Goal: Entertainment & Leisure: Consume media (video, audio)

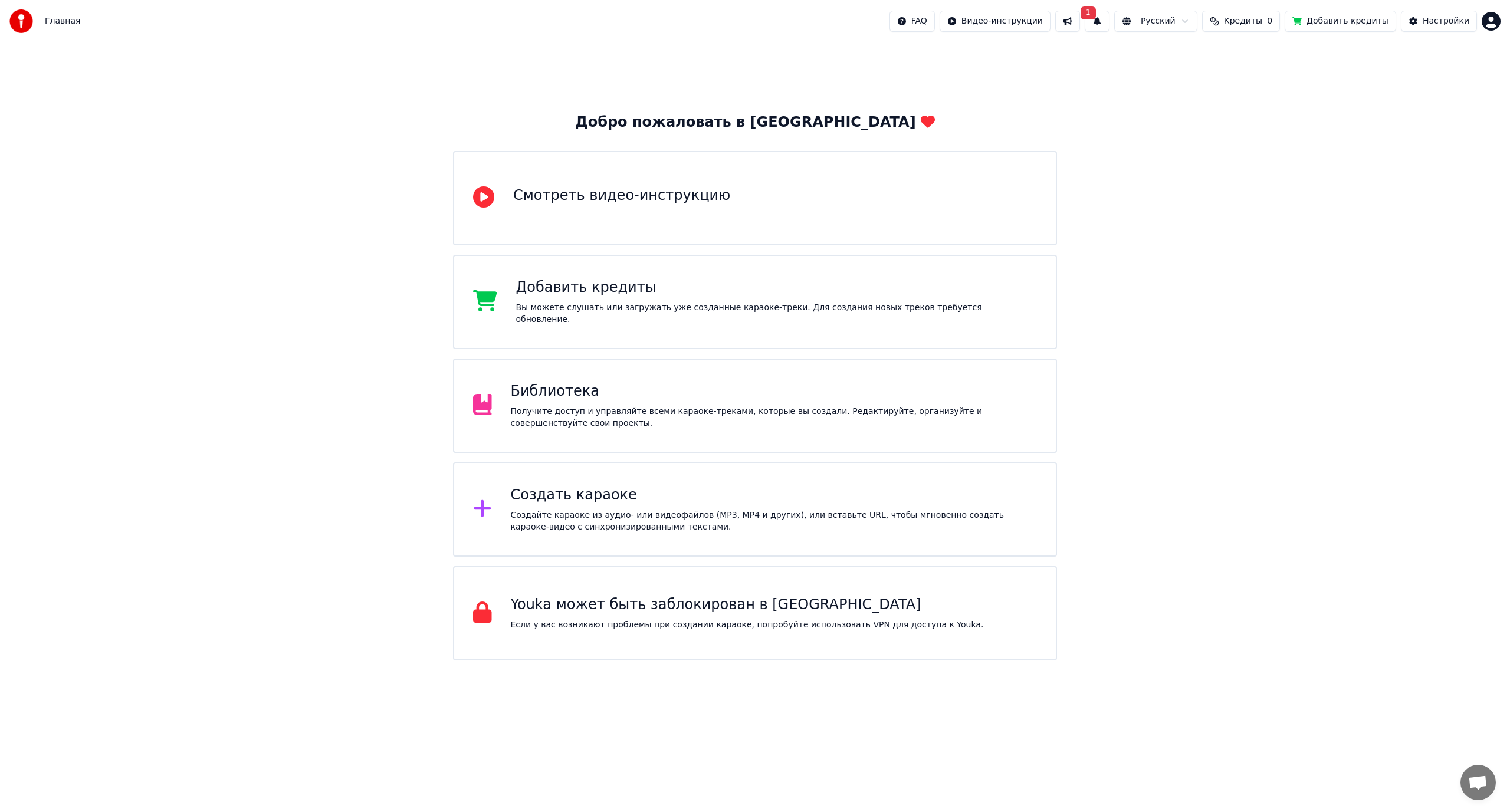
click at [561, 417] on div "Получите доступ и управляйте всеми караоке-треками, которые вы создали. Редакти…" at bounding box center [775, 418] width 527 height 24
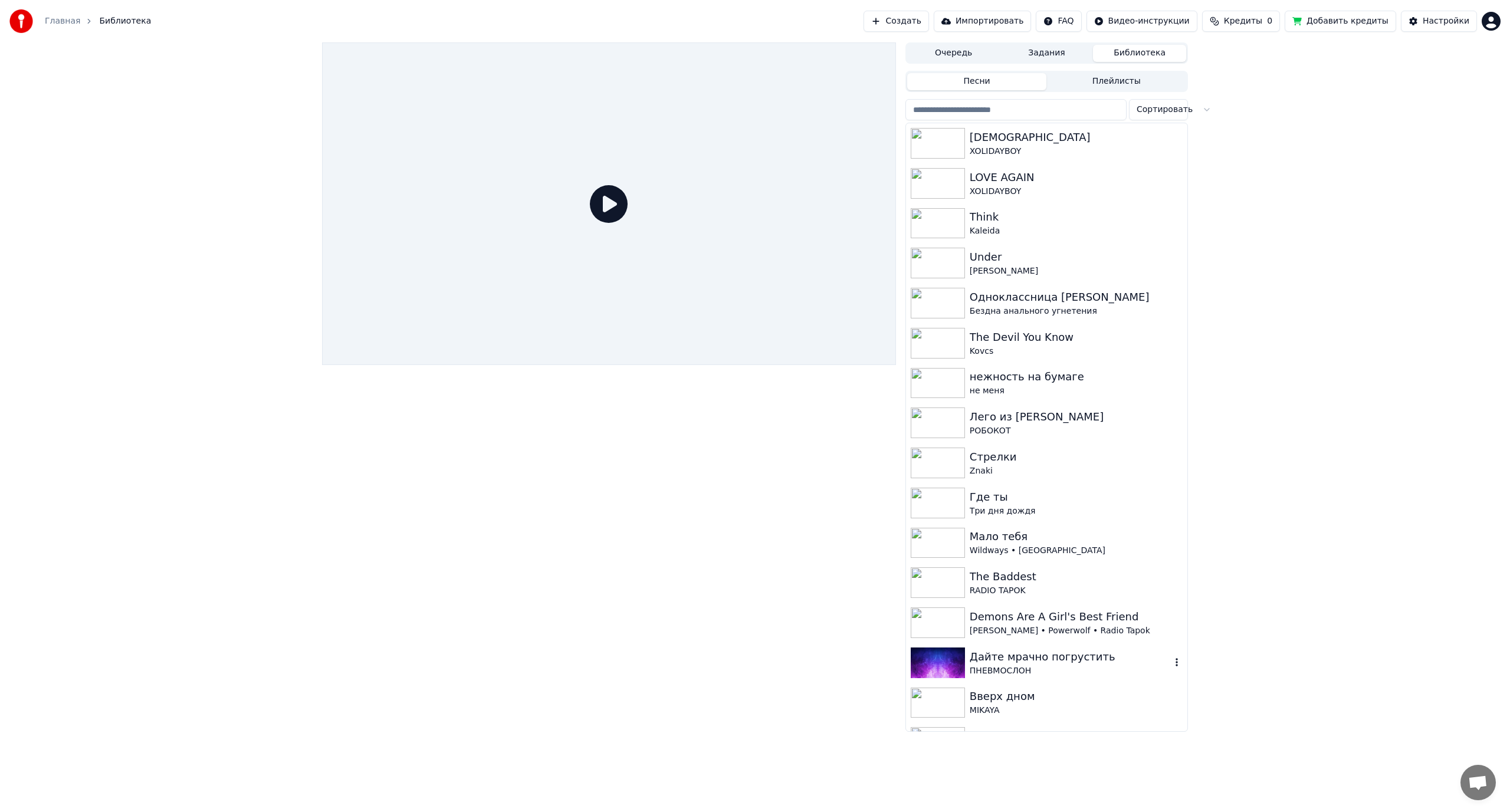
click at [1062, 669] on div "ПНЕВМОСЛОН" at bounding box center [1071, 671] width 202 height 12
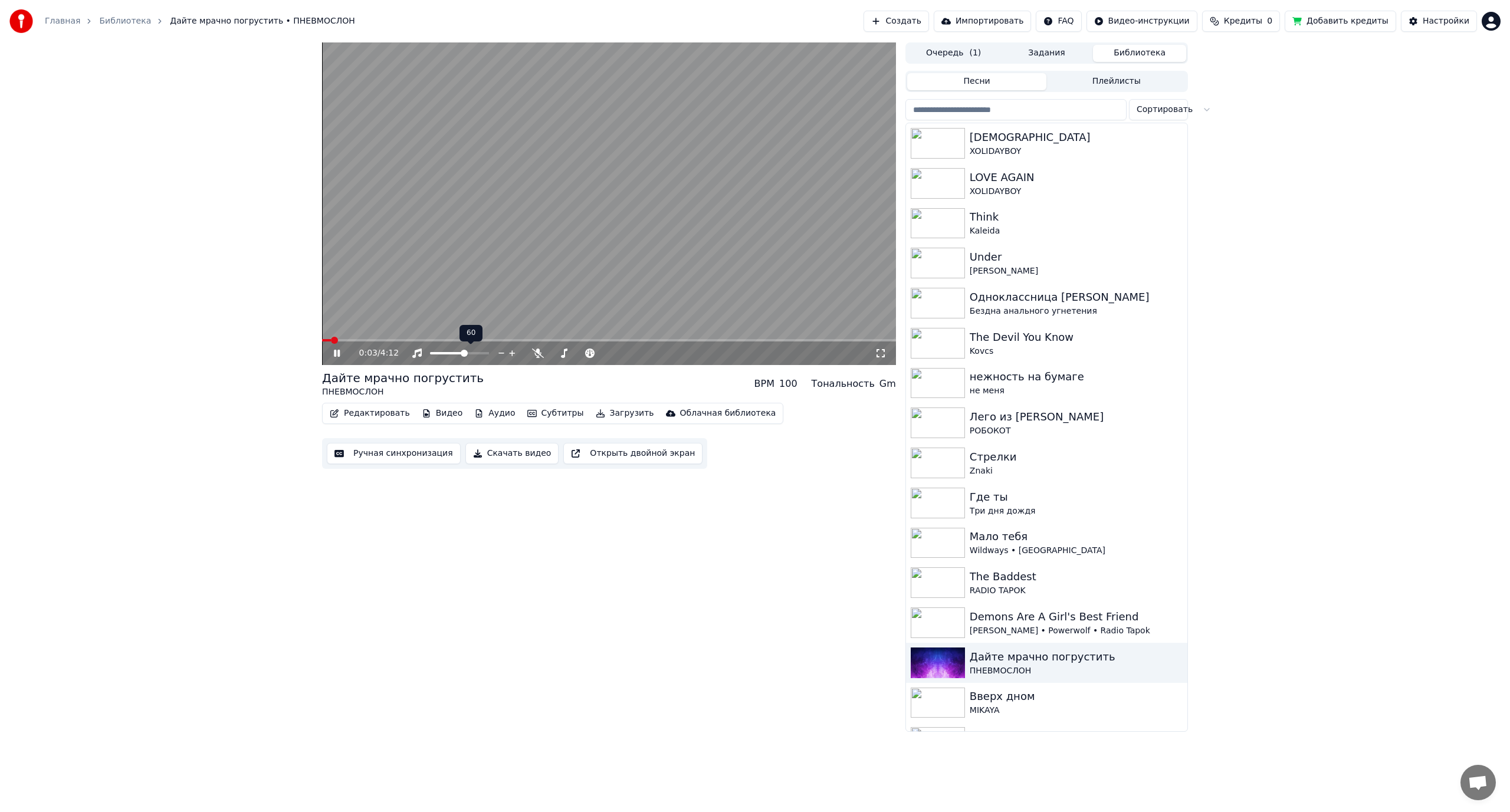
click at [465, 352] on span at bounding box center [464, 353] width 7 height 7
click at [650, 351] on icon at bounding box center [648, 353] width 11 height 12
click at [361, 340] on span at bounding box center [378, 340] width 110 height 2
click at [1032, 389] on div "не меня" at bounding box center [1071, 391] width 202 height 12
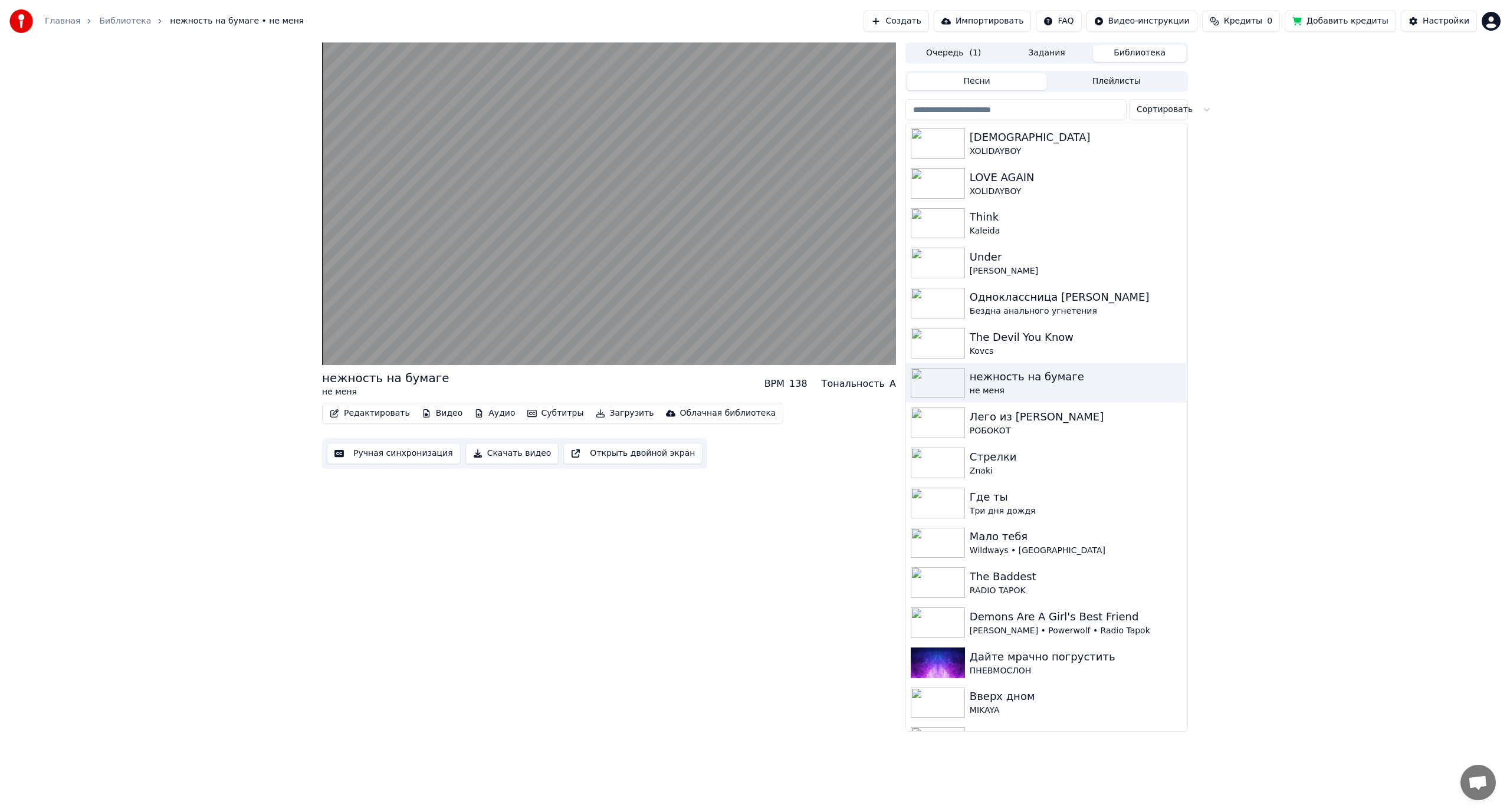
click at [381, 417] on button "Редактировать" at bounding box center [370, 413] width 89 height 17
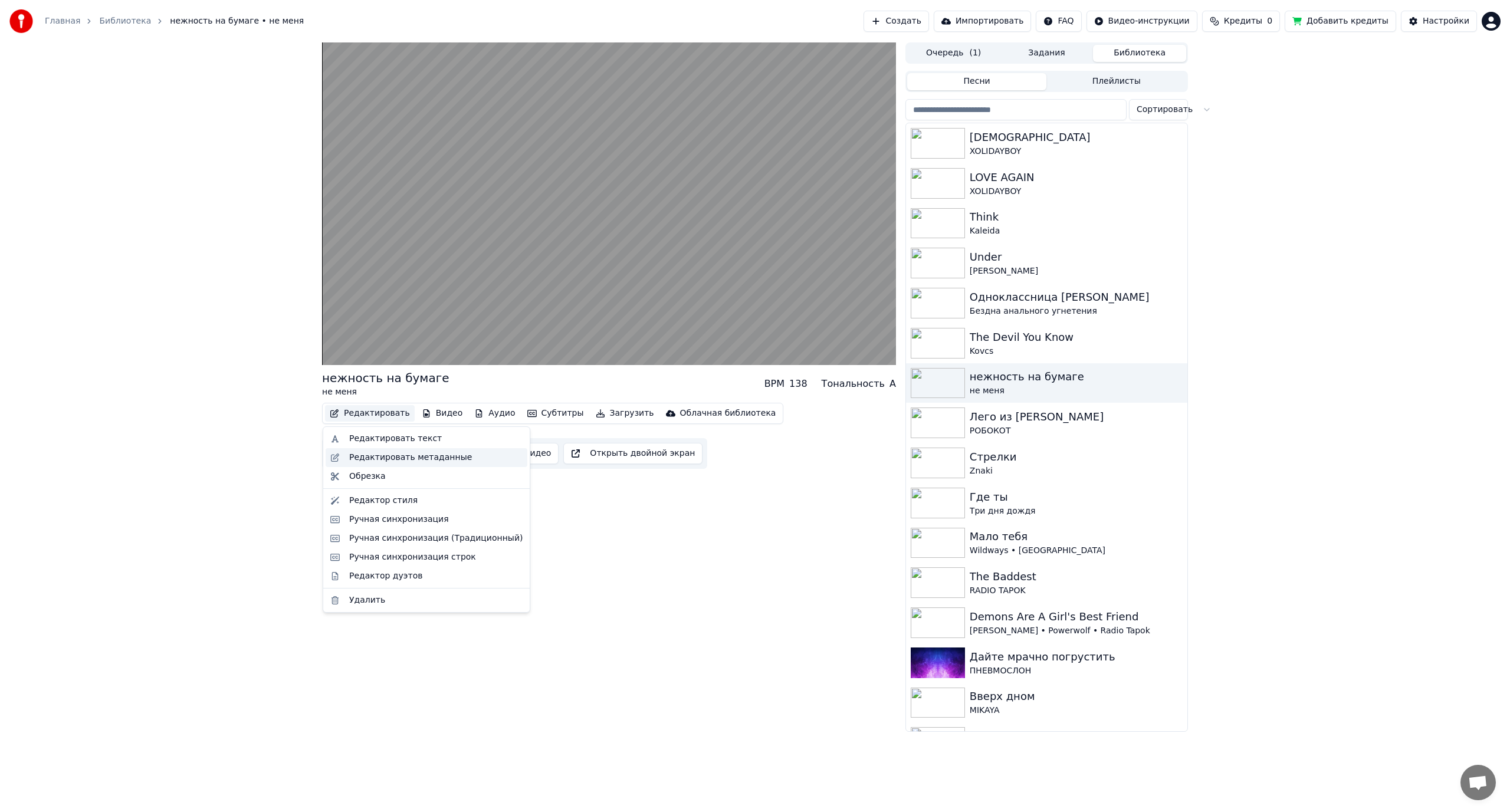
click at [425, 461] on div "Редактировать метаданные" at bounding box center [410, 458] width 123 height 12
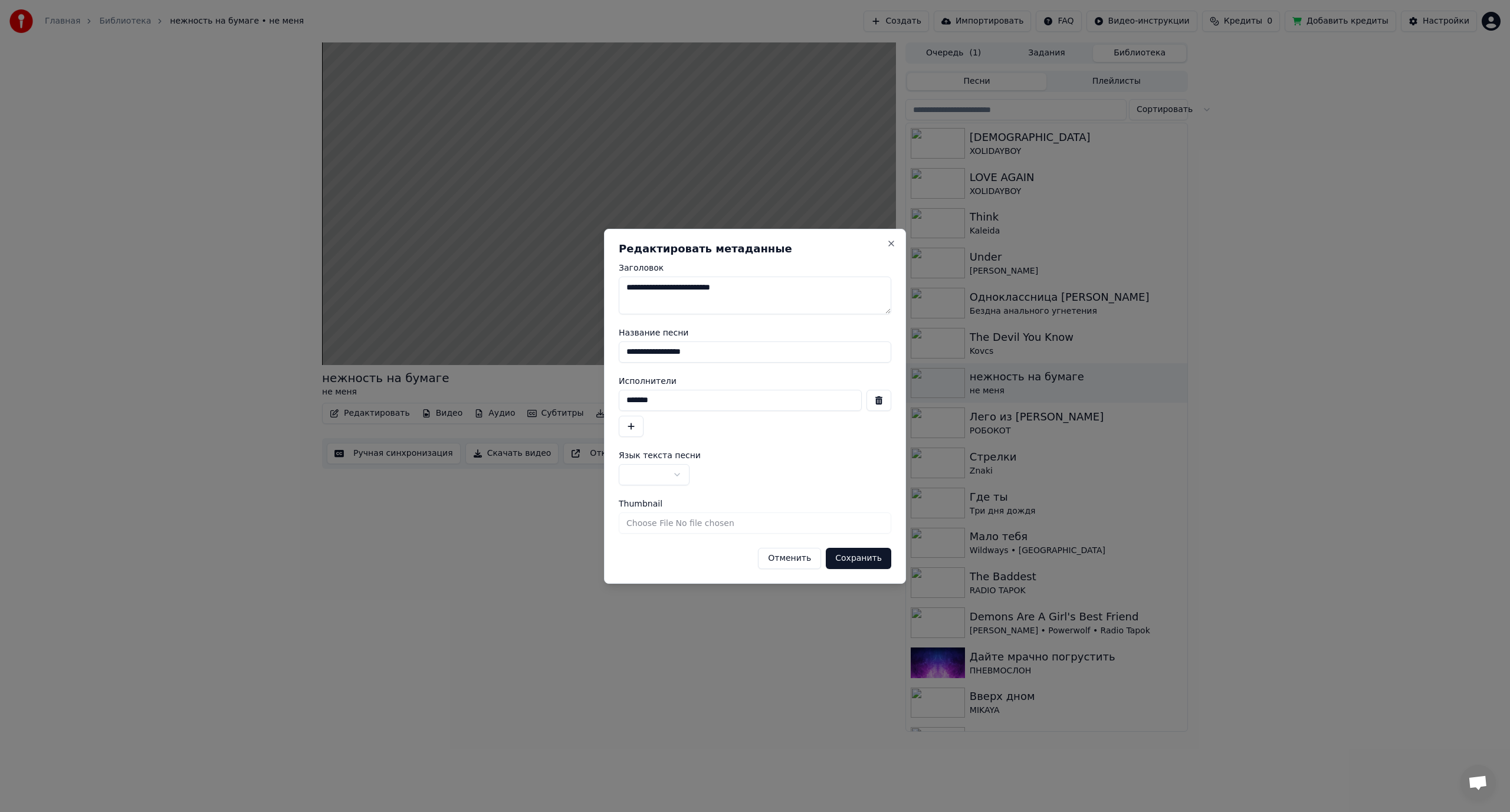
drag, startPoint x: 726, startPoint y: 353, endPoint x: 682, endPoint y: 357, distance: 44.2
click at [686, 357] on input "**********" at bounding box center [754, 352] width 272 height 22
click at [696, 402] on input "*******" at bounding box center [739, 401] width 243 height 22
click at [894, 239] on button "Close" at bounding box center [892, 244] width 10 height 10
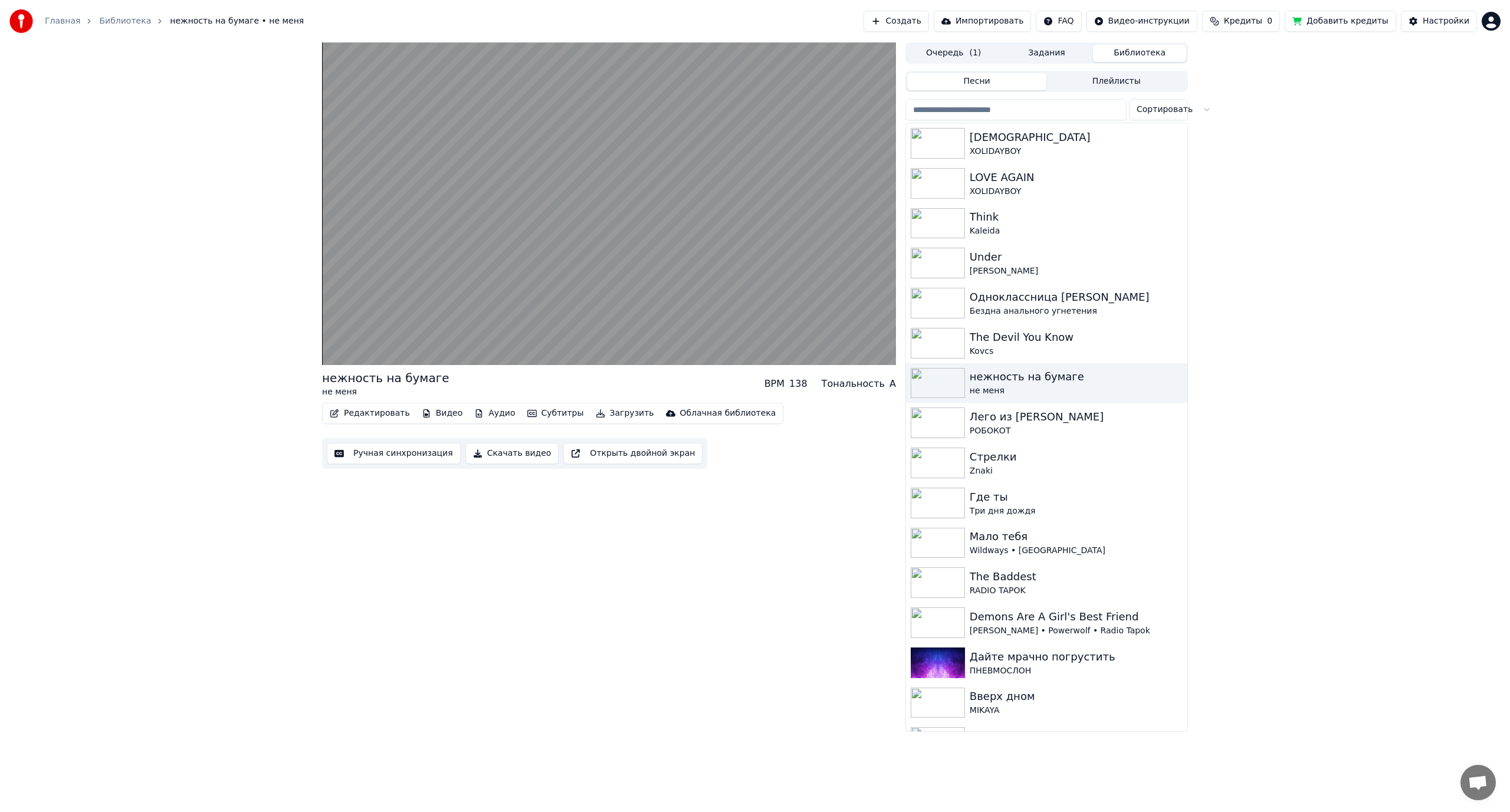
click at [379, 418] on button "Редактировать" at bounding box center [370, 413] width 89 height 17
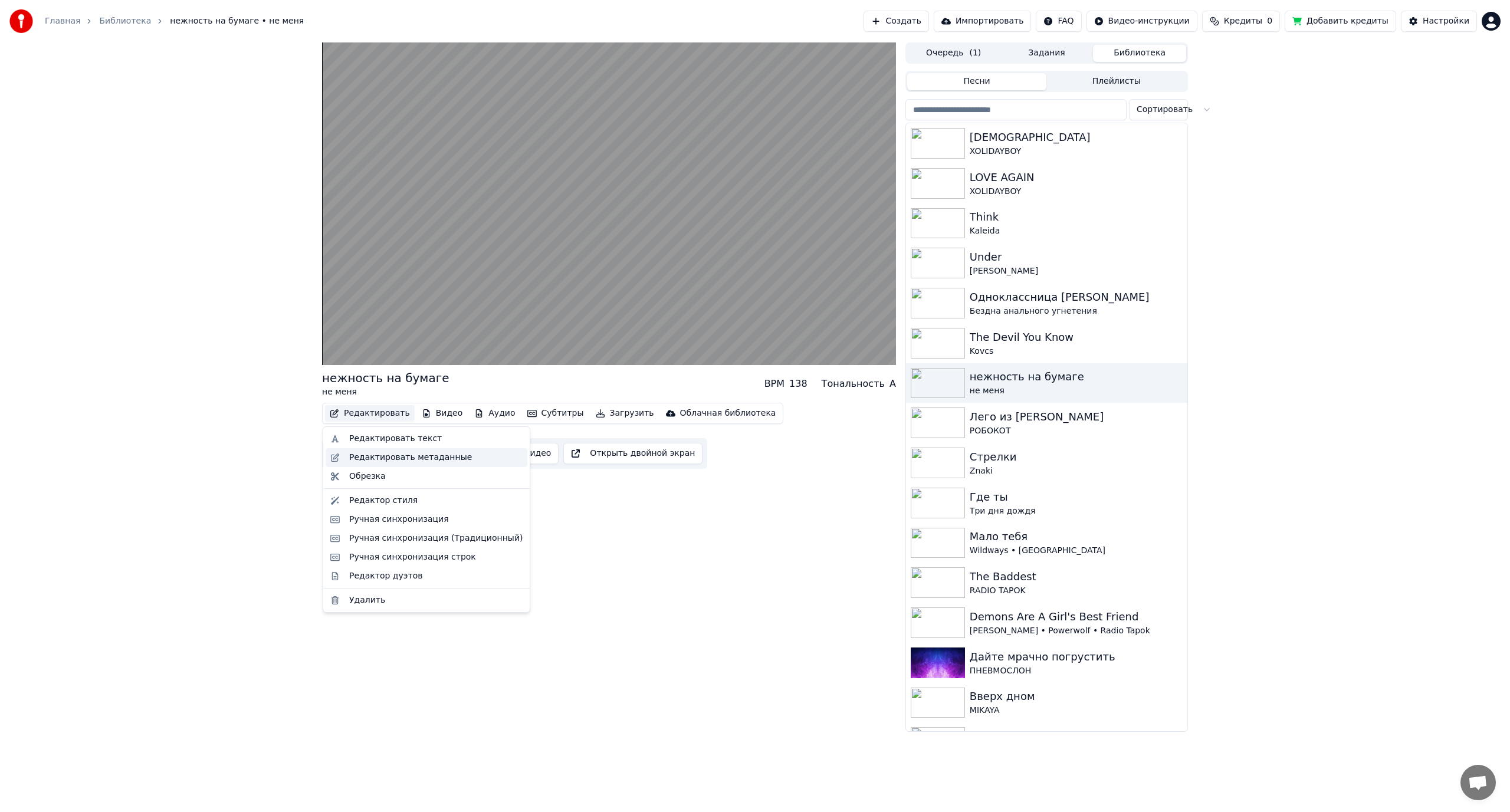
click at [408, 452] on div "Редактировать метаданные" at bounding box center [410, 458] width 123 height 12
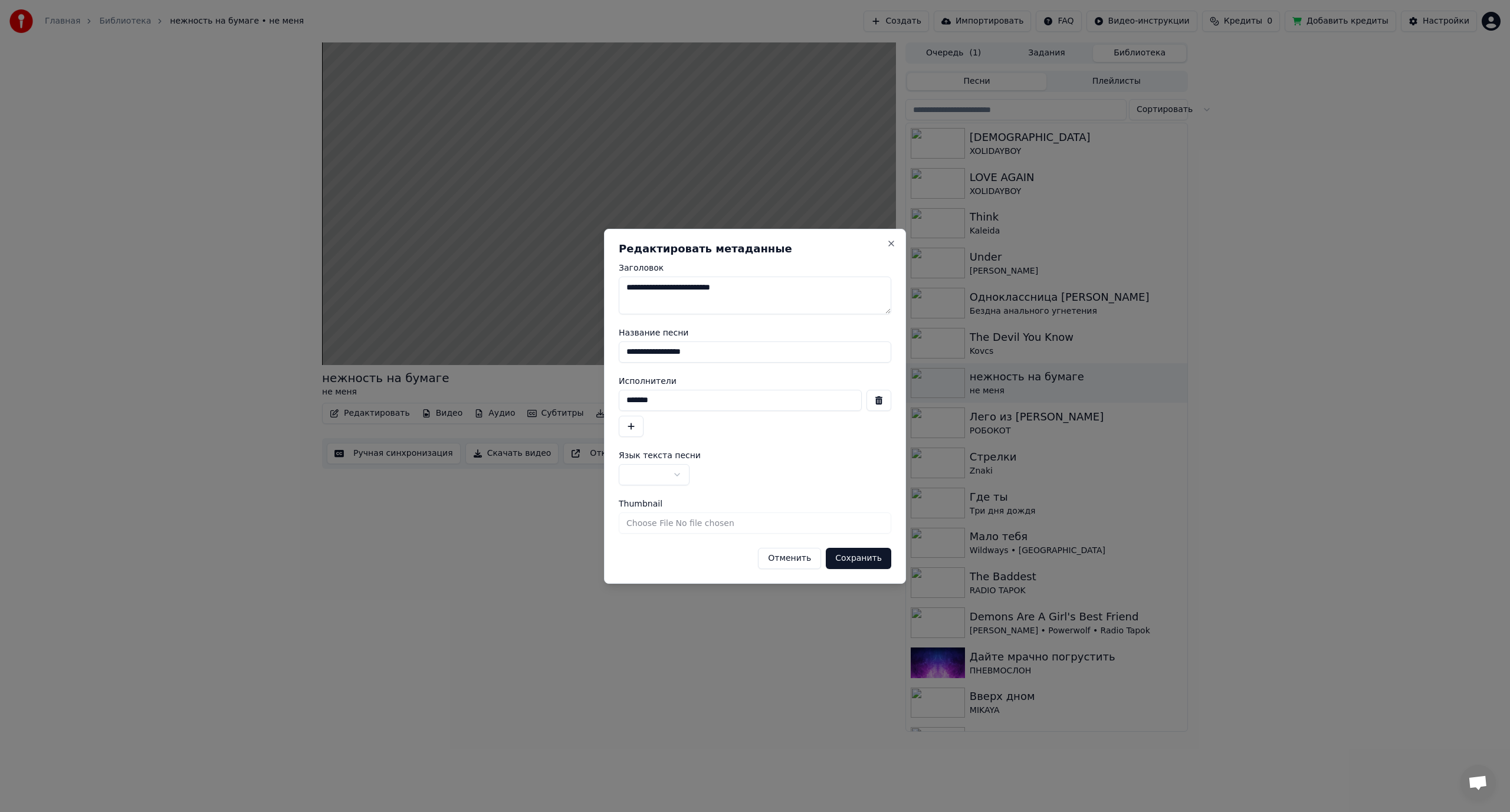
drag, startPoint x: 725, startPoint y: 355, endPoint x: 596, endPoint y: 359, distance: 129.1
click at [596, 359] on body "Главная Библиотека нежность на бумаге • не меня Создать Импортировать FAQ Видео…" at bounding box center [755, 406] width 1510 height 812
click at [691, 400] on input "*******" at bounding box center [739, 401] width 243 height 22
paste input "**********"
drag, startPoint x: 657, startPoint y: 400, endPoint x: 579, endPoint y: 402, distance: 78.0
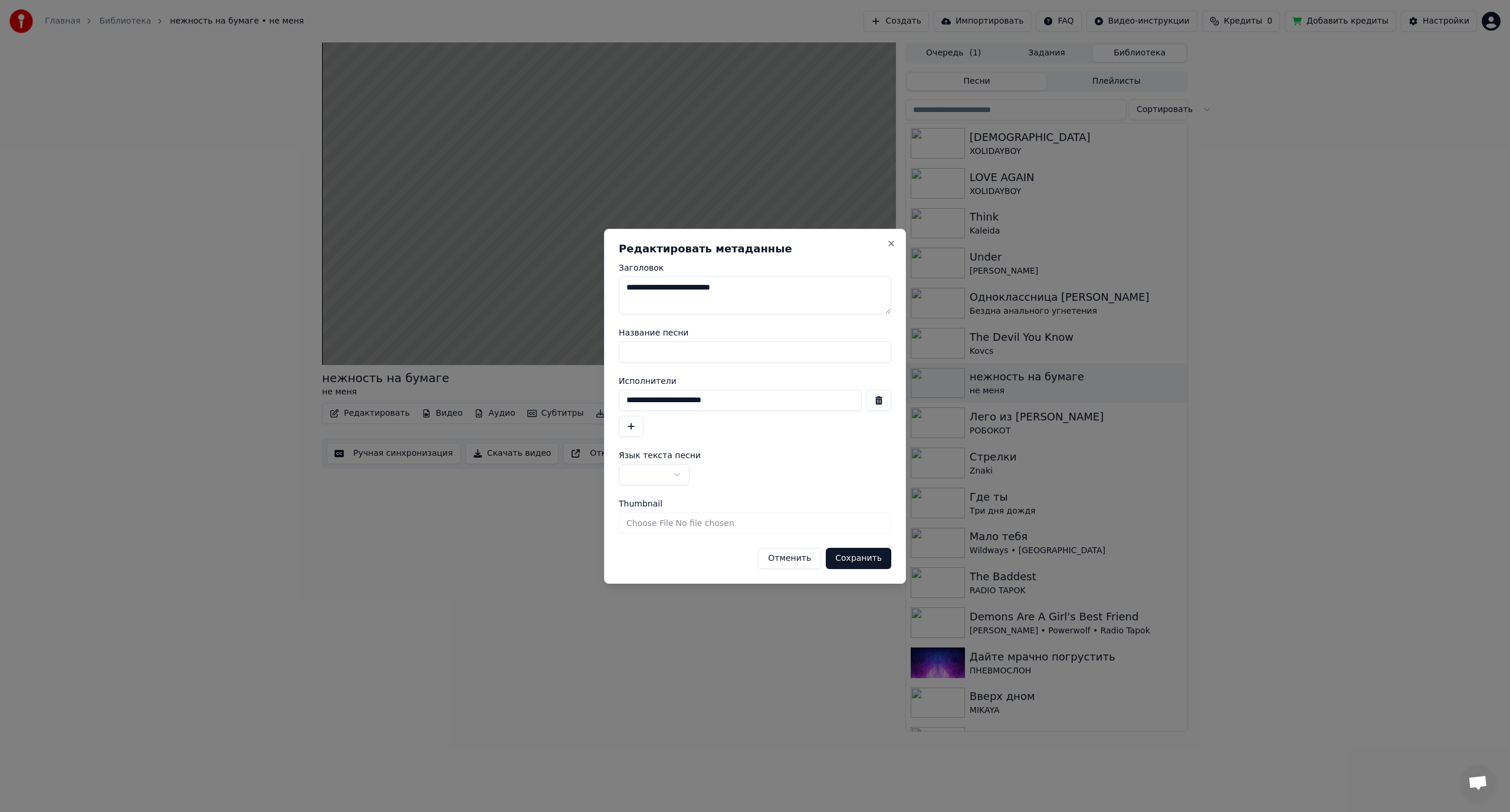
click at [579, 402] on body "Главная Библиотека нежность на бумаге • не меня Создать Импортировать FAQ Видео…" at bounding box center [755, 406] width 1510 height 812
type input "**********"
click at [677, 354] on input "Название песни" at bounding box center [754, 352] width 272 height 22
paste input "*******"
type input "*******"
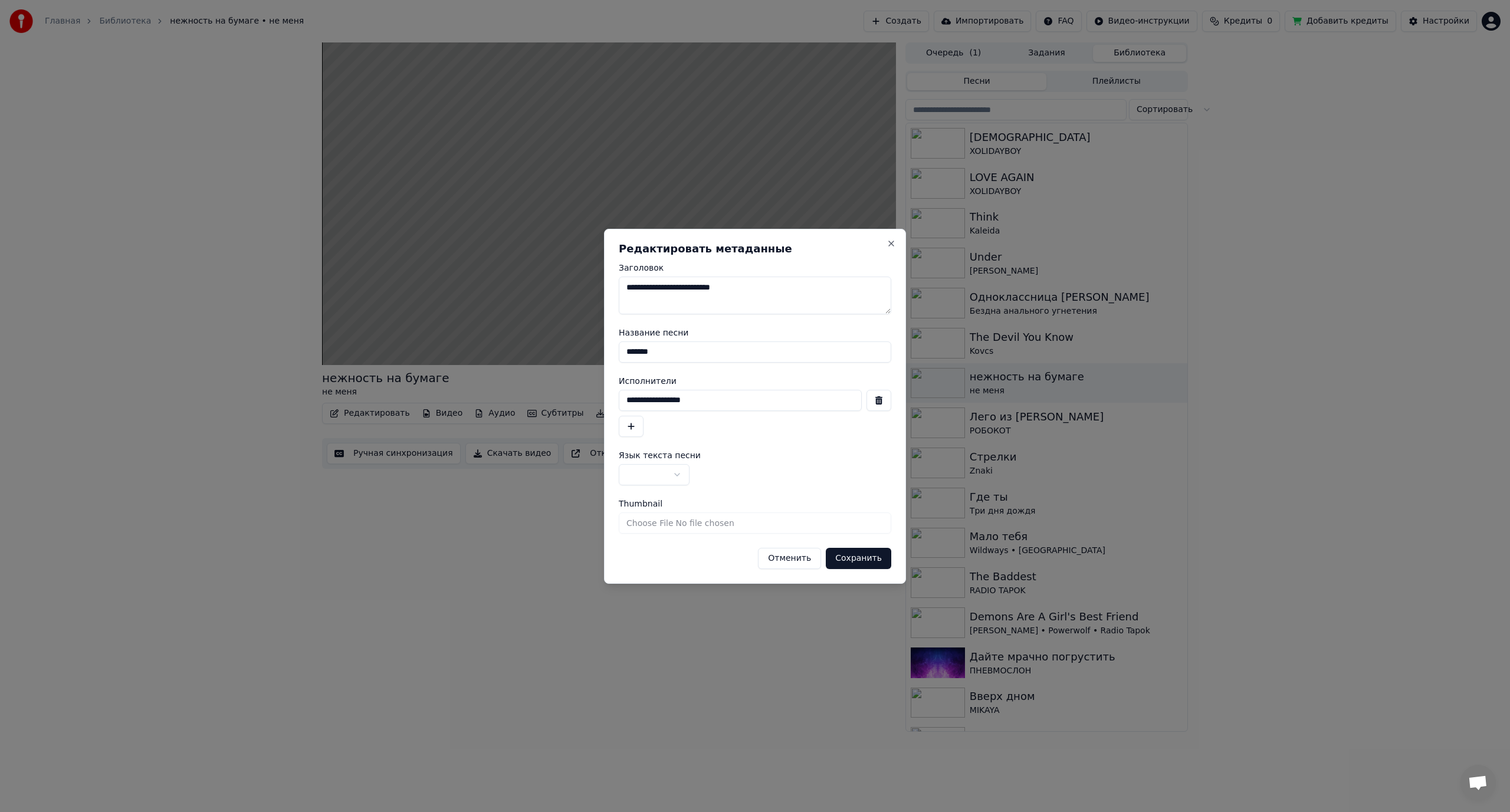
click at [864, 561] on button "Сохранить" at bounding box center [858, 558] width 66 height 22
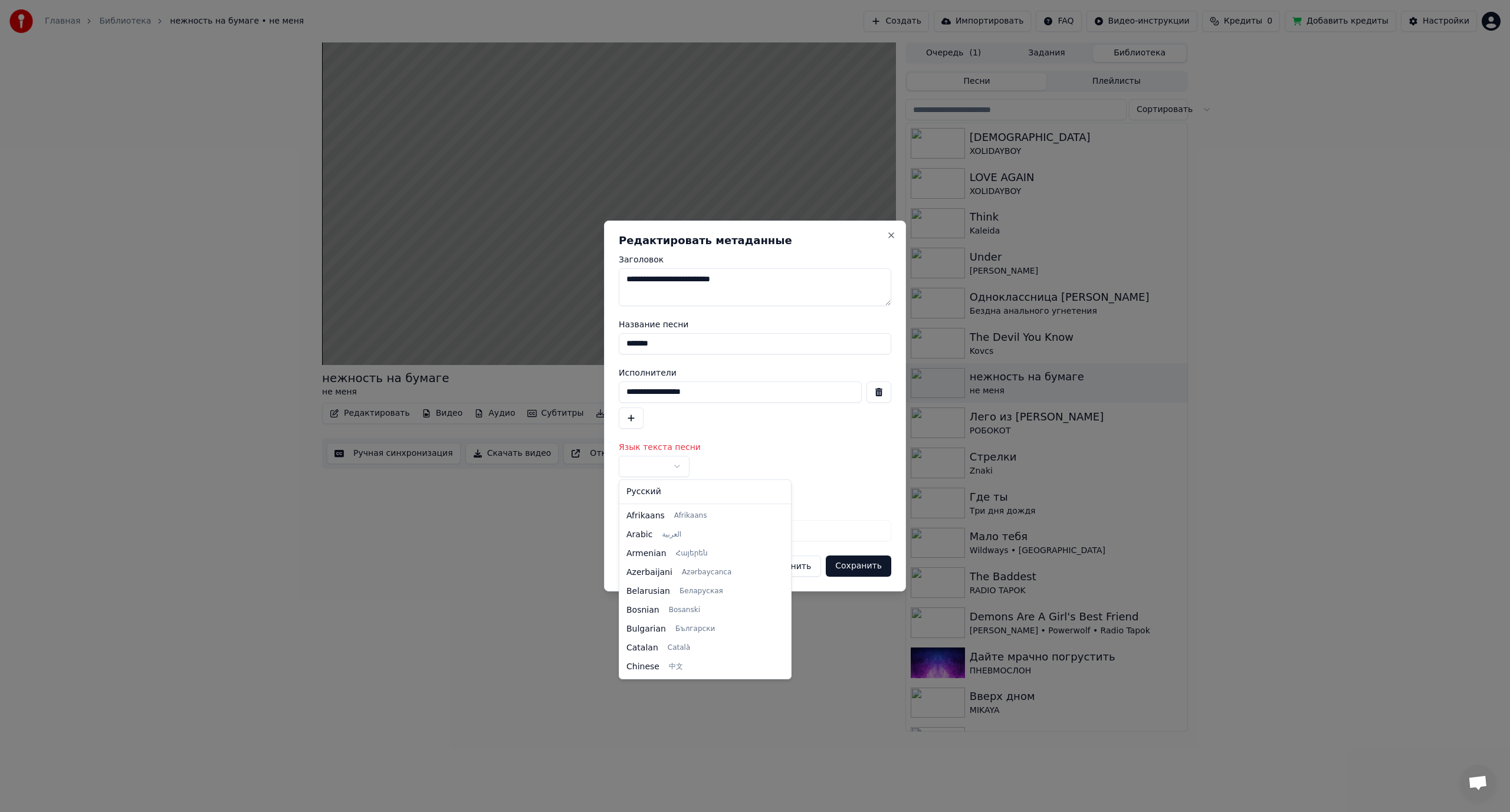
click at [652, 474] on body "Главная Библиотека нежность на бумаге • не меня Создать Импортировать FAQ Видео…" at bounding box center [755, 406] width 1510 height 812
select select "**"
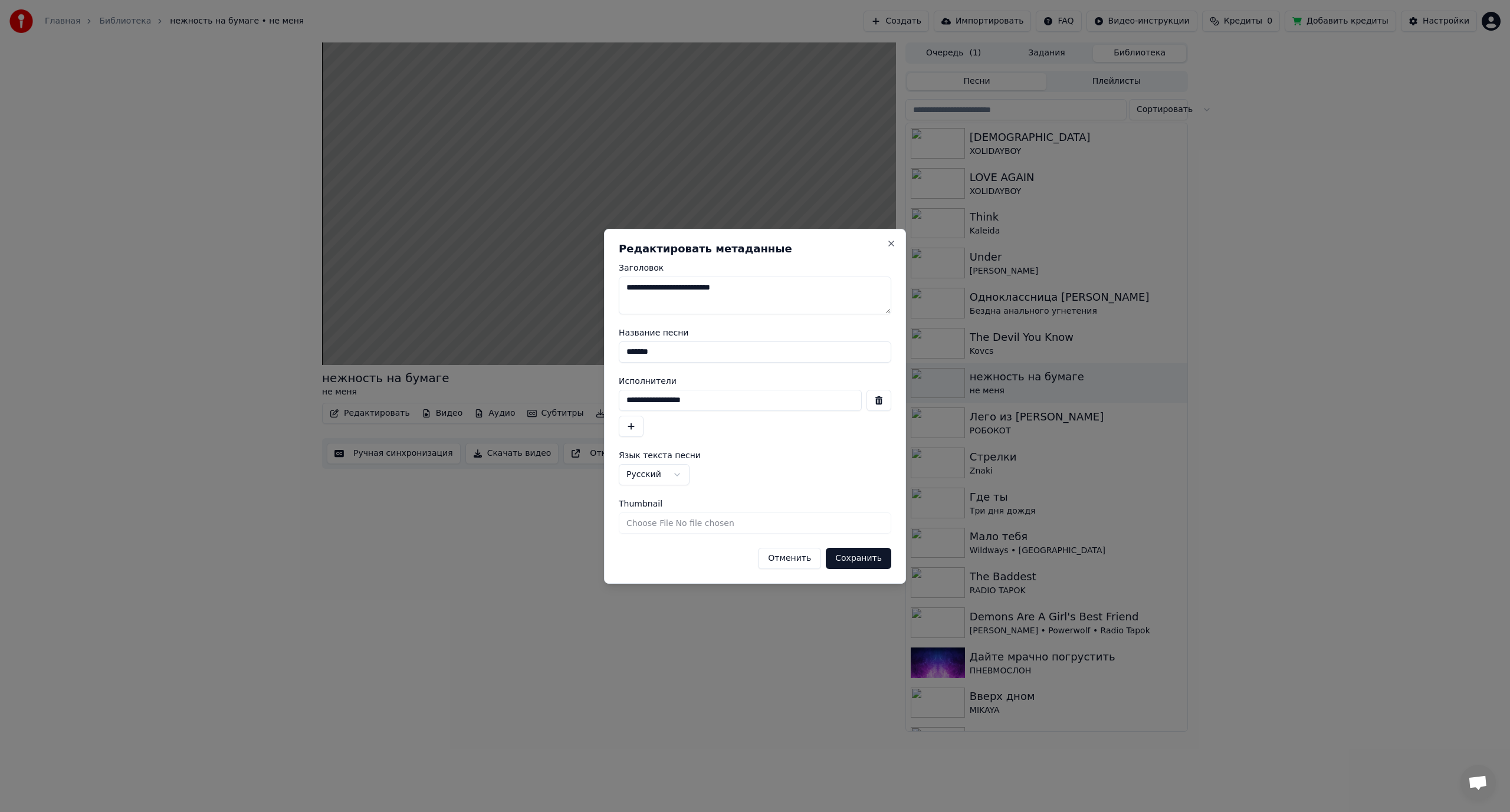
click at [883, 557] on button "Сохранить" at bounding box center [858, 558] width 66 height 22
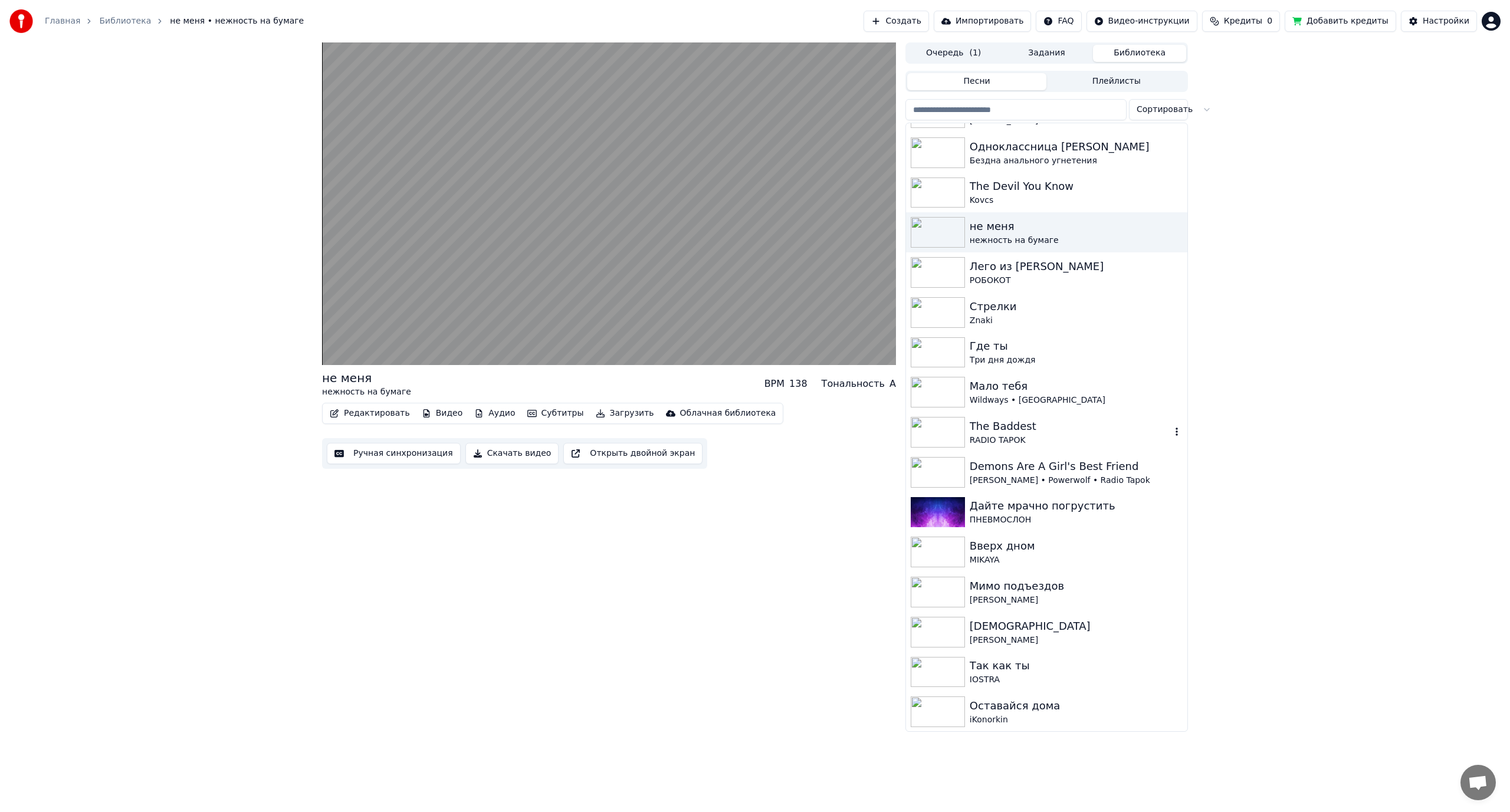
scroll to position [177, 0]
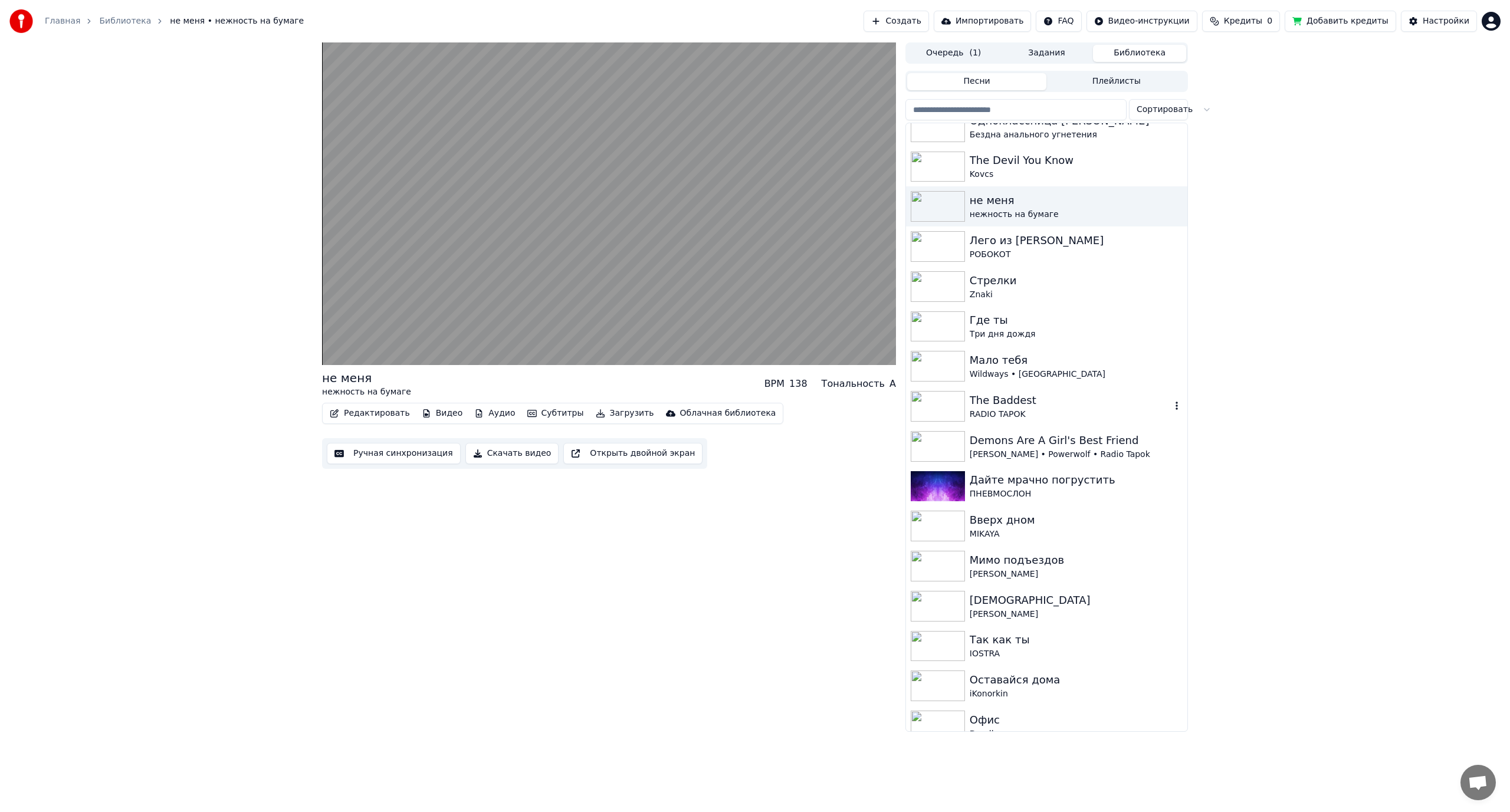
click at [1045, 410] on div "RADIO TAPOK" at bounding box center [1071, 415] width 202 height 12
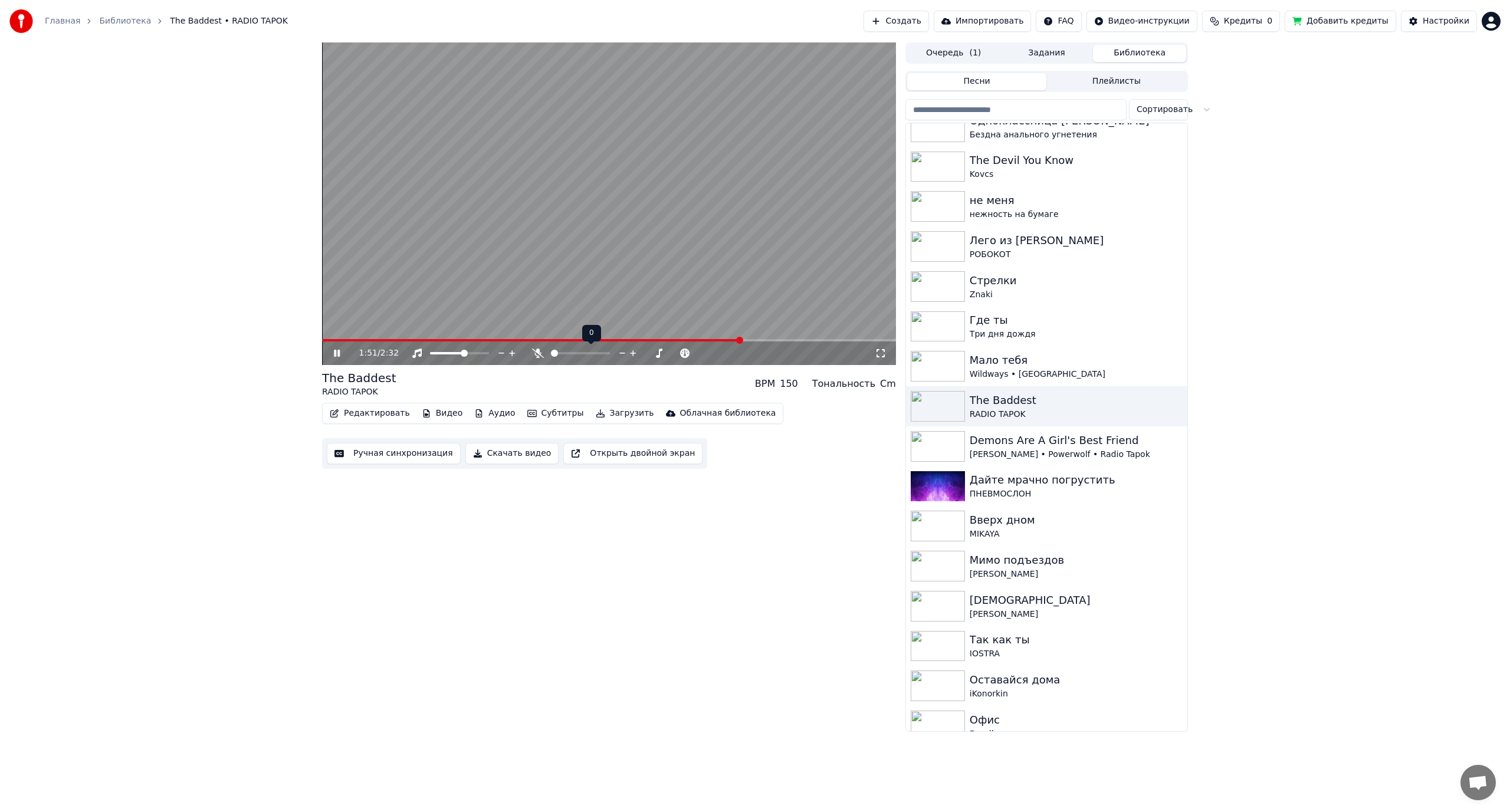
click at [539, 356] on icon at bounding box center [538, 354] width 12 height 10
click at [546, 248] on video at bounding box center [610, 203] width 574 height 322
click at [539, 354] on icon at bounding box center [538, 354] width 7 height 10
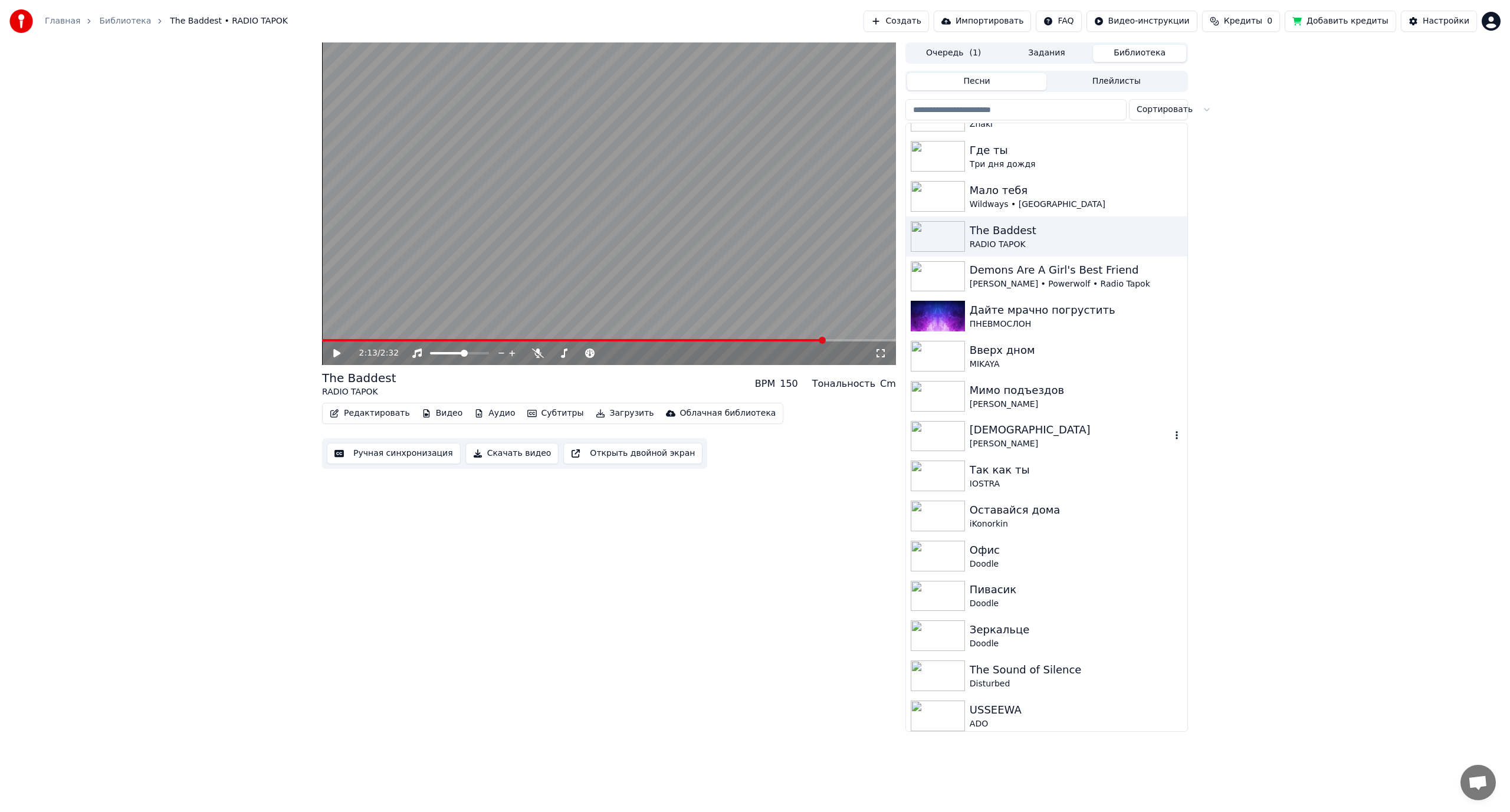
scroll to position [354, 0]
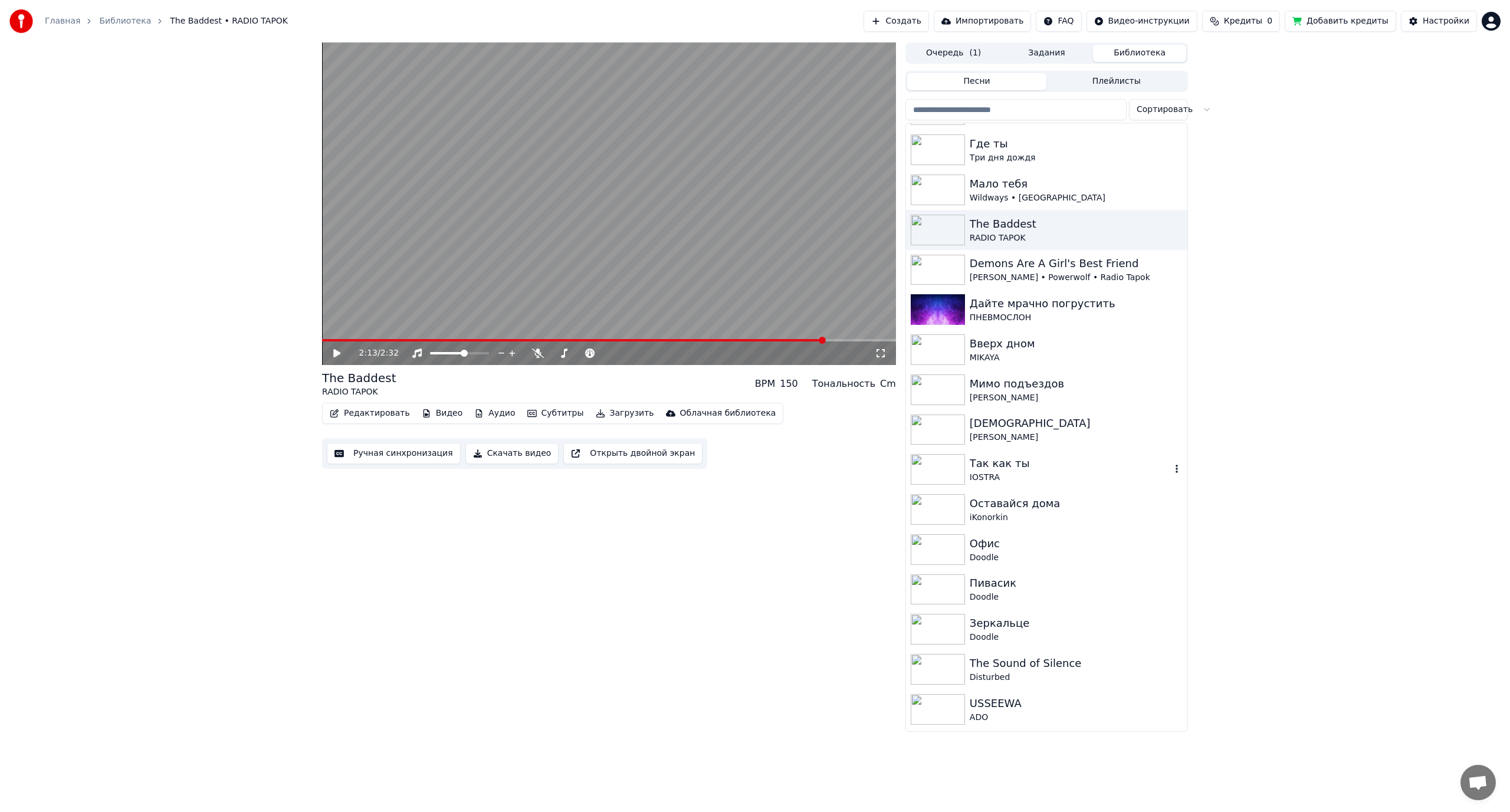
click at [1012, 464] on div "Так как ты" at bounding box center [1071, 463] width 202 height 17
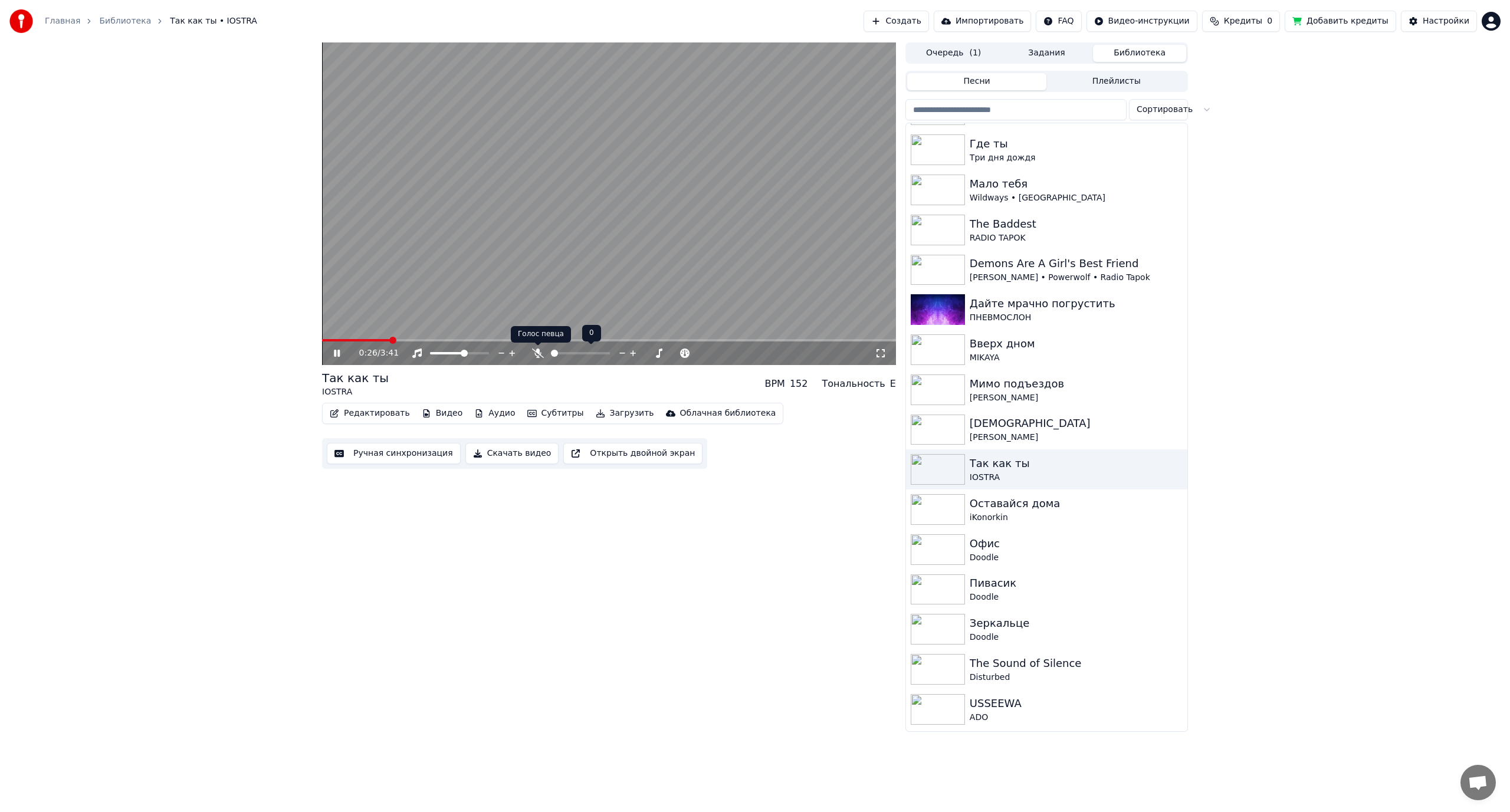
click at [532, 357] on icon at bounding box center [538, 354] width 12 height 10
click at [679, 238] on video at bounding box center [610, 203] width 574 height 322
click at [1048, 433] on div "[PERSON_NAME]" at bounding box center [1076, 437] width 213 height 12
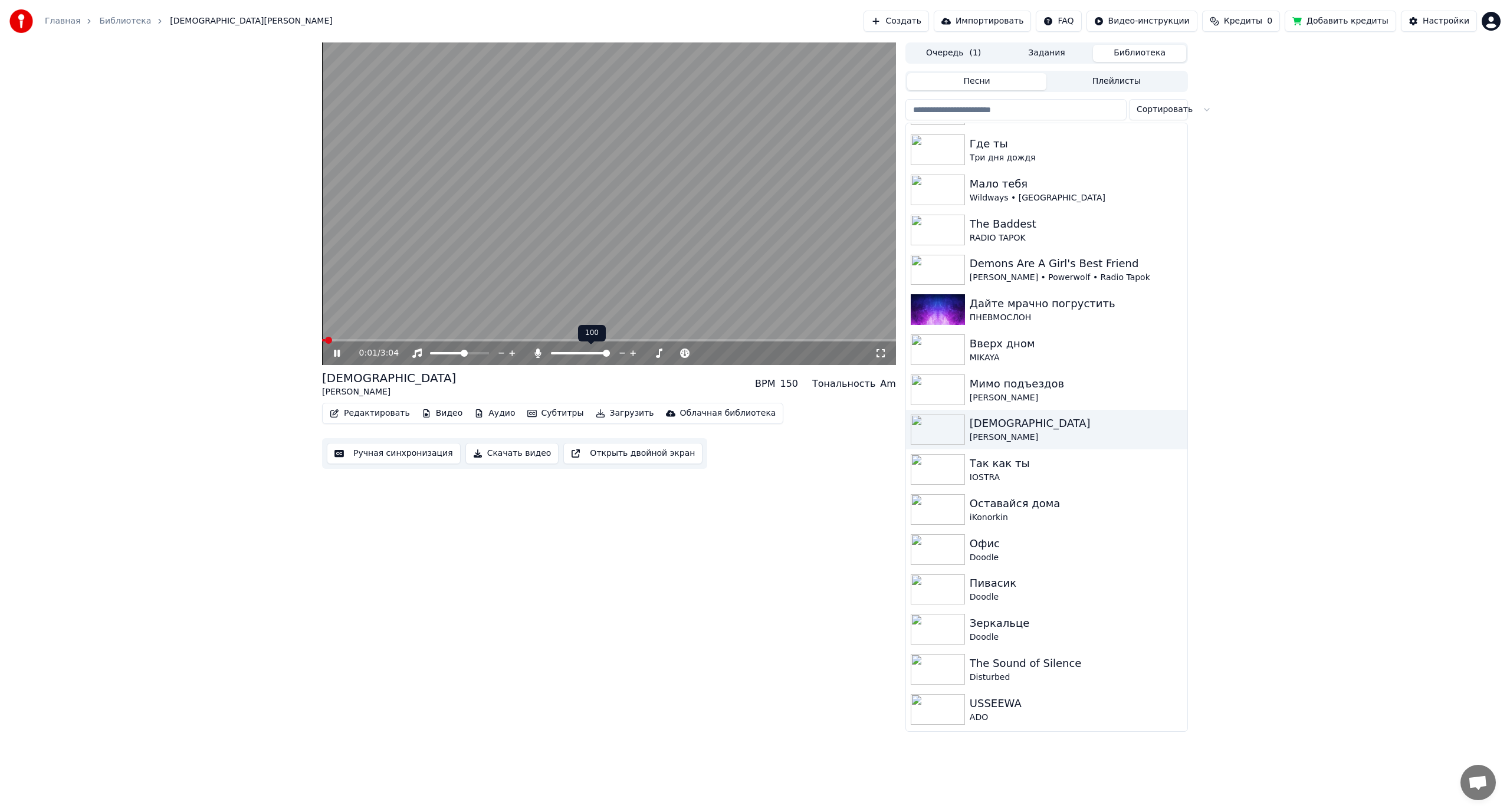
click at [538, 355] on icon at bounding box center [538, 354] width 12 height 10
click at [538, 353] on icon at bounding box center [538, 354] width 12 height 10
click at [663, 252] on video at bounding box center [610, 203] width 574 height 322
click at [536, 354] on icon at bounding box center [538, 354] width 7 height 10
click at [1032, 497] on div "Оставайся дома" at bounding box center [1071, 503] width 202 height 17
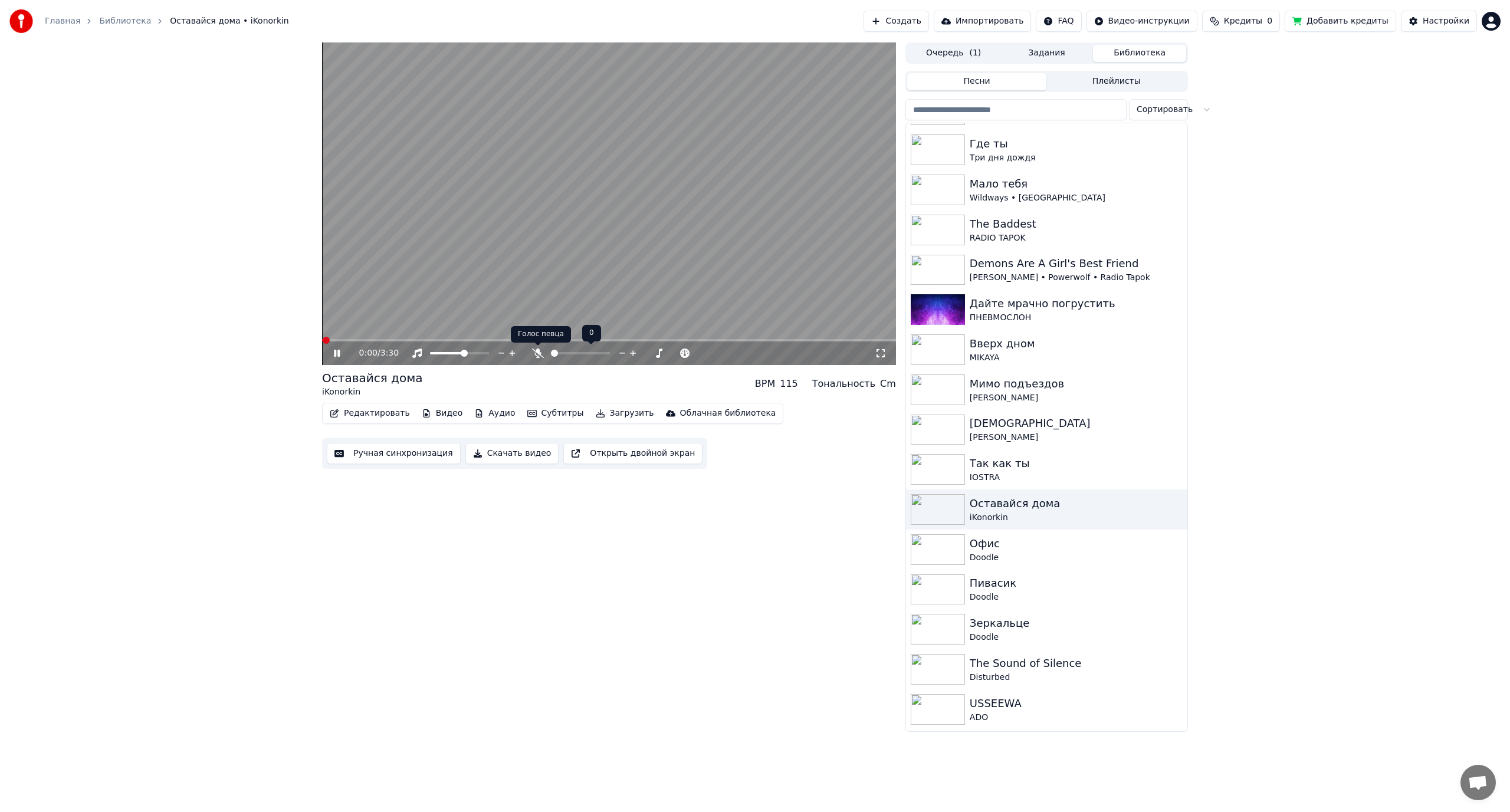
click at [536, 353] on icon at bounding box center [538, 354] width 12 height 10
click at [540, 295] on video at bounding box center [610, 203] width 574 height 322
click at [541, 356] on icon at bounding box center [538, 354] width 12 height 10
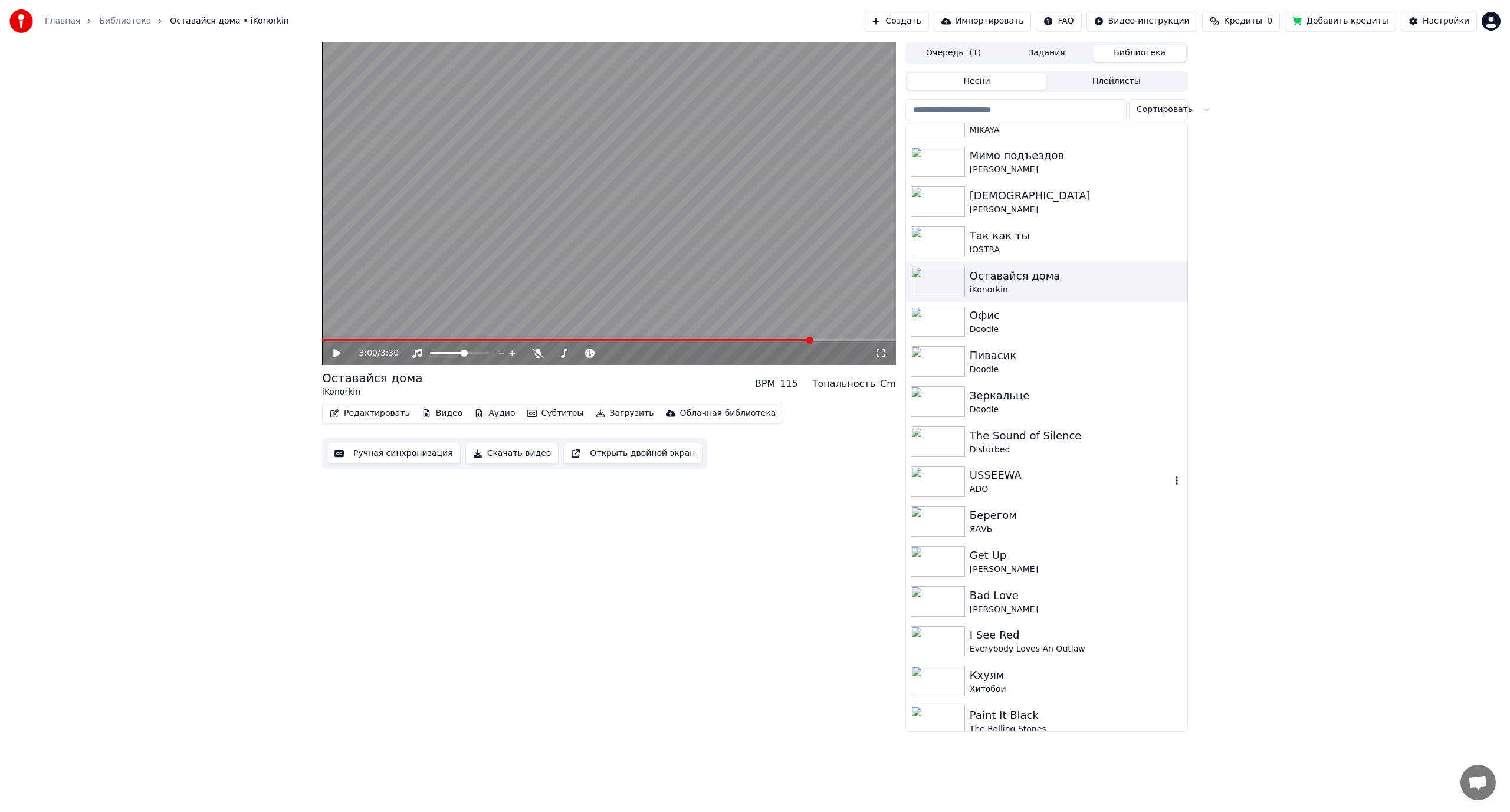
scroll to position [590, 0]
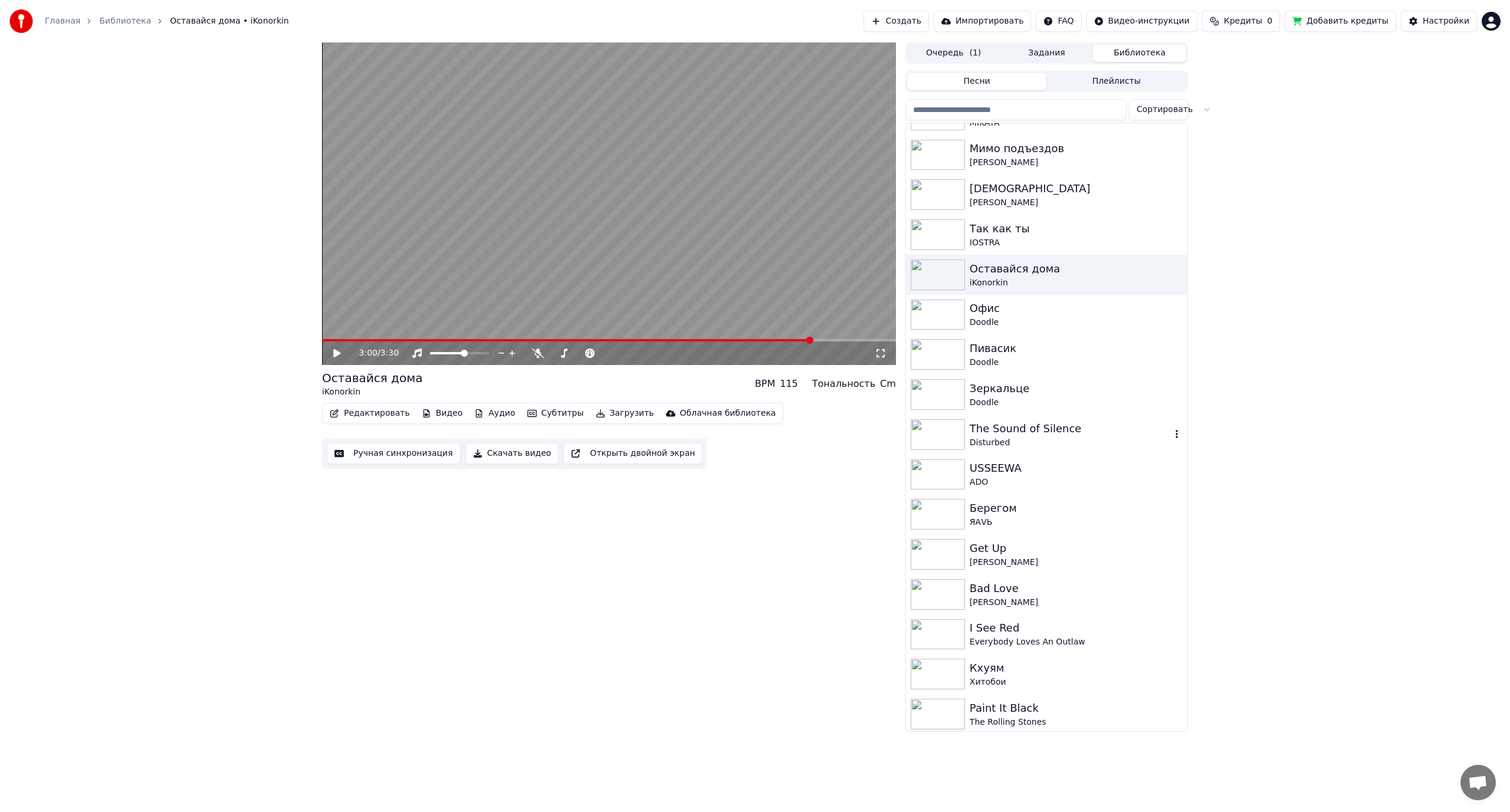
click at [1051, 437] on div "Disturbed" at bounding box center [1071, 443] width 202 height 12
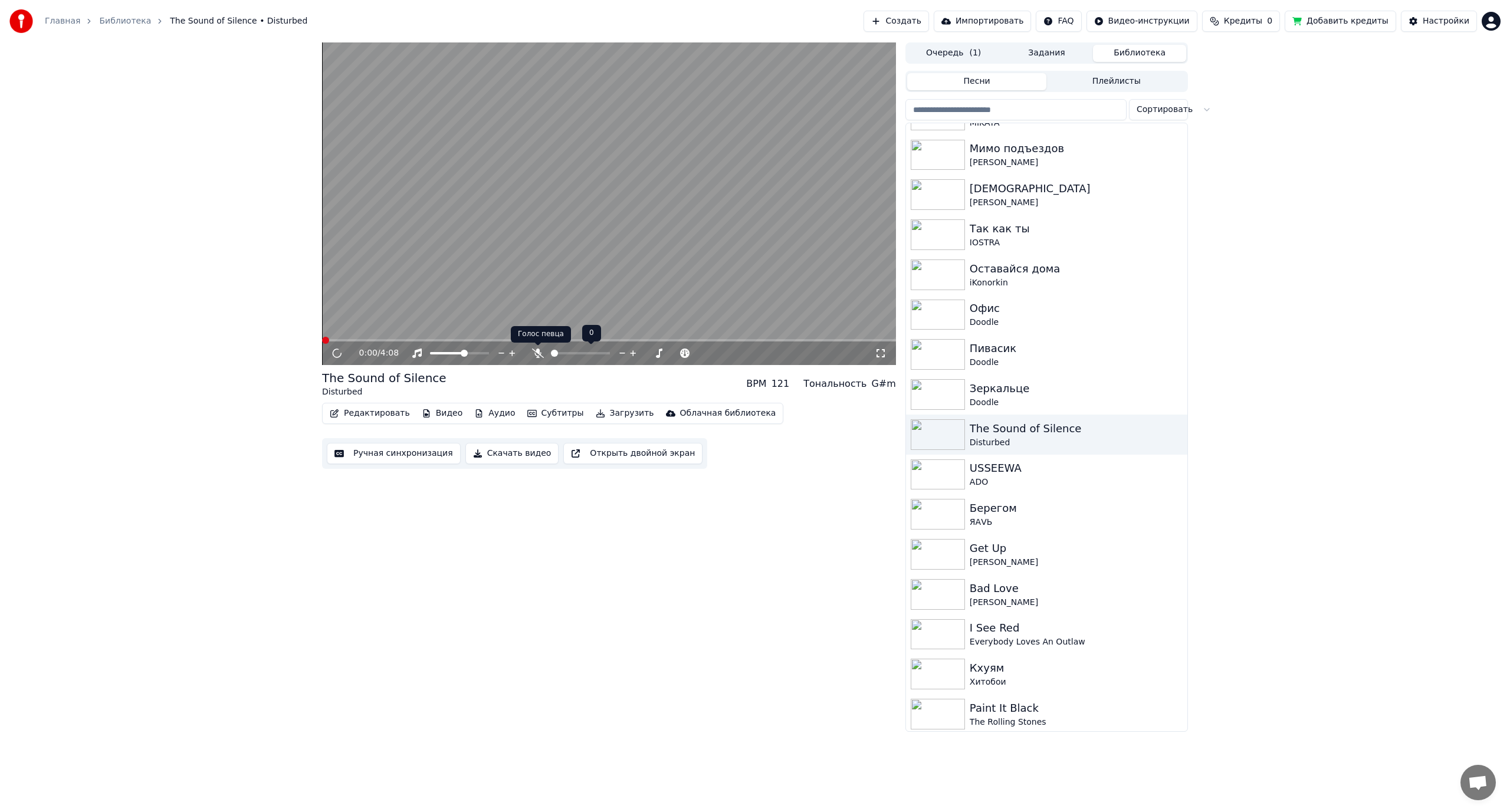
click at [539, 356] on icon at bounding box center [538, 354] width 12 height 10
click at [538, 354] on icon at bounding box center [538, 354] width 7 height 10
click at [334, 338] on video at bounding box center [610, 203] width 574 height 322
click at [332, 339] on span at bounding box center [596, 340] width 548 height 2
click at [399, 295] on video at bounding box center [610, 203] width 574 height 322
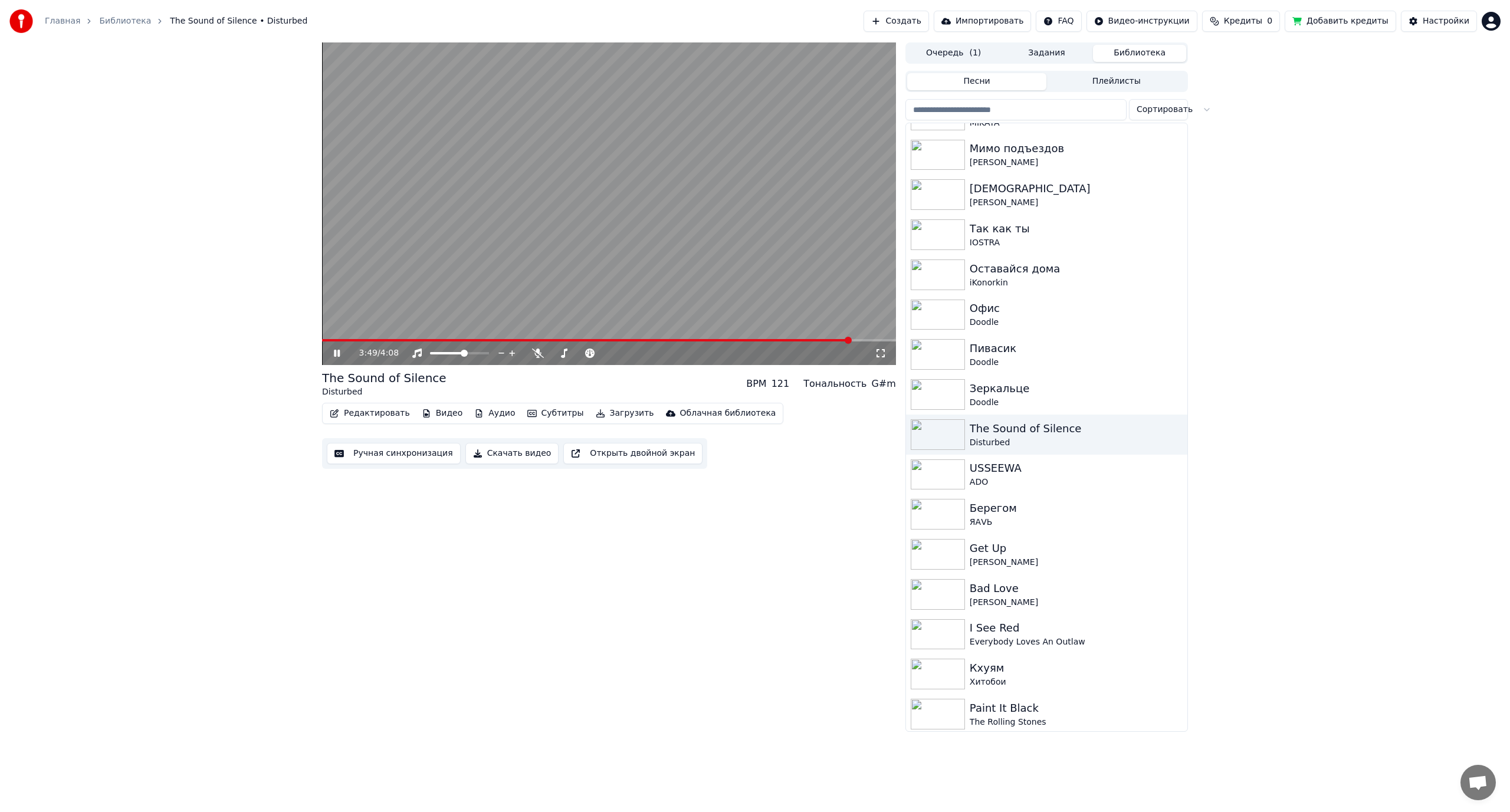
click at [719, 206] on video at bounding box center [610, 203] width 574 height 322
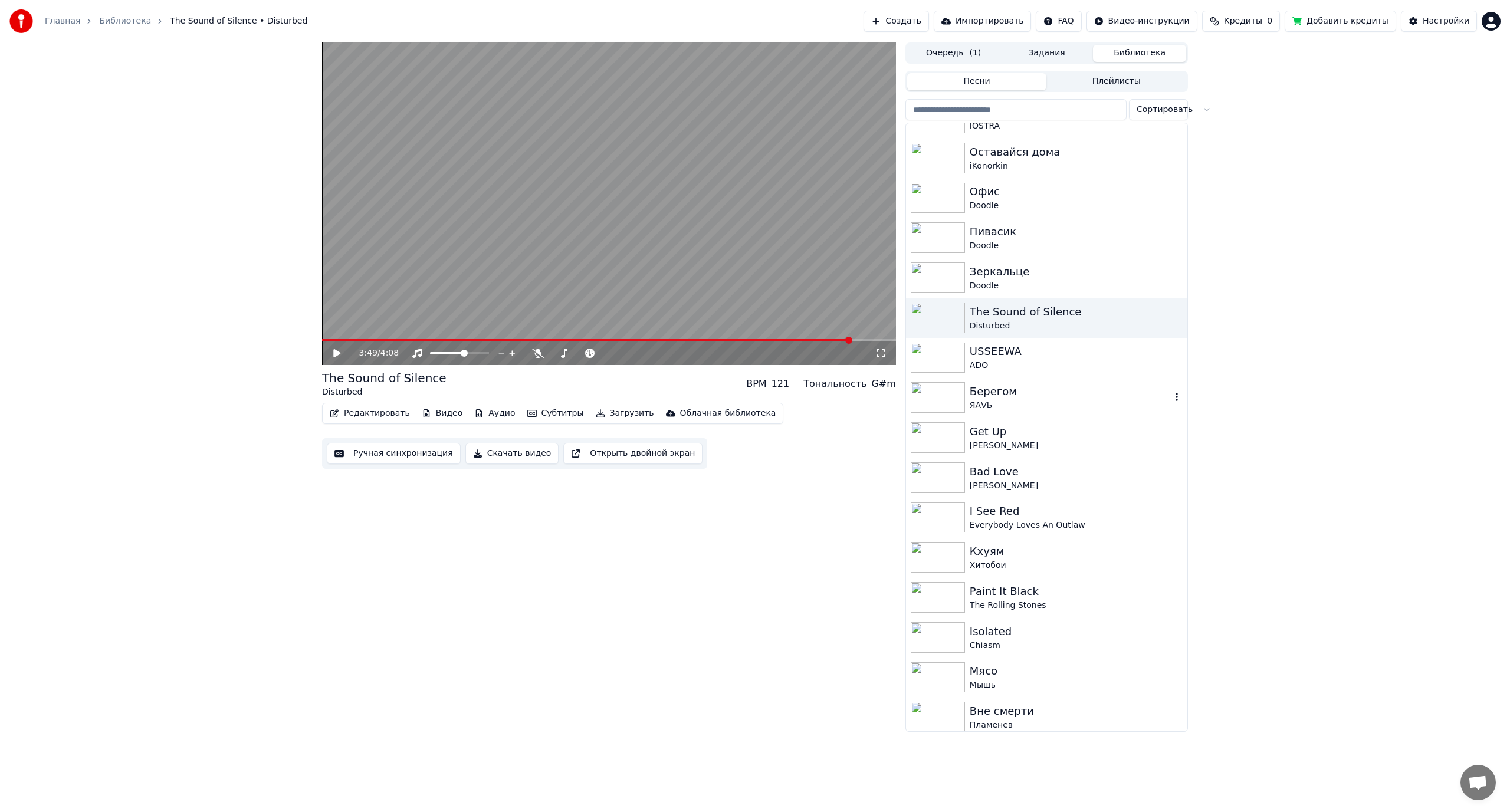
scroll to position [708, 0]
click at [1055, 467] on div "Bad Love" at bounding box center [1071, 470] width 202 height 17
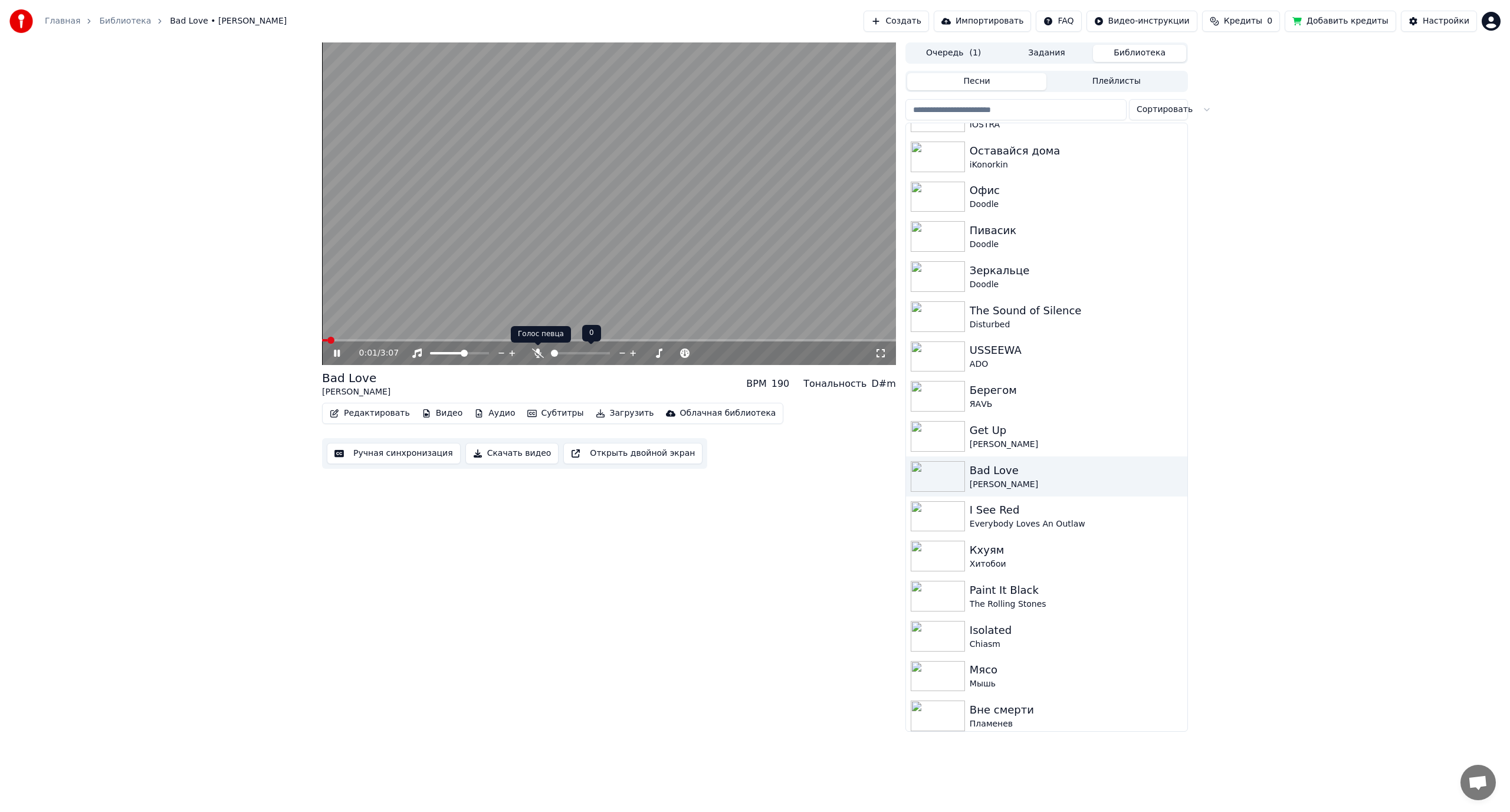
click at [533, 358] on icon at bounding box center [538, 354] width 12 height 10
click at [550, 190] on video at bounding box center [610, 203] width 574 height 322
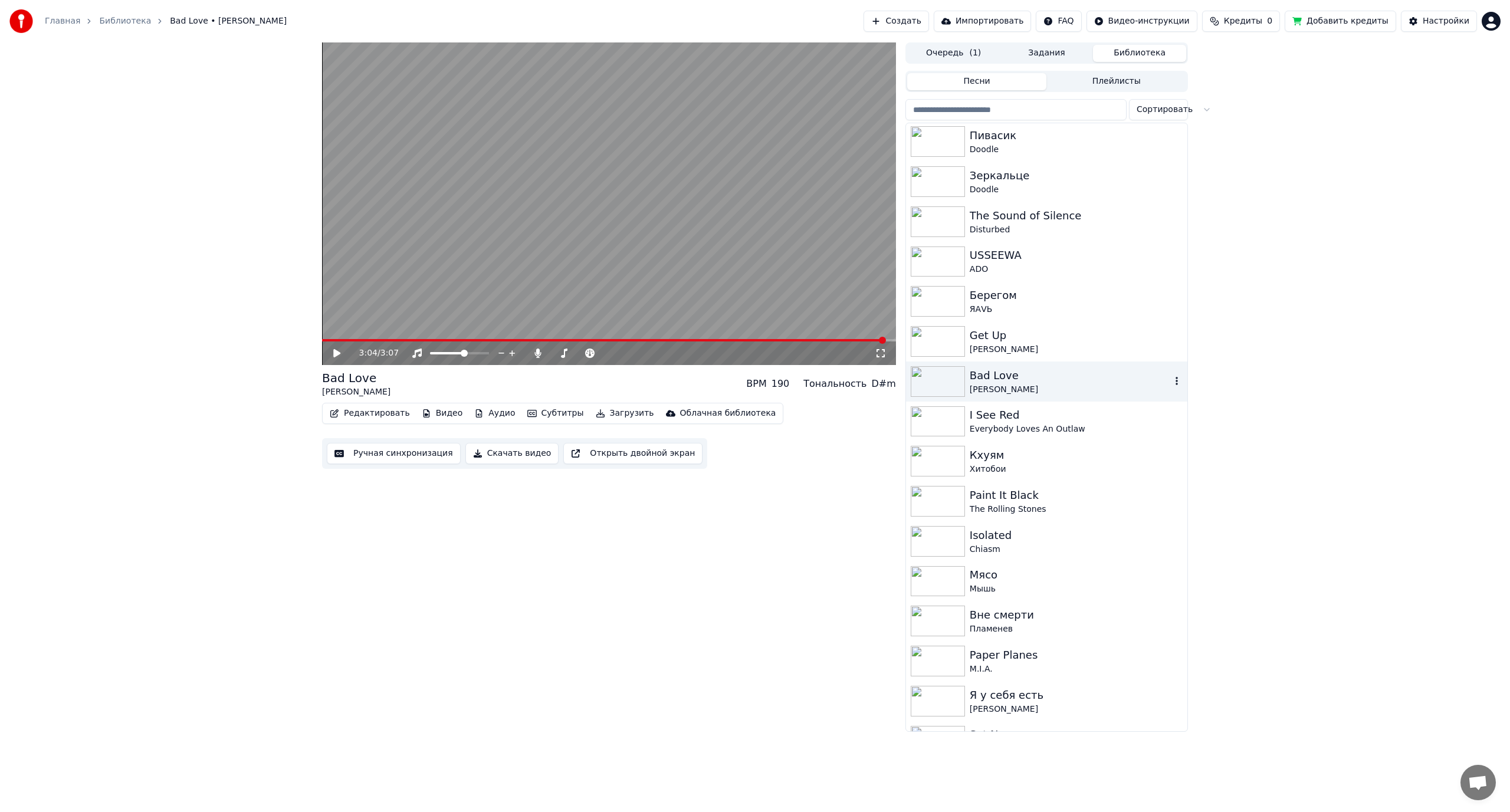
scroll to position [826, 0]
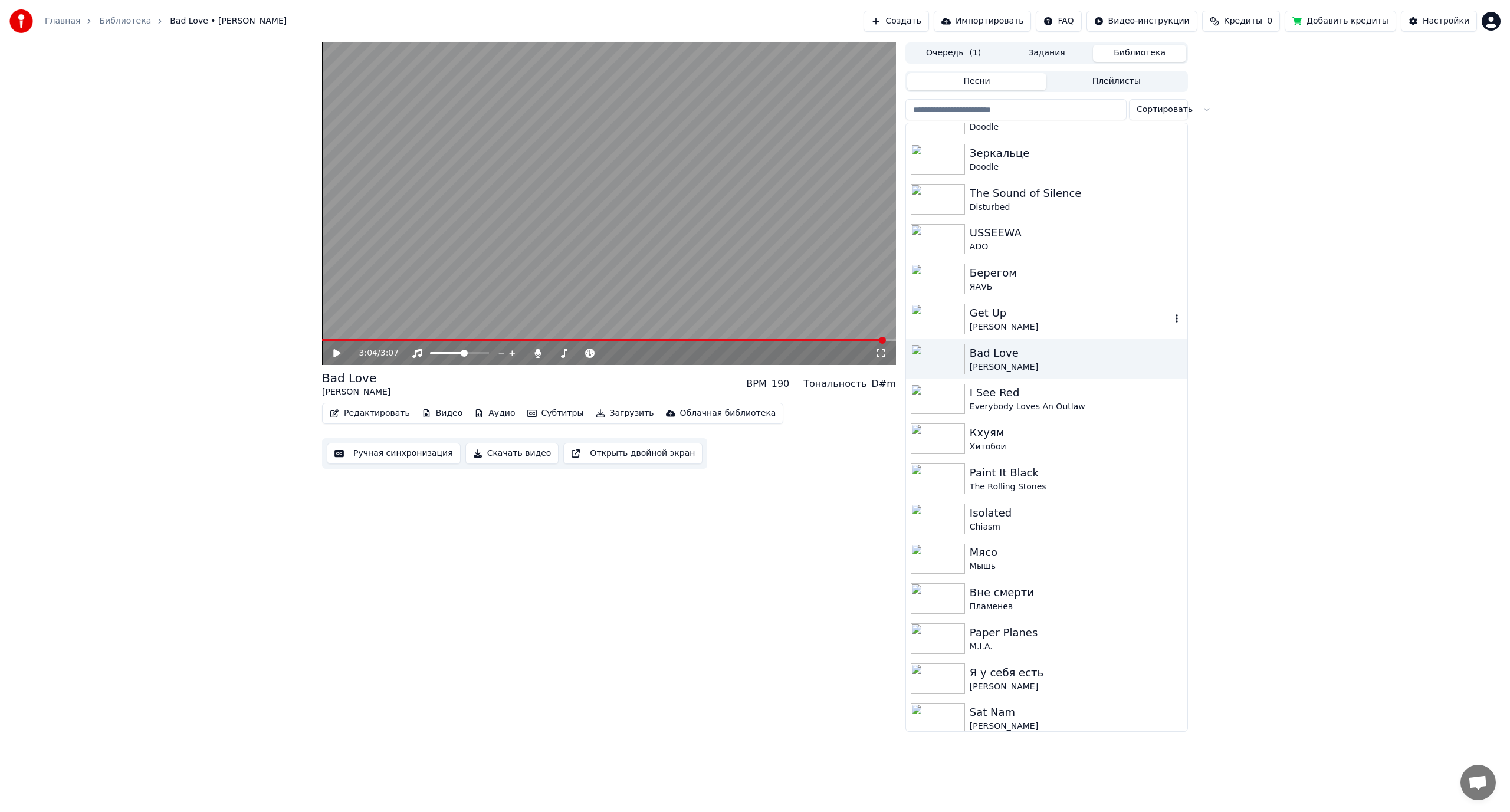
click at [1056, 323] on div "[PERSON_NAME]" at bounding box center [1071, 327] width 202 height 12
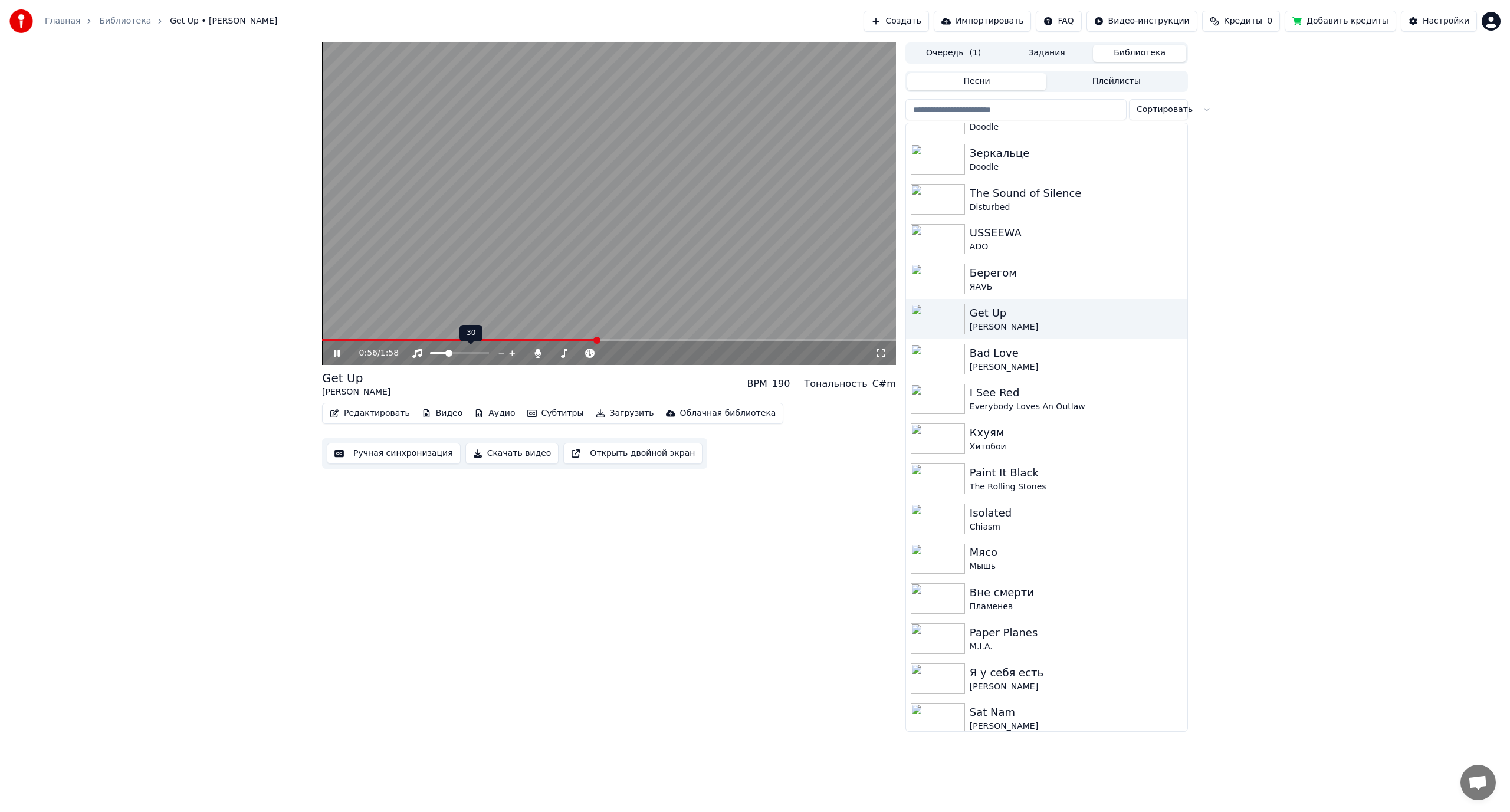
click at [447, 357] on span at bounding box center [448, 353] width 7 height 7
click at [446, 355] on span at bounding box center [448, 353] width 7 height 7
click at [562, 249] on video at bounding box center [610, 203] width 574 height 322
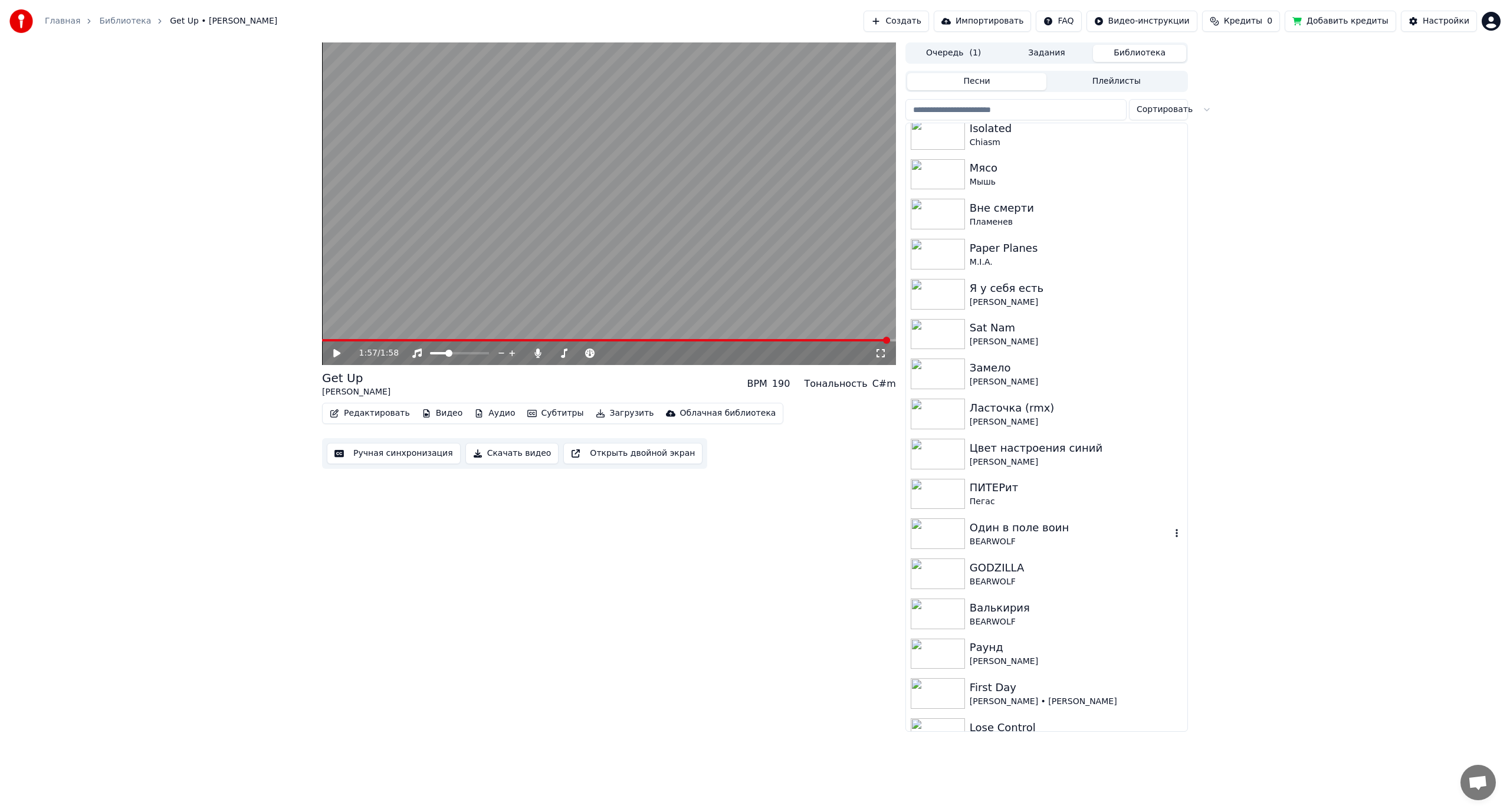
scroll to position [1239, 0]
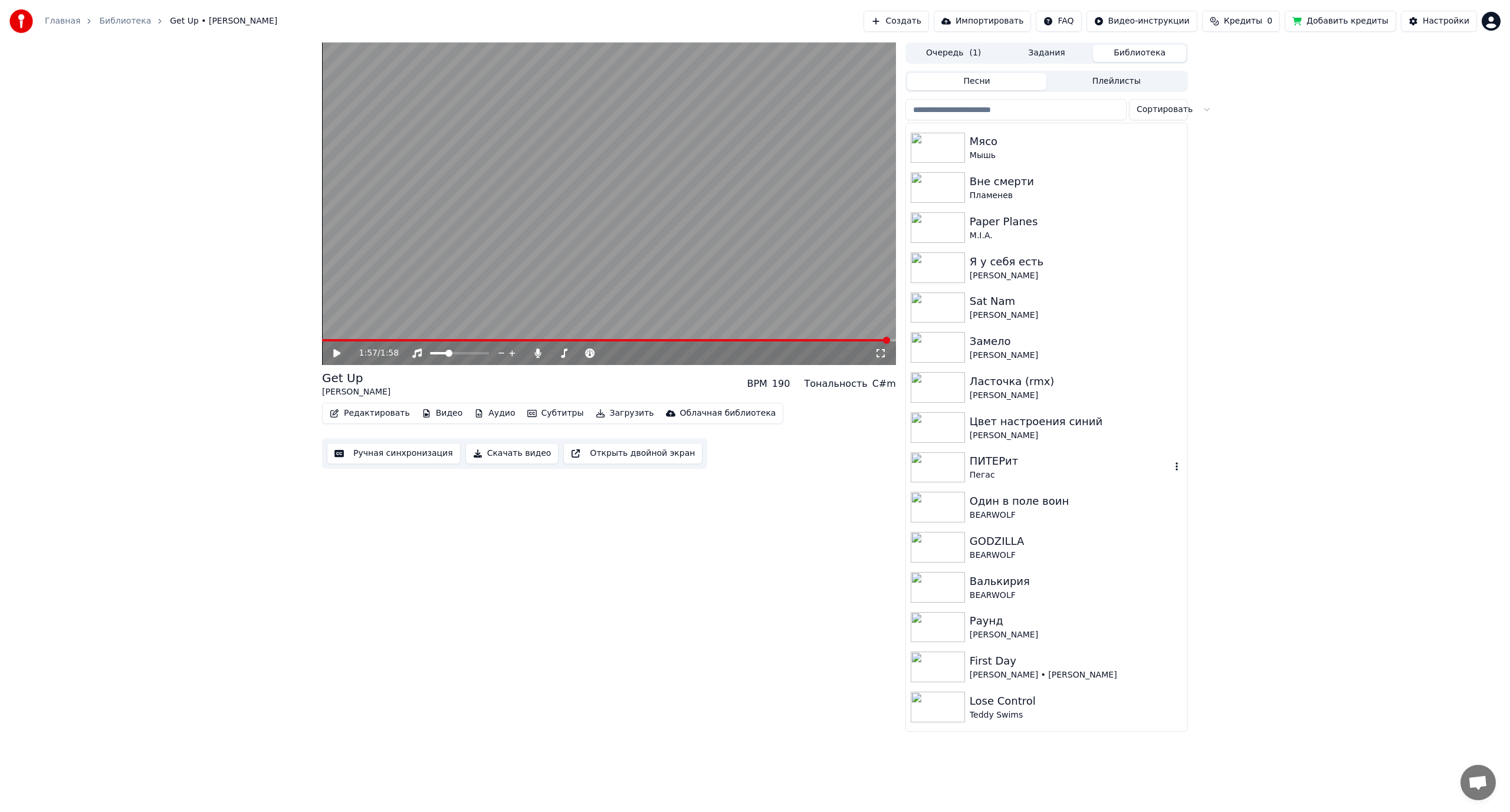
click at [1065, 473] on div "Пегас" at bounding box center [1071, 476] width 202 height 12
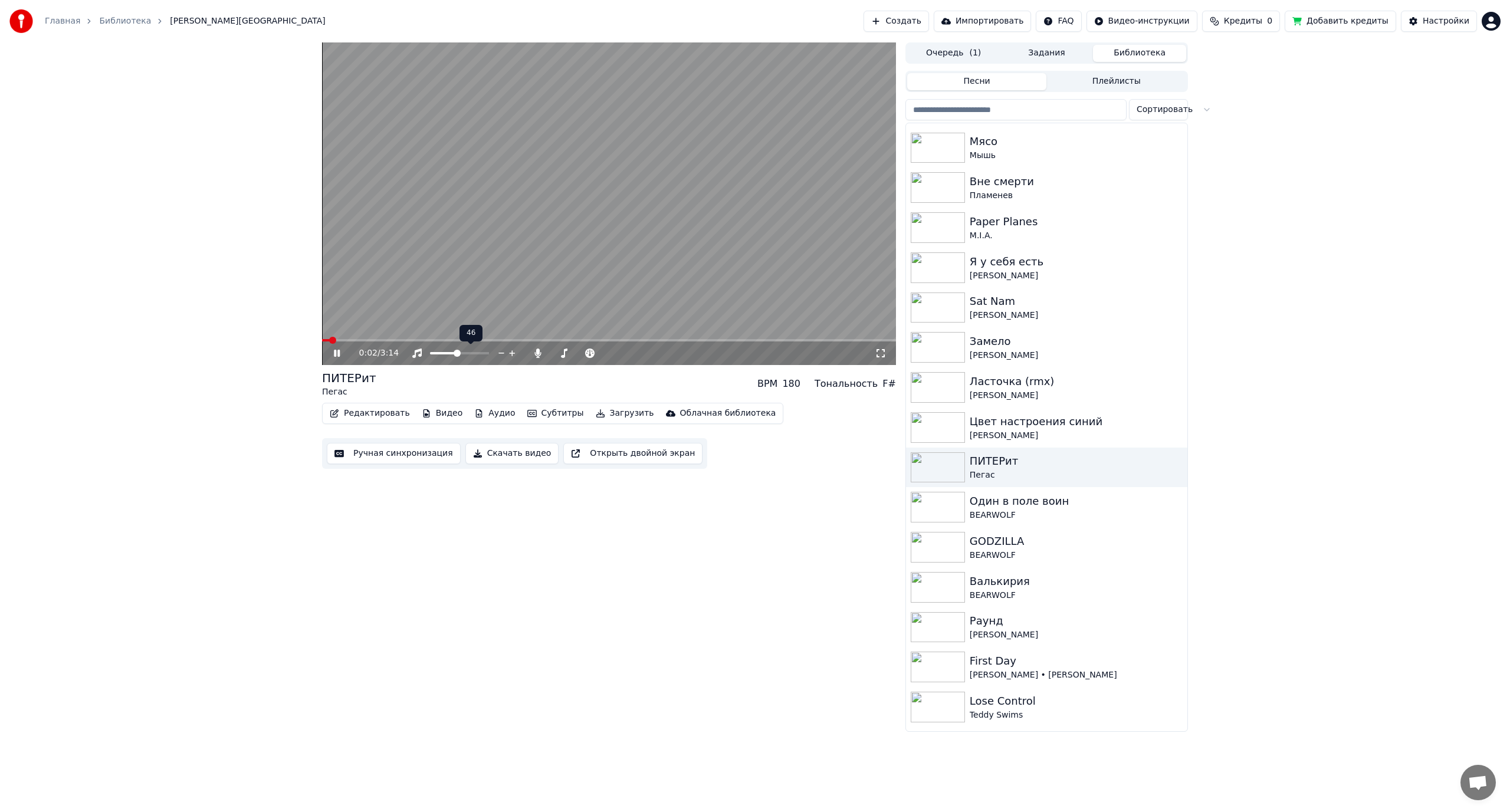
click at [457, 353] on span at bounding box center [456, 353] width 7 height 7
click at [504, 279] on video at bounding box center [610, 203] width 574 height 322
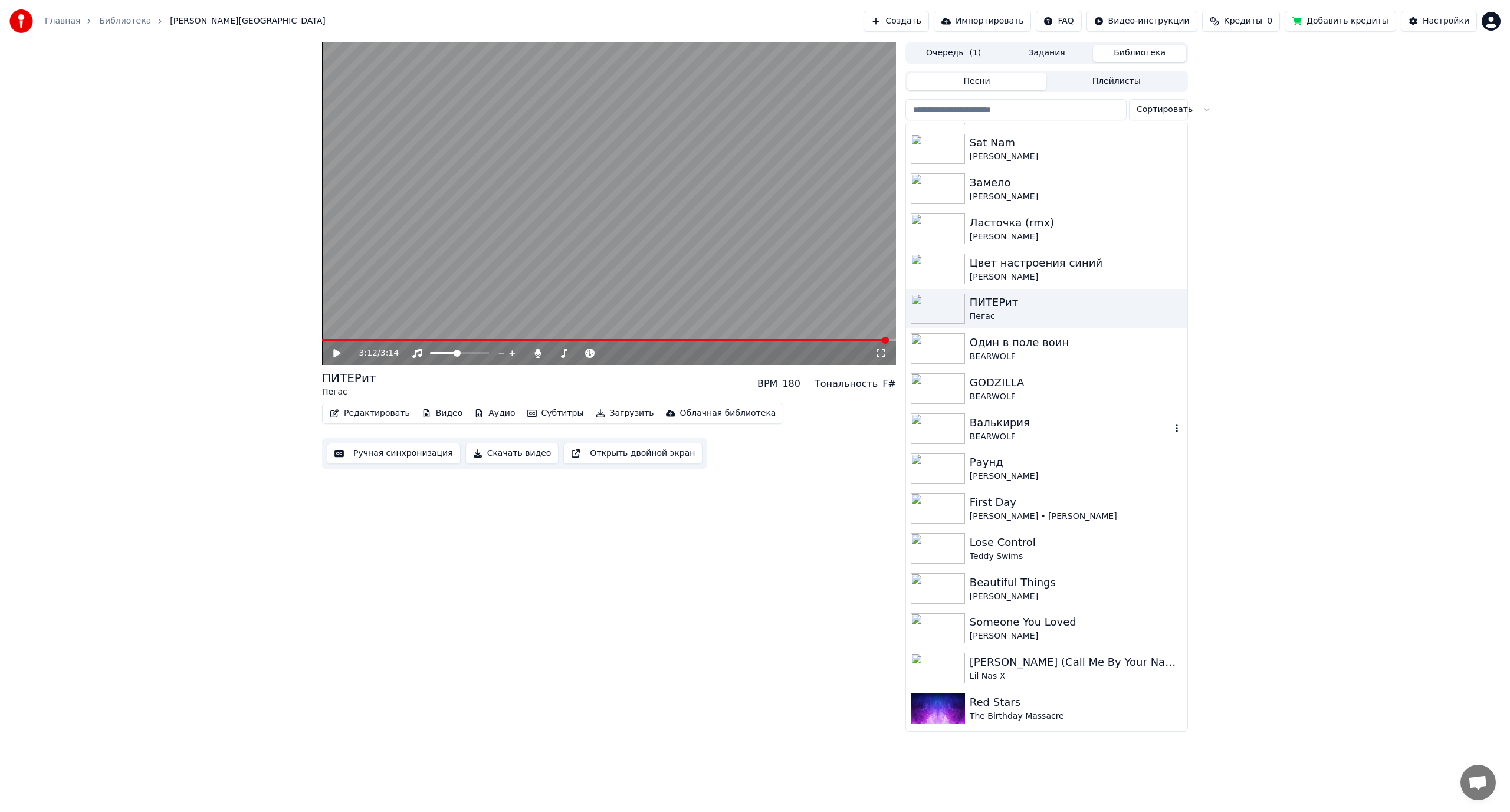
scroll to position [1475, 0]
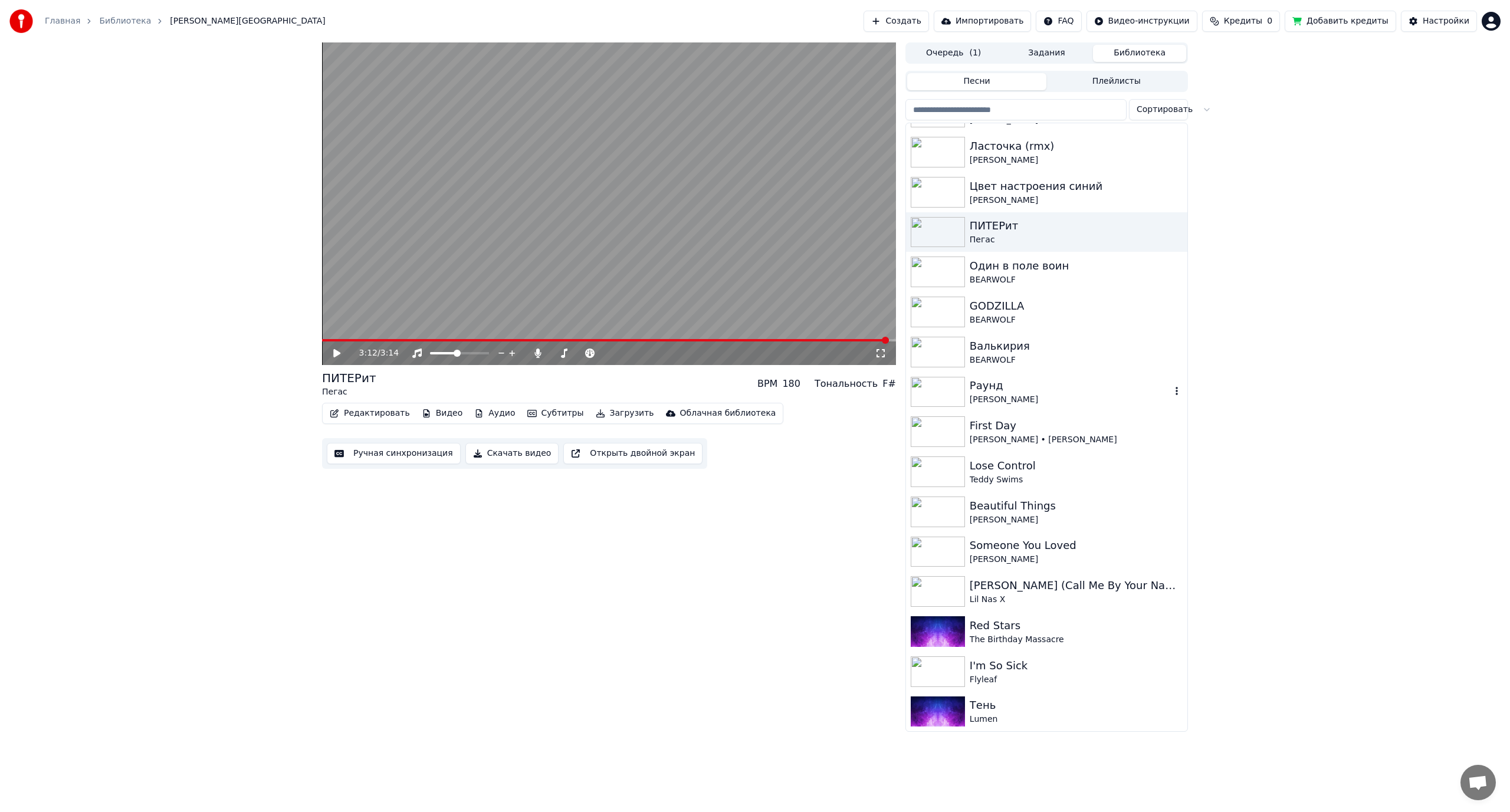
click at [1026, 389] on div "Раунд" at bounding box center [1071, 385] width 202 height 17
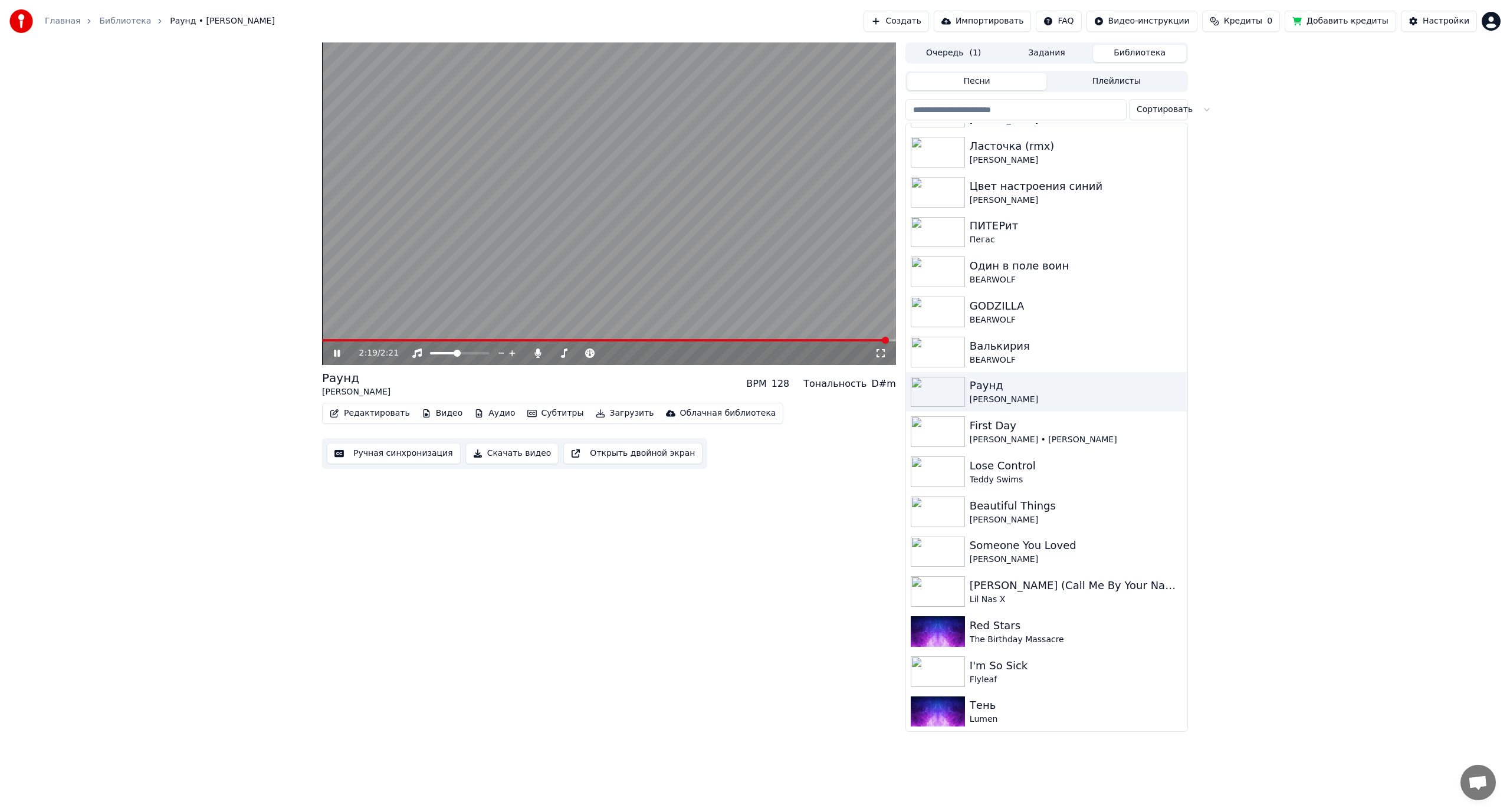
click at [548, 222] on video at bounding box center [610, 203] width 574 height 322
click at [537, 352] on icon at bounding box center [538, 354] width 7 height 10
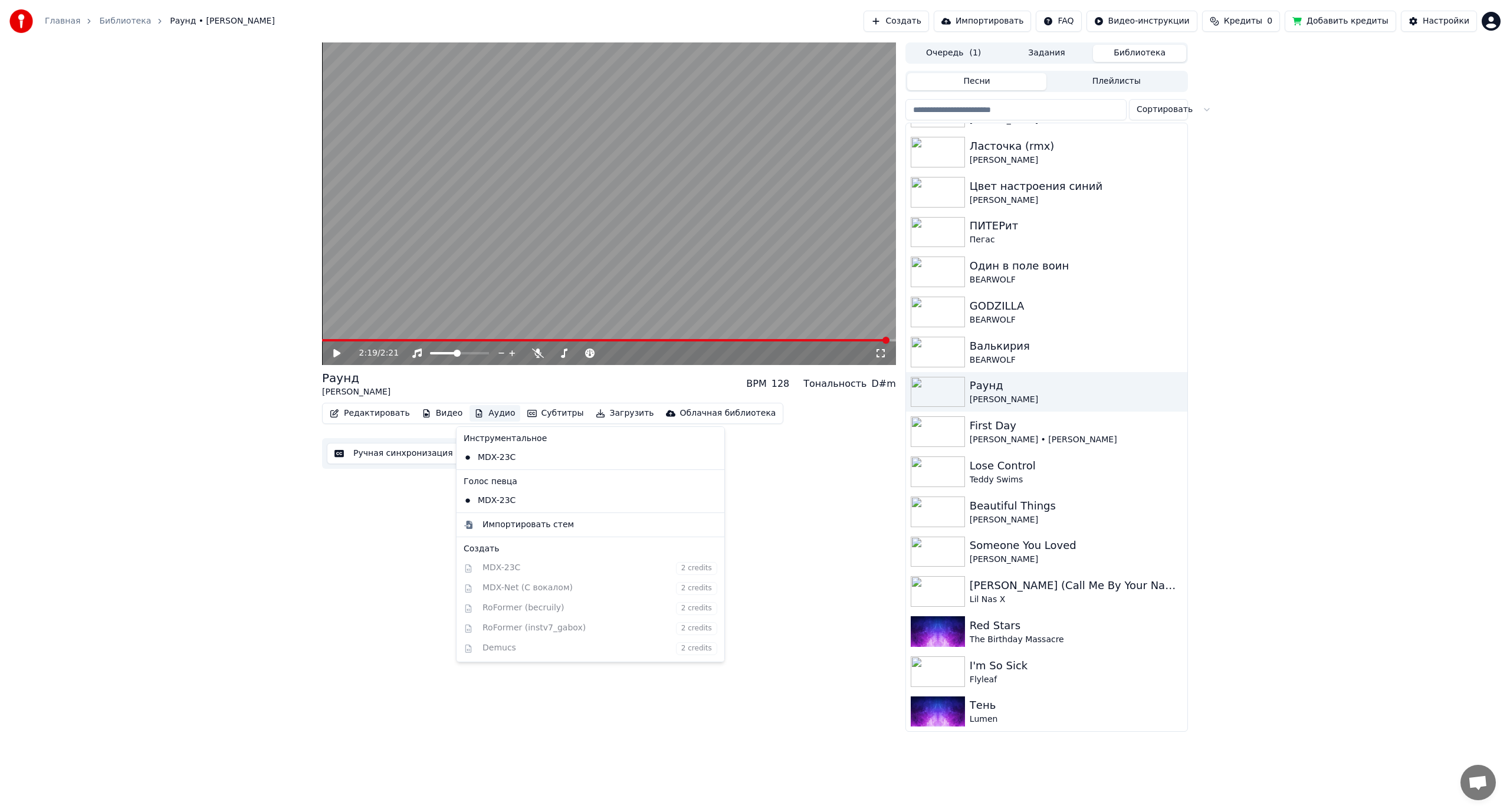
click at [497, 416] on button "Аудио" at bounding box center [494, 413] width 50 height 17
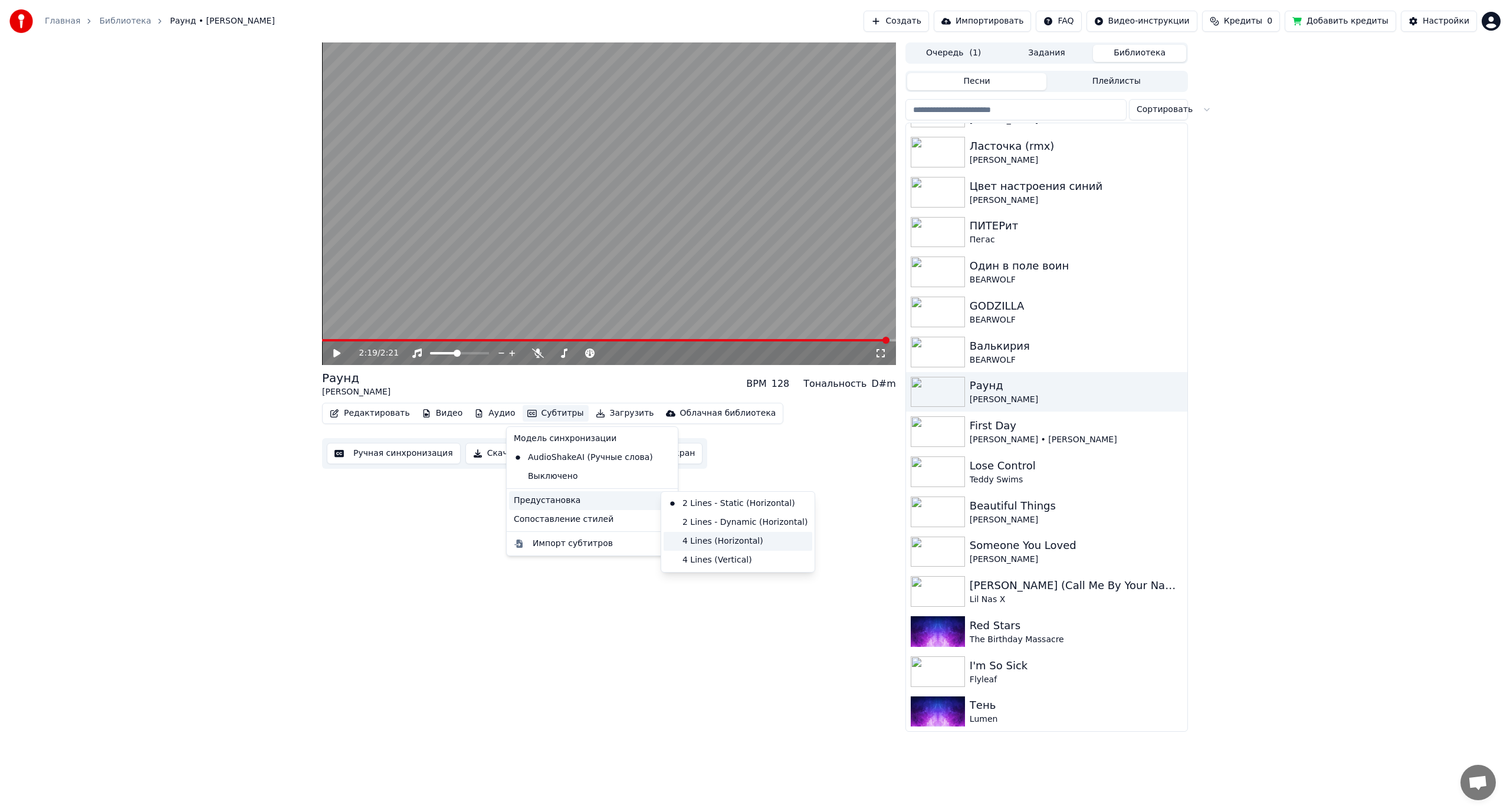
click at [753, 542] on div "4 Lines (Horizontal)" at bounding box center [737, 541] width 148 height 19
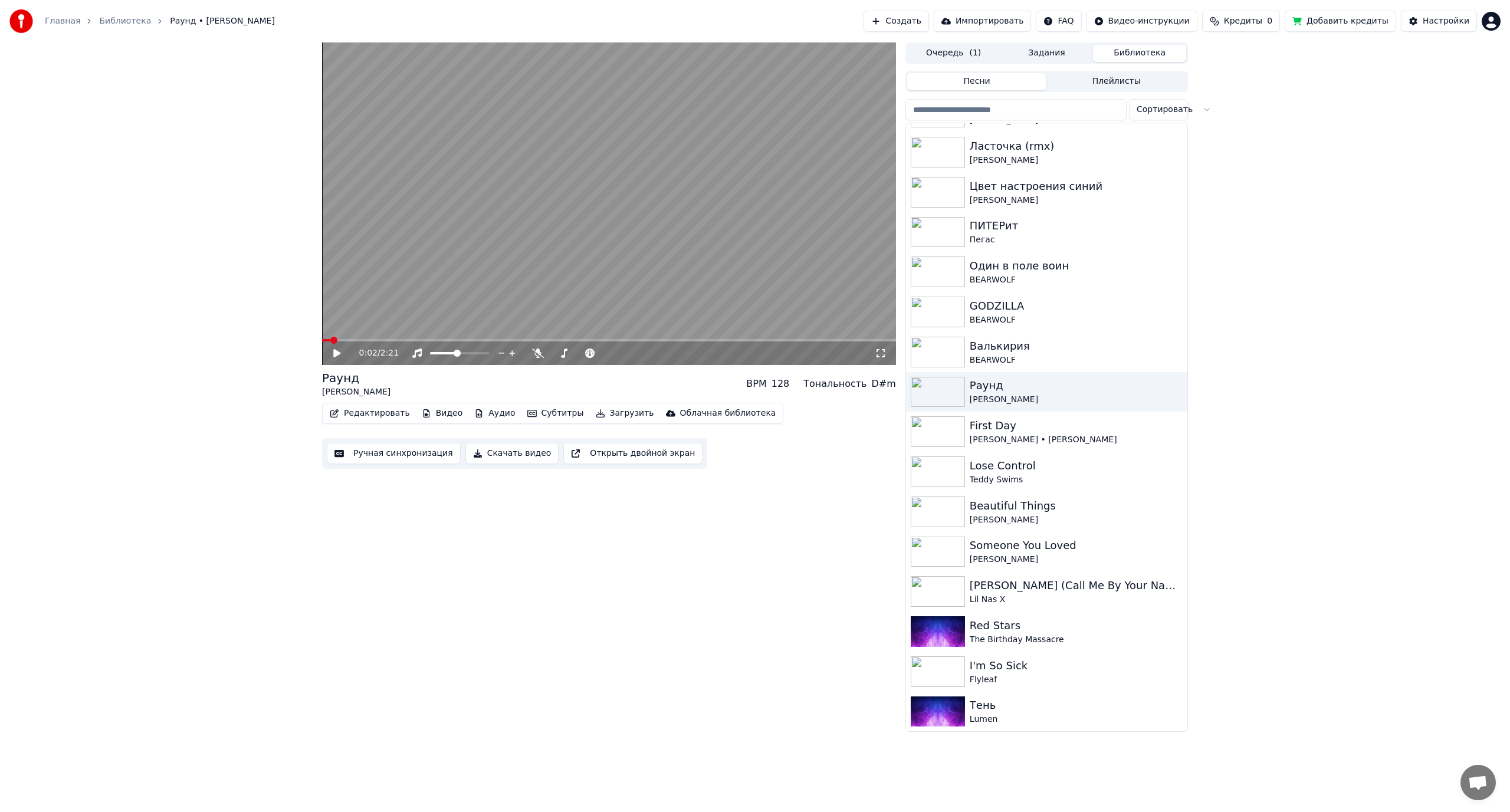
click at [330, 340] on span at bounding box center [326, 340] width 8 height 2
click at [436, 257] on video at bounding box center [610, 203] width 574 height 322
click at [330, 340] on span at bounding box center [333, 340] width 7 height 7
click at [475, 353] on span at bounding box center [472, 353] width 7 height 7
click at [519, 259] on video at bounding box center [610, 203] width 574 height 322
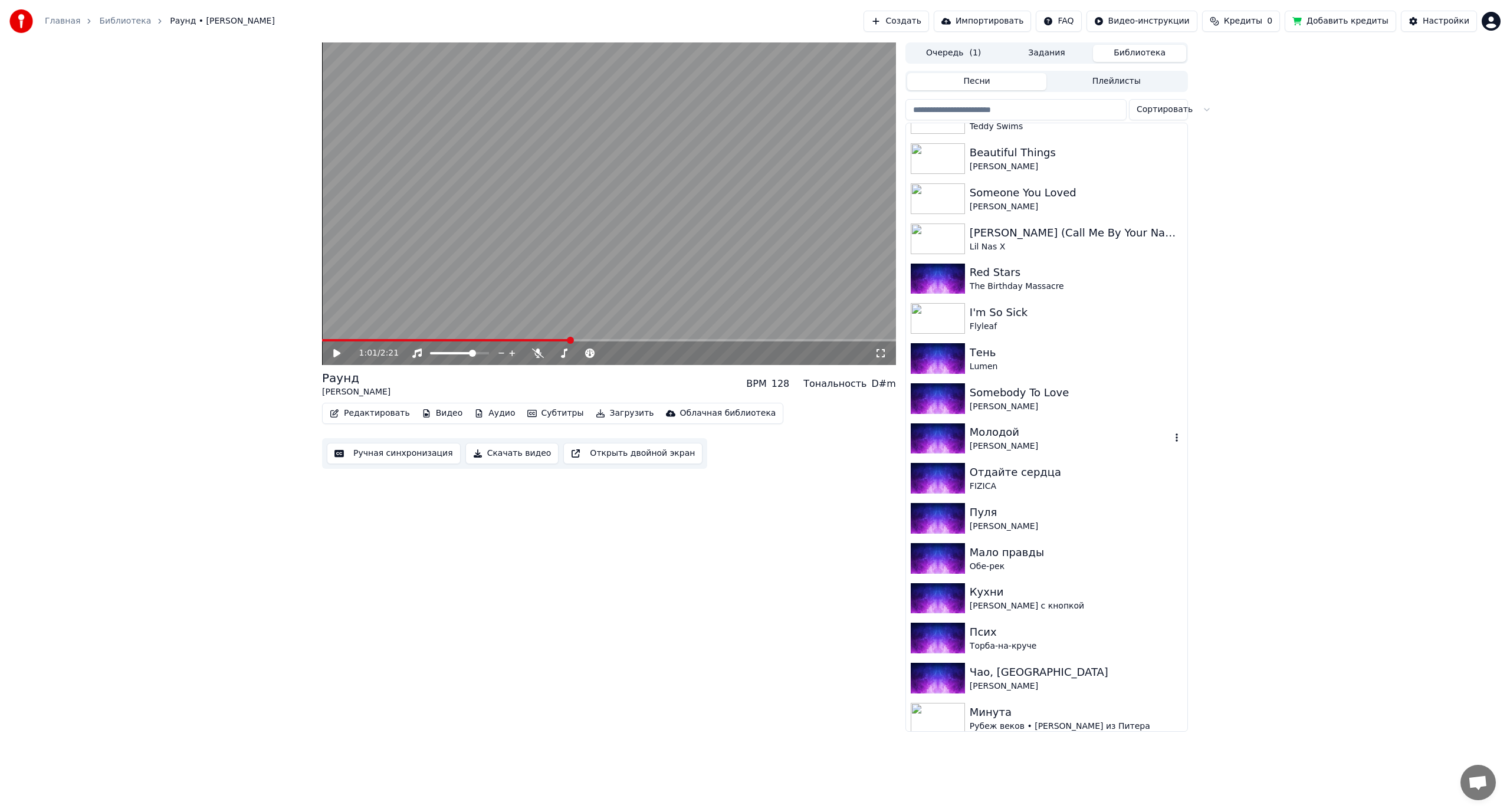
scroll to position [1887, 0]
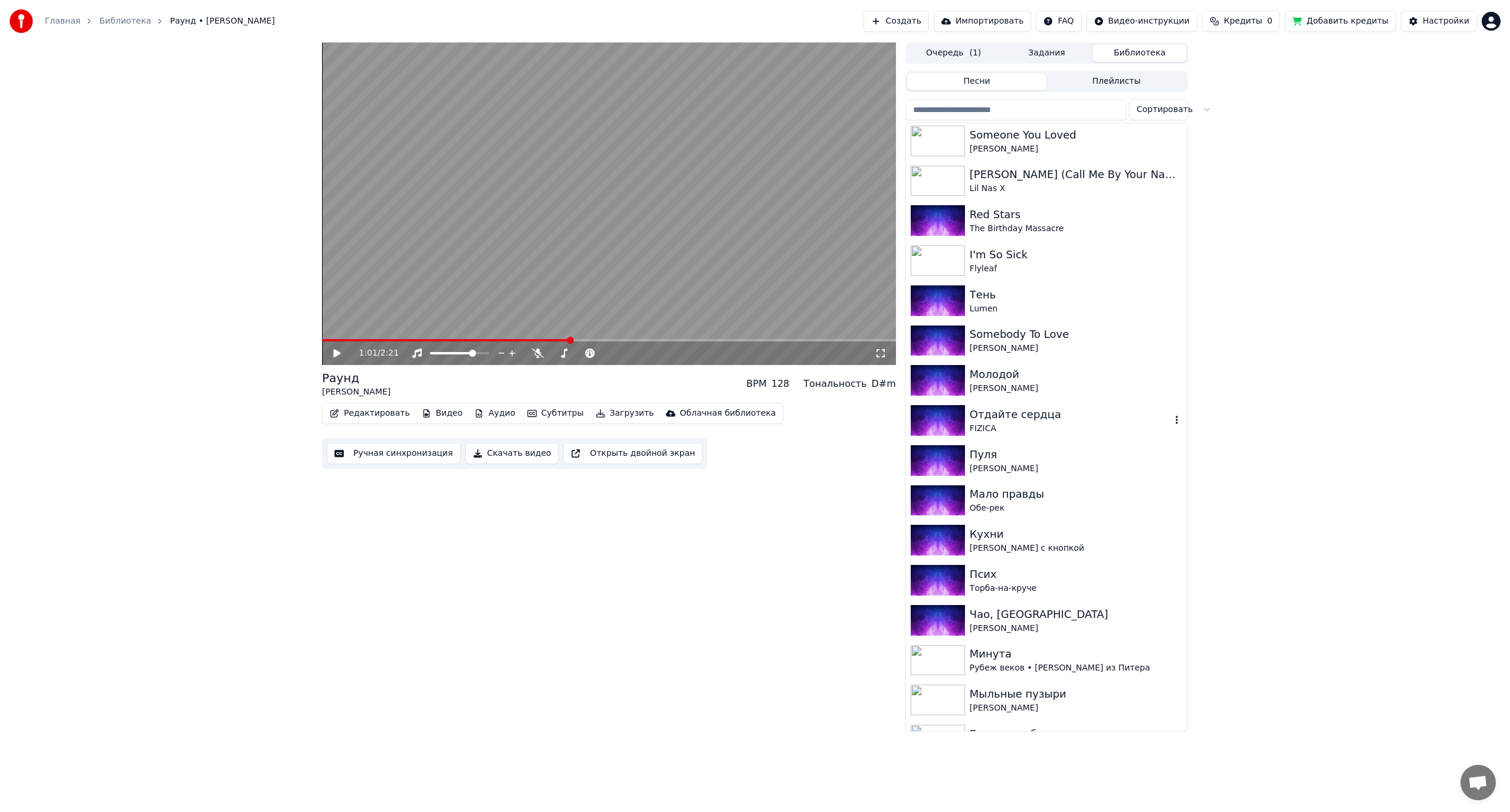
click at [1062, 427] on div "FIZICA" at bounding box center [1071, 429] width 202 height 12
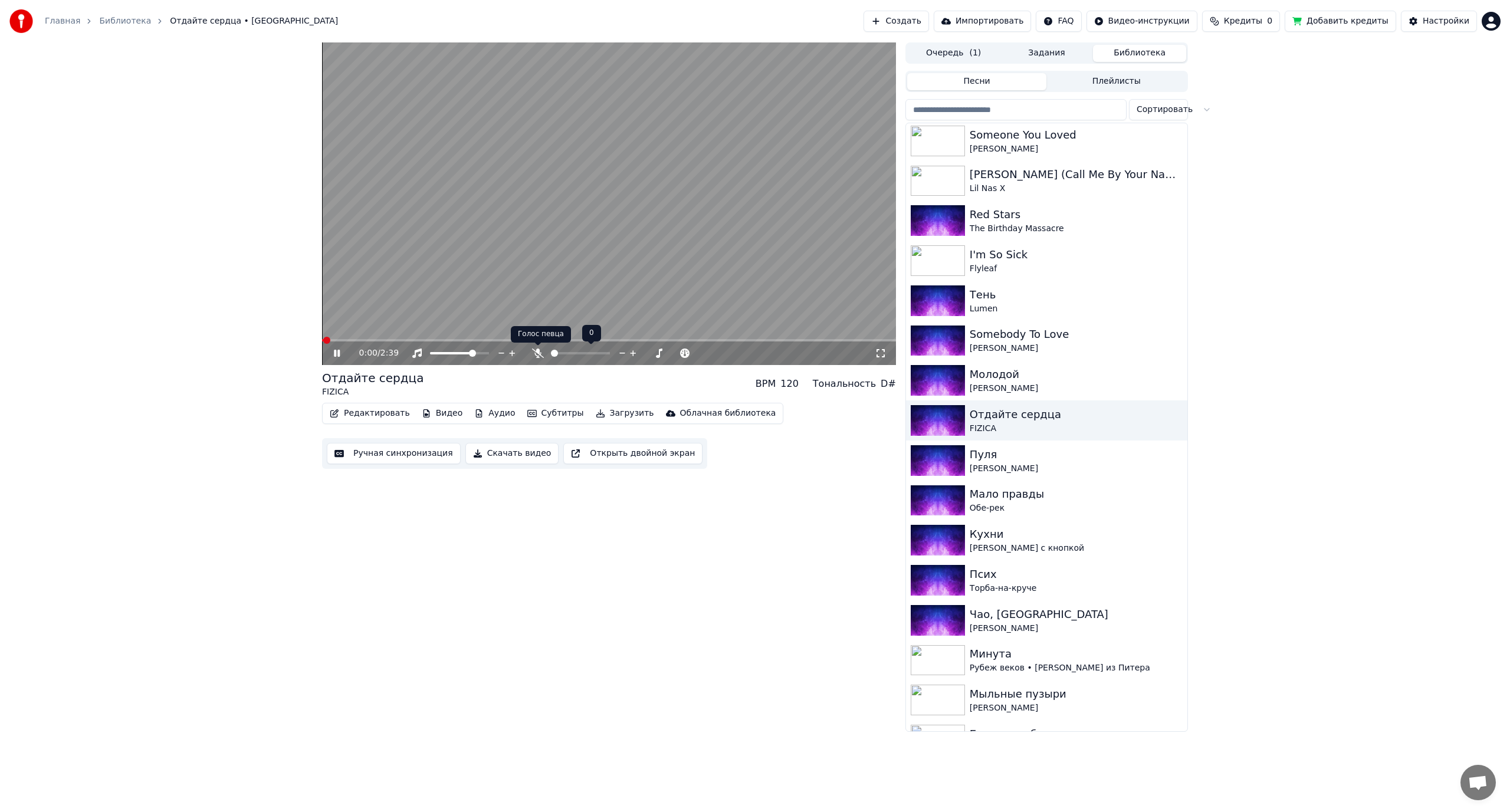
click at [537, 352] on icon at bounding box center [538, 354] width 12 height 10
click at [467, 352] on span at bounding box center [467, 353] width 7 height 7
click at [597, 352] on span at bounding box center [594, 353] width 7 height 7
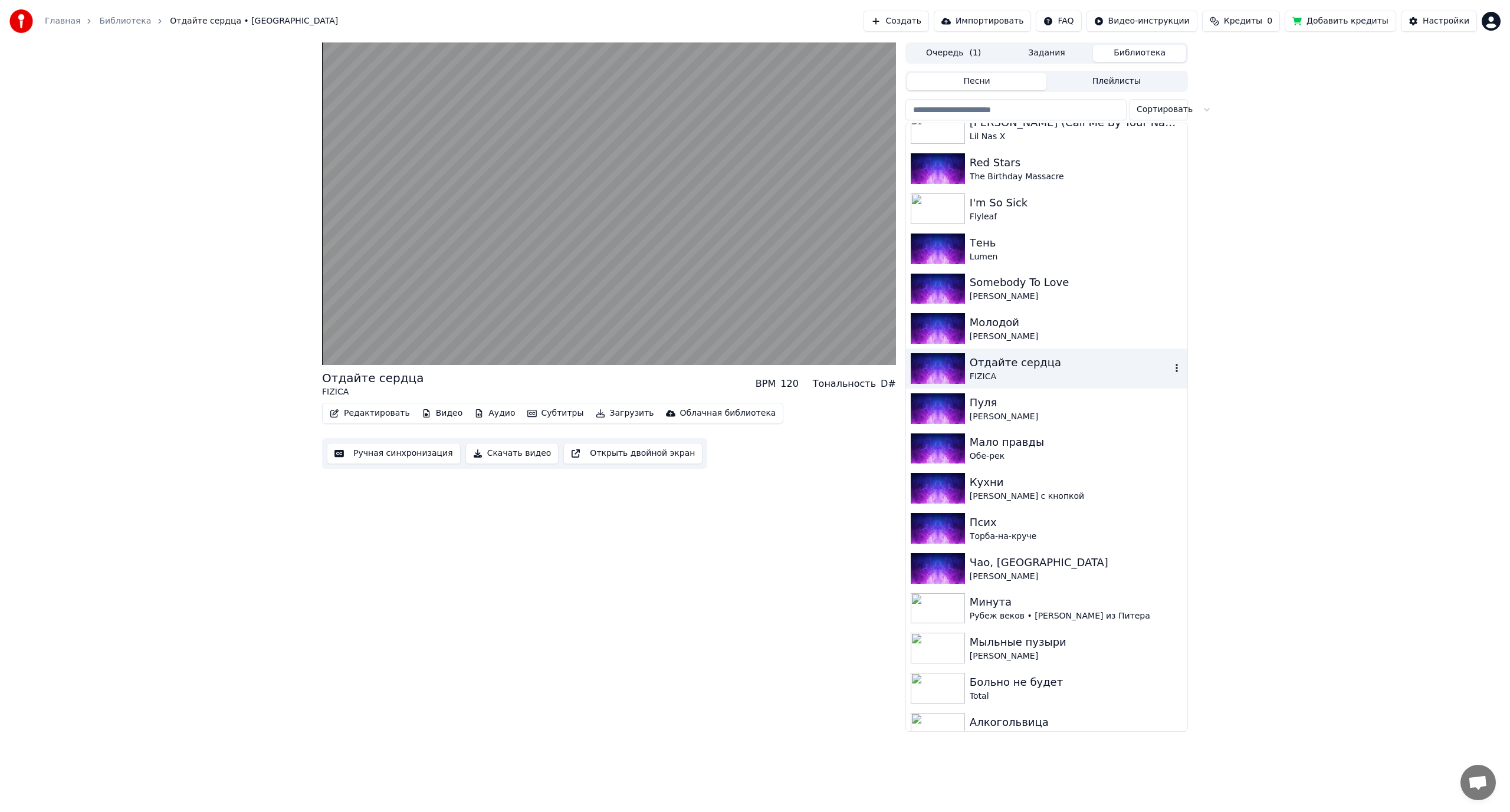
scroll to position [1946, 0]
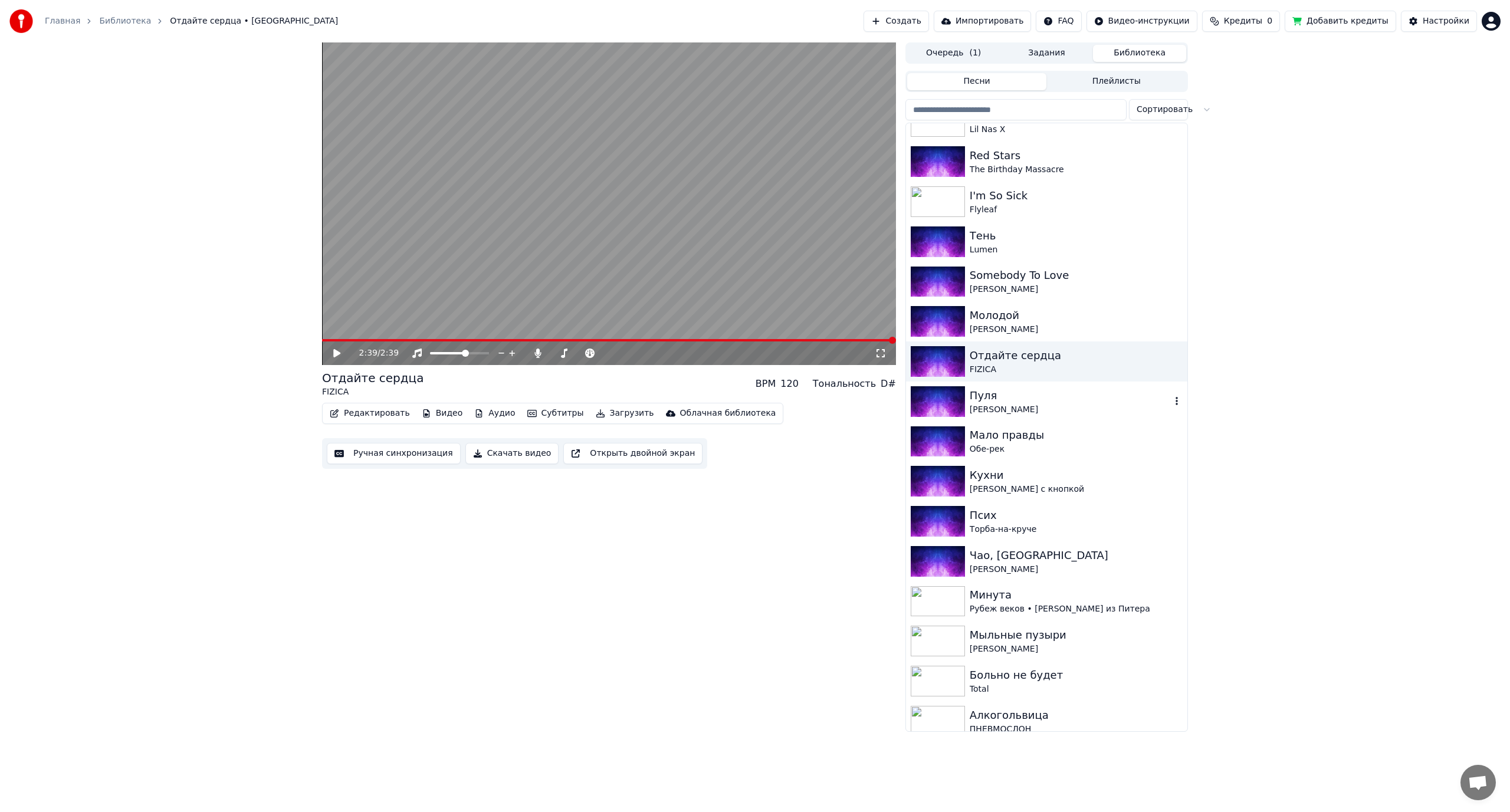
click at [1026, 404] on div "[PERSON_NAME]" at bounding box center [1071, 410] width 202 height 12
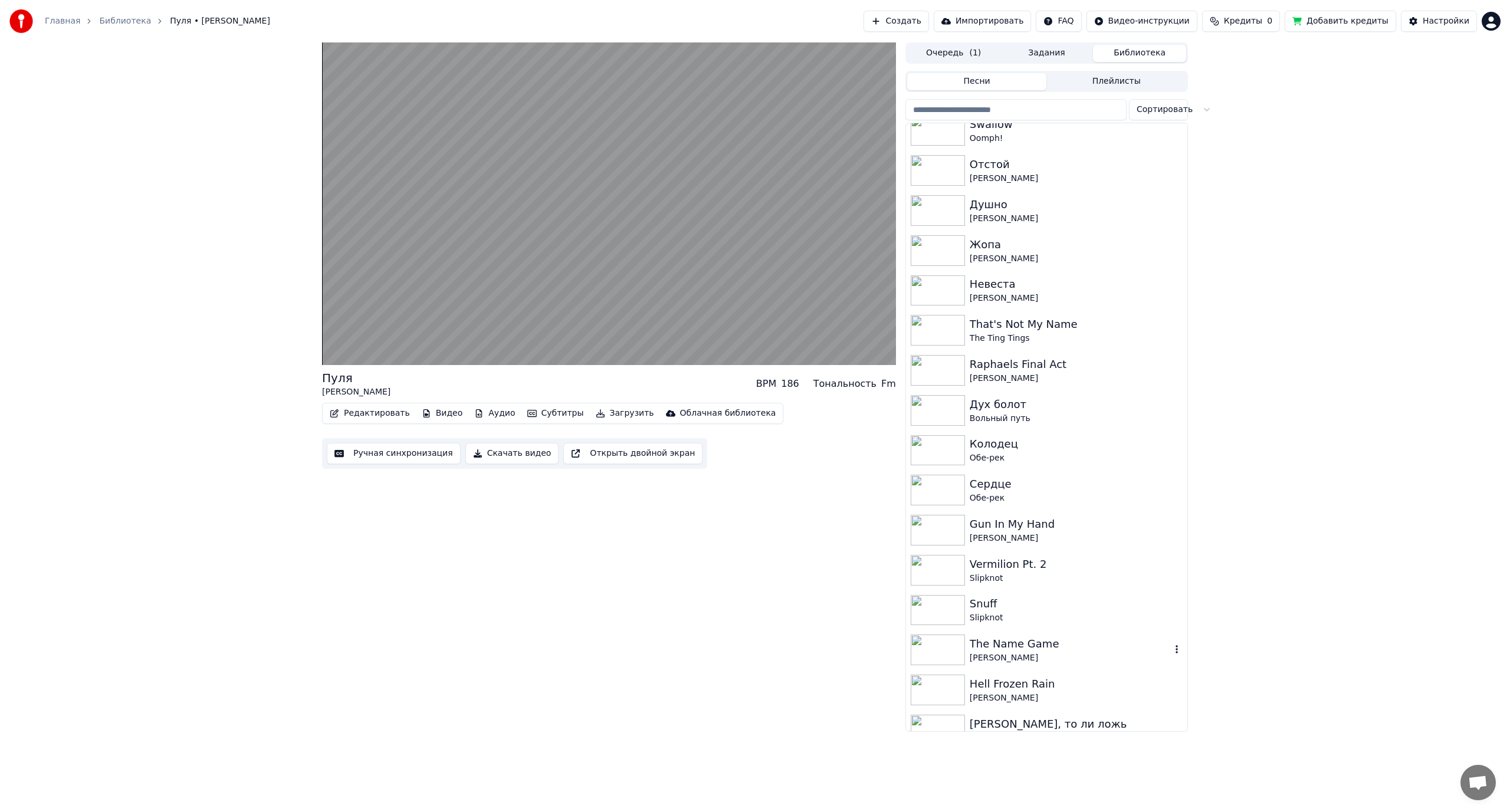
scroll to position [3818, 0]
click at [1028, 573] on div "Vermilion Pt. 2" at bounding box center [1071, 569] width 202 height 17
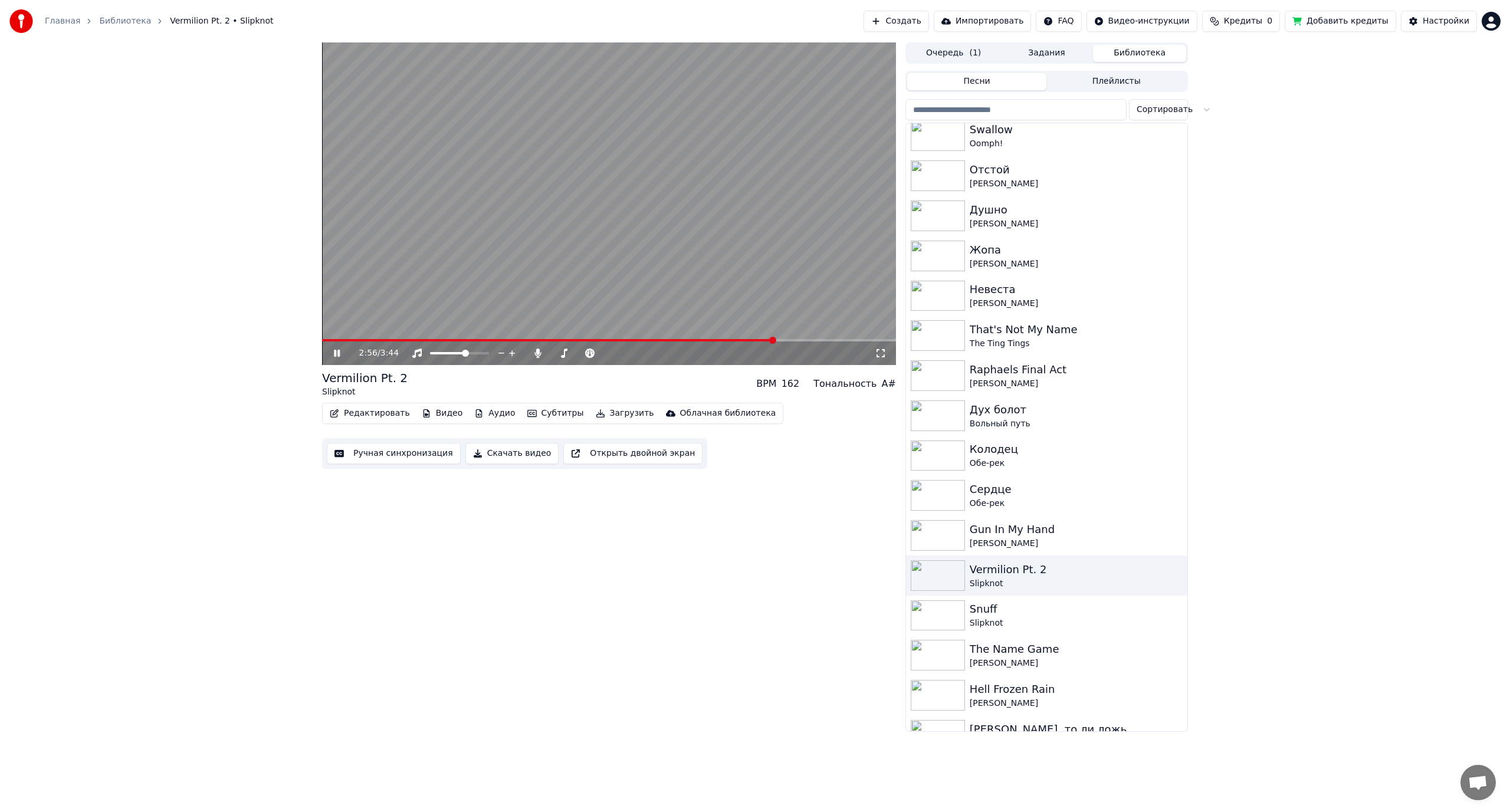
click at [676, 246] on video at bounding box center [610, 203] width 574 height 322
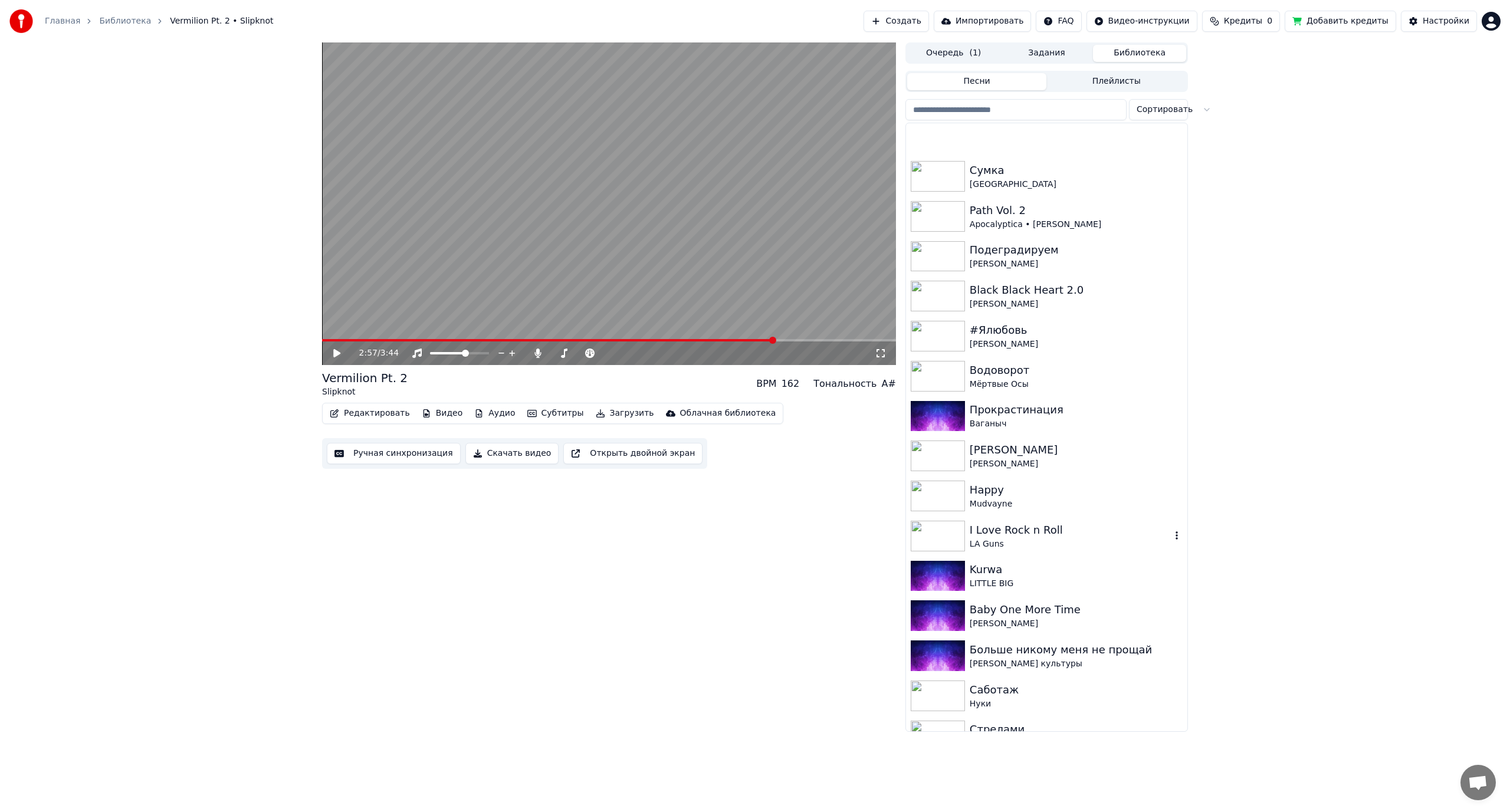
scroll to position [3169, 0]
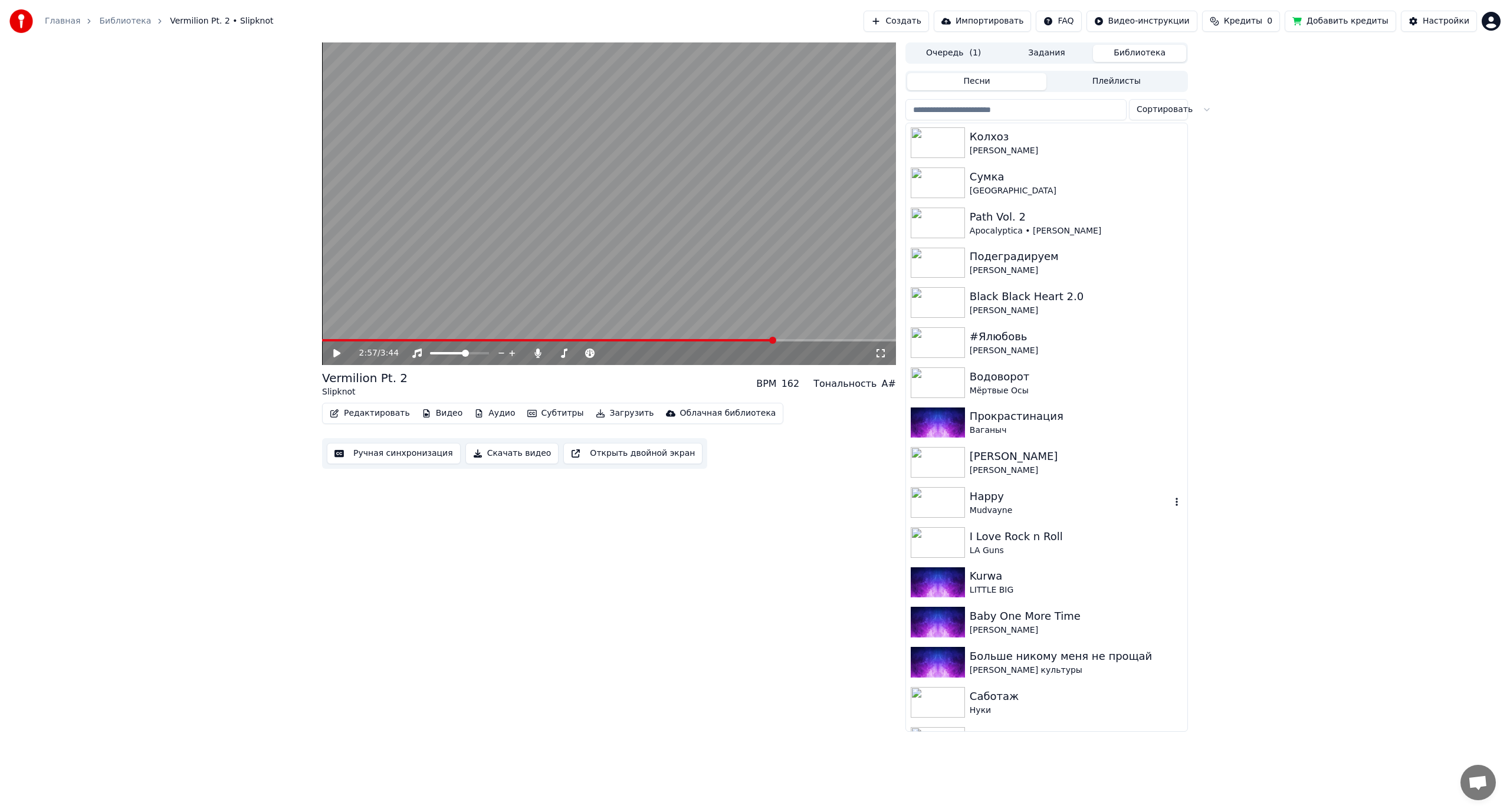
click at [1003, 503] on div "Happy" at bounding box center [1071, 496] width 202 height 17
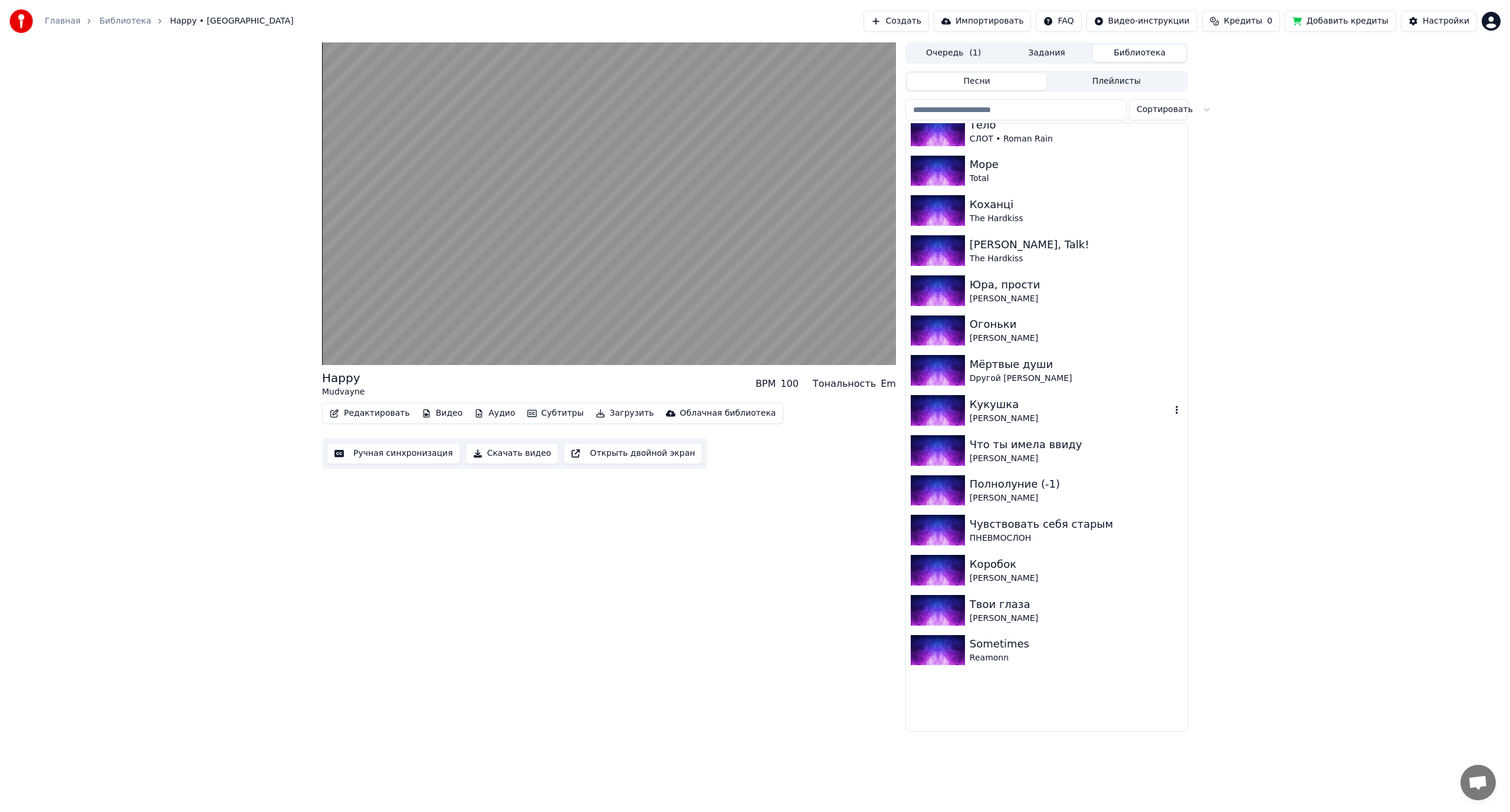
scroll to position [2461, 0]
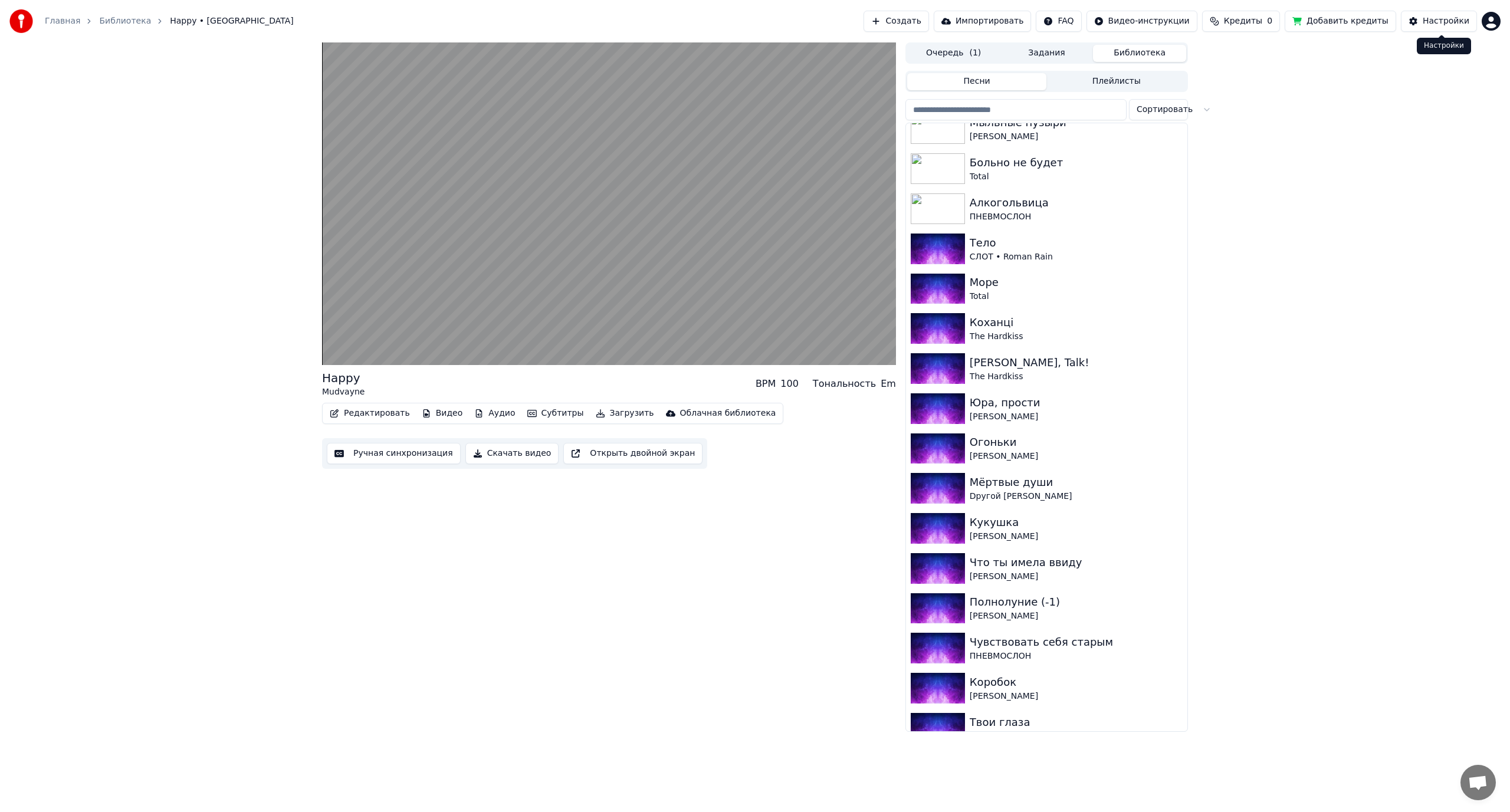
click at [1427, 17] on div "Настройки" at bounding box center [1445, 22] width 46 height 12
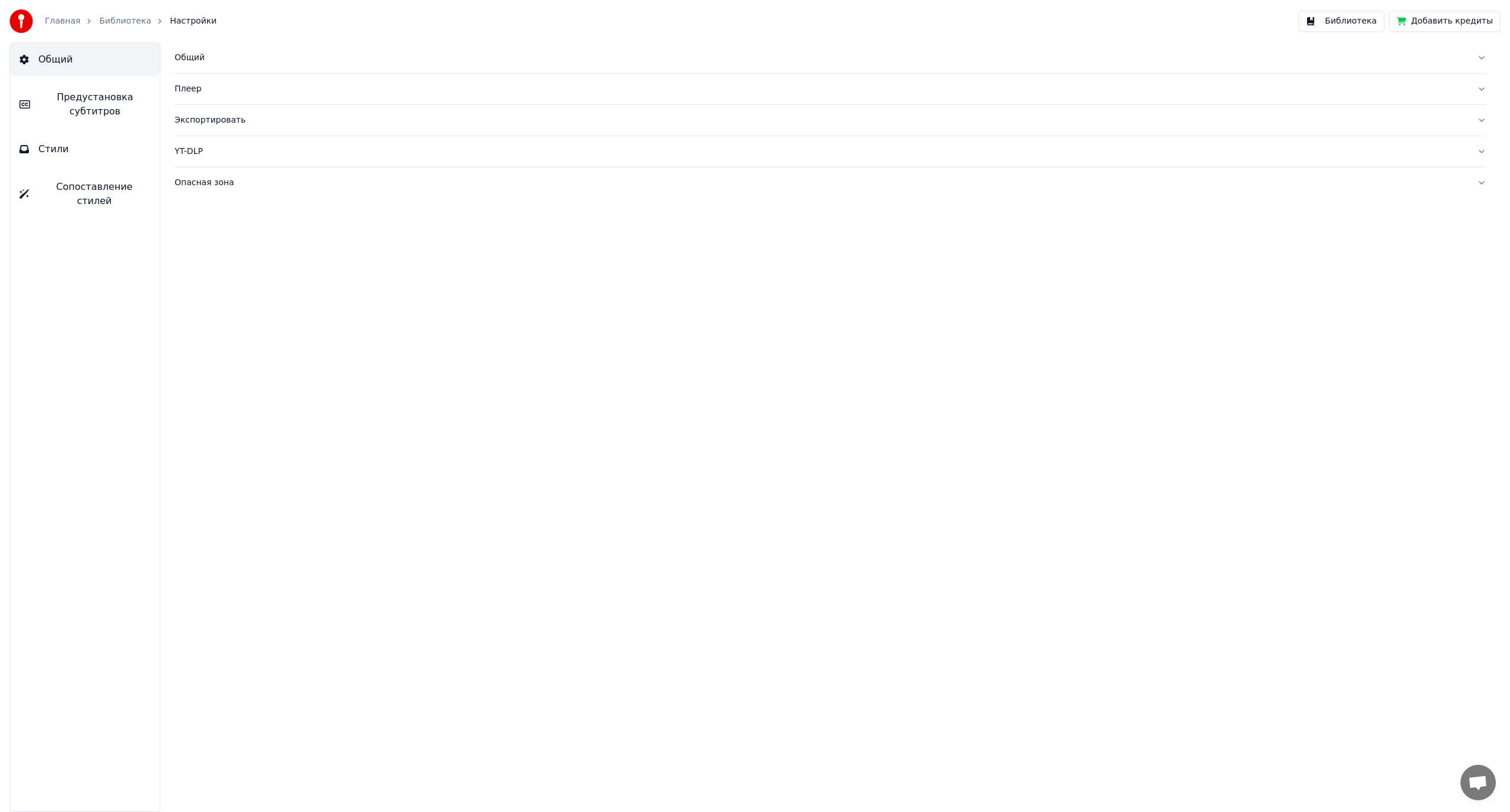
click at [217, 179] on div "Опасная зона" at bounding box center [821, 183] width 1293 height 12
click at [284, 205] on button "Переиндексировать библиотеку" at bounding box center [262, 209] width 176 height 22
click at [284, 367] on button "Анализировать библиотеку" at bounding box center [262, 363] width 176 height 22
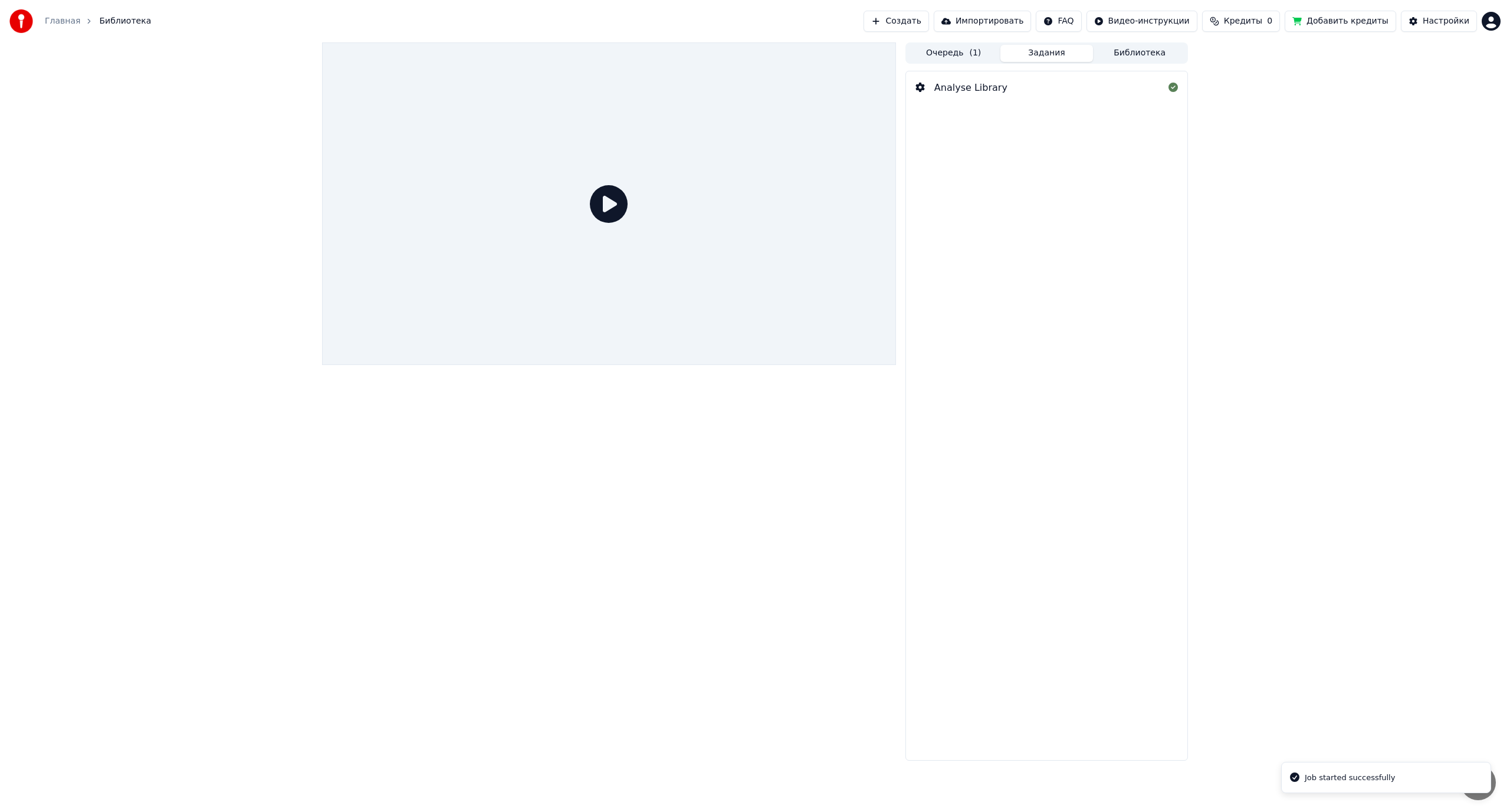
click at [968, 49] on button "Очередь ( 1 )" at bounding box center [954, 53] width 93 height 17
click at [1142, 51] on button "Библиотека" at bounding box center [1139, 53] width 93 height 17
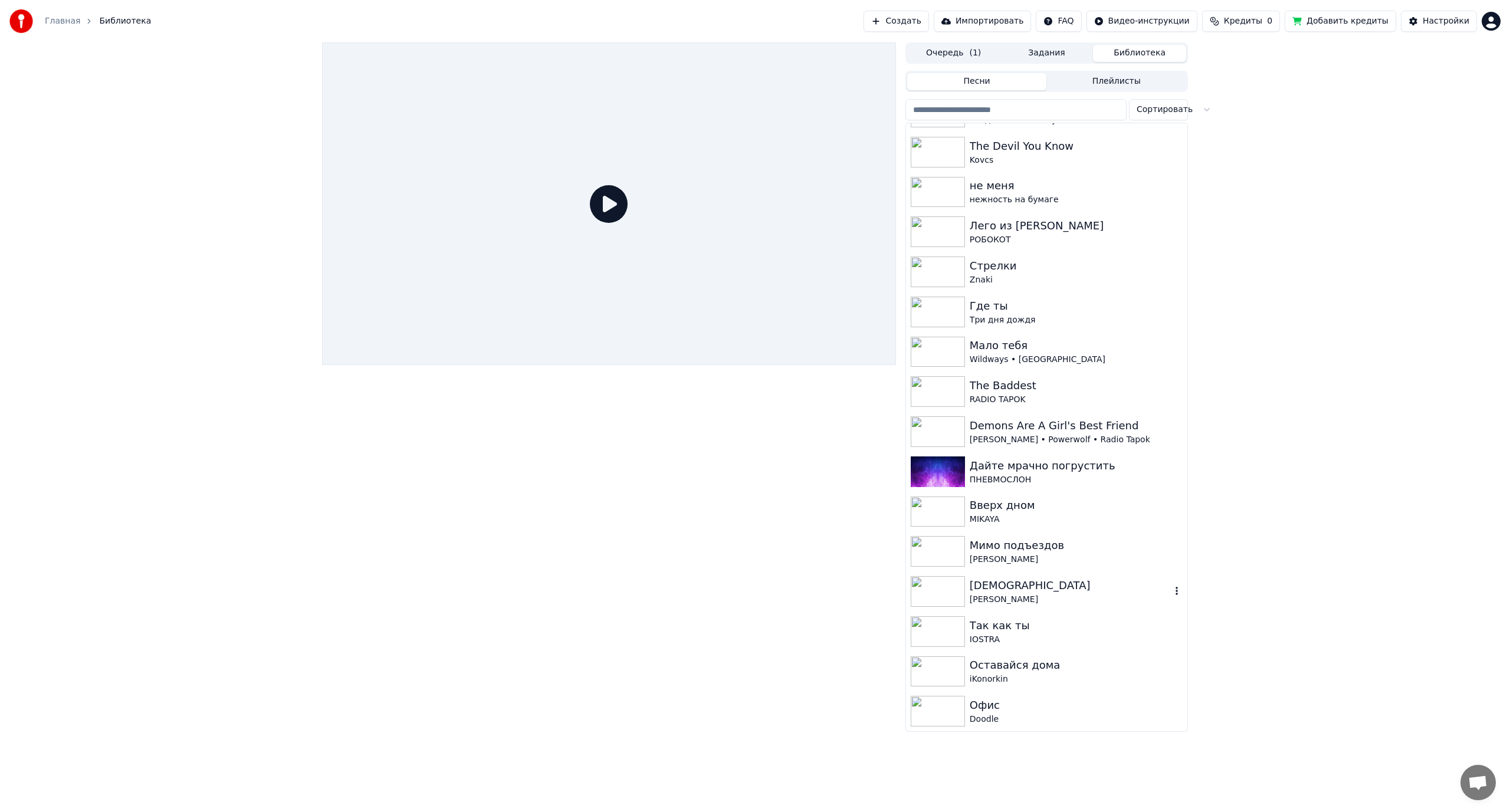
scroll to position [236, 0]
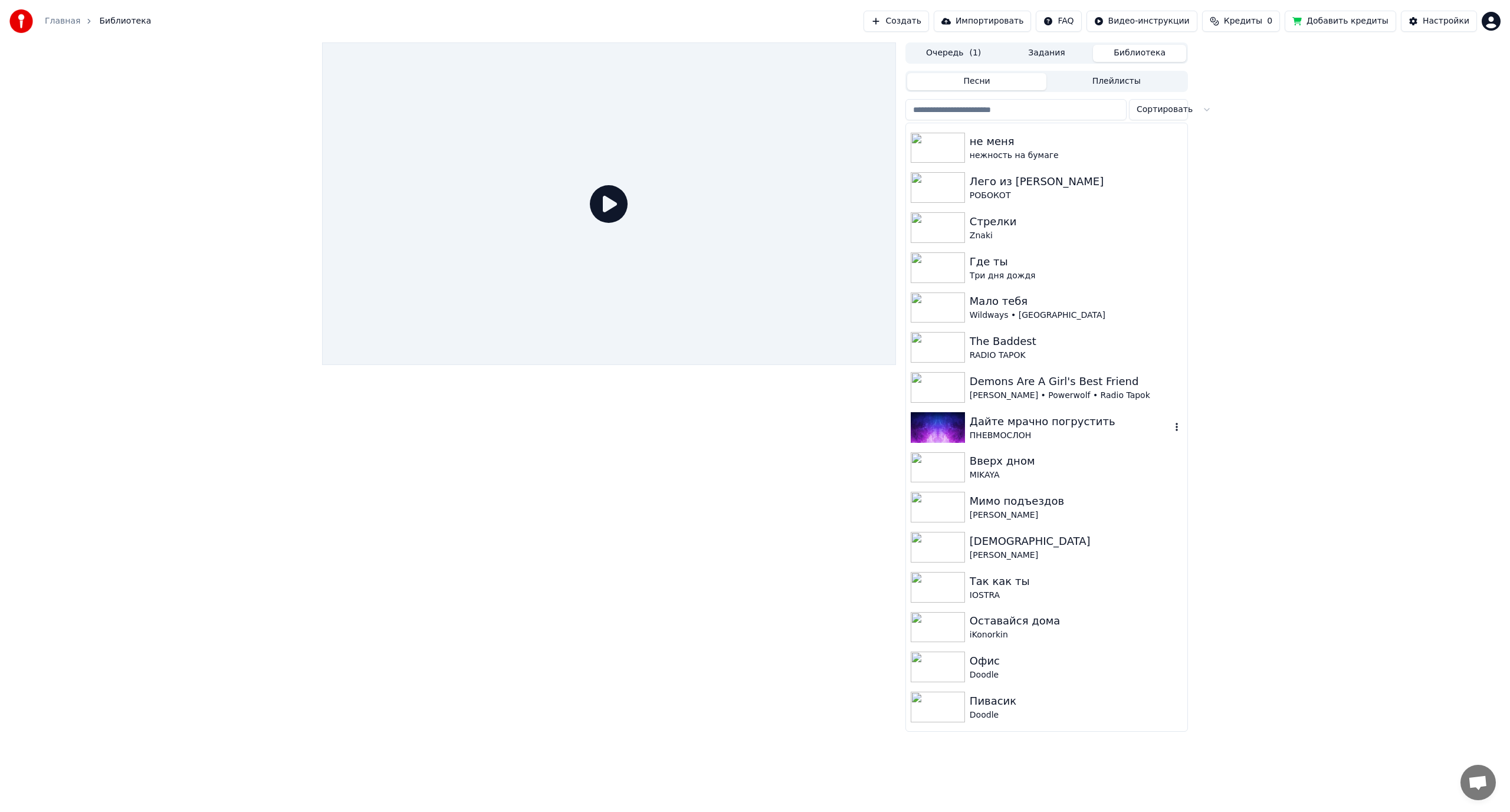
click at [1054, 434] on div "ПНЕВМОСЛОН" at bounding box center [1071, 435] width 202 height 12
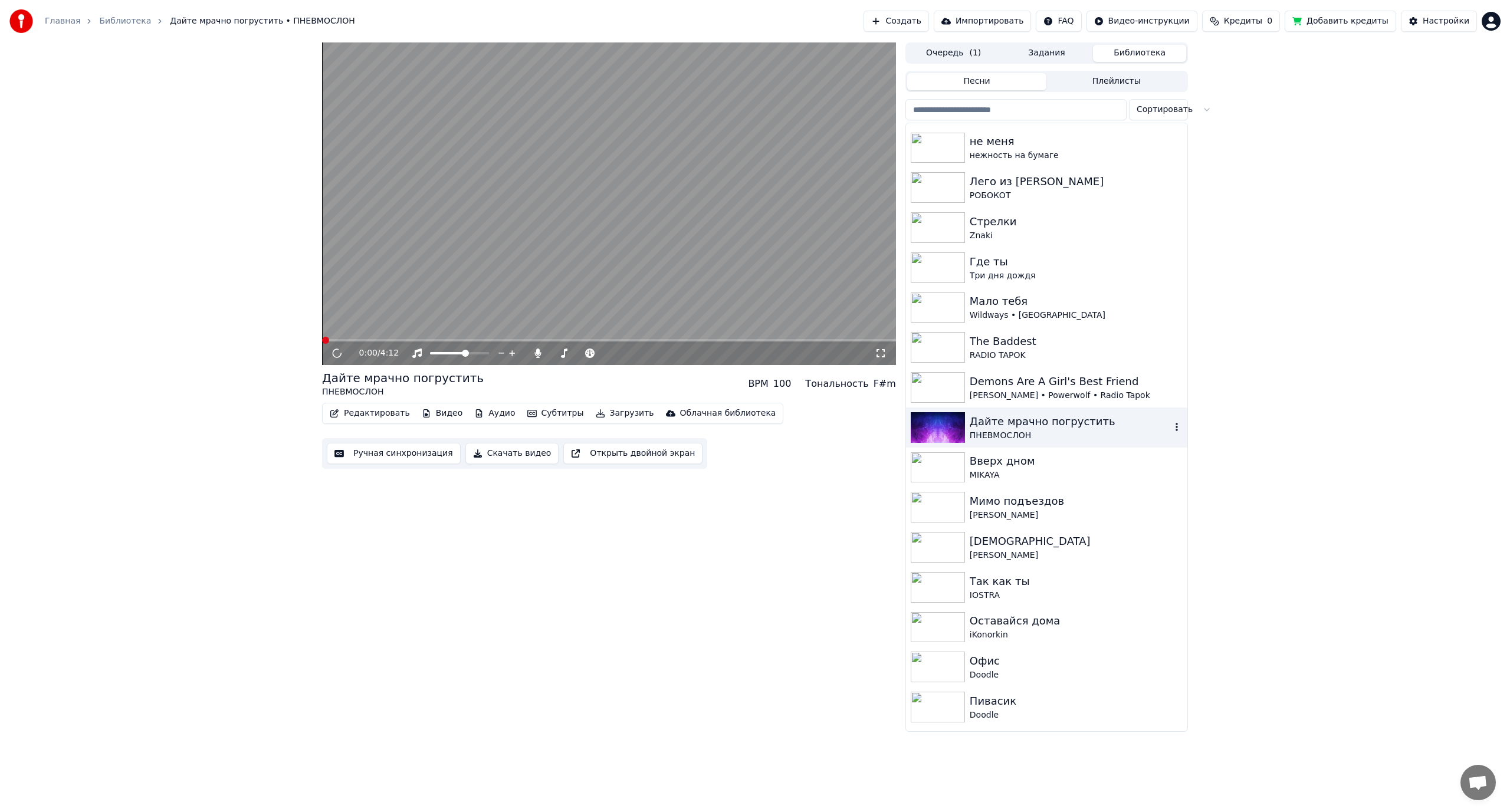
click at [1171, 428] on icon "button" at bounding box center [1177, 428] width 12 height 10
click at [588, 256] on video at bounding box center [610, 203] width 574 height 322
click at [1171, 426] on icon "button" at bounding box center [1177, 428] width 12 height 10
click at [1194, 488] on div "Открыть директорию" at bounding box center [1175, 487] width 143 height 19
drag, startPoint x: 1054, startPoint y: 155, endPoint x: 1143, endPoint y: 149, distance: 89.2
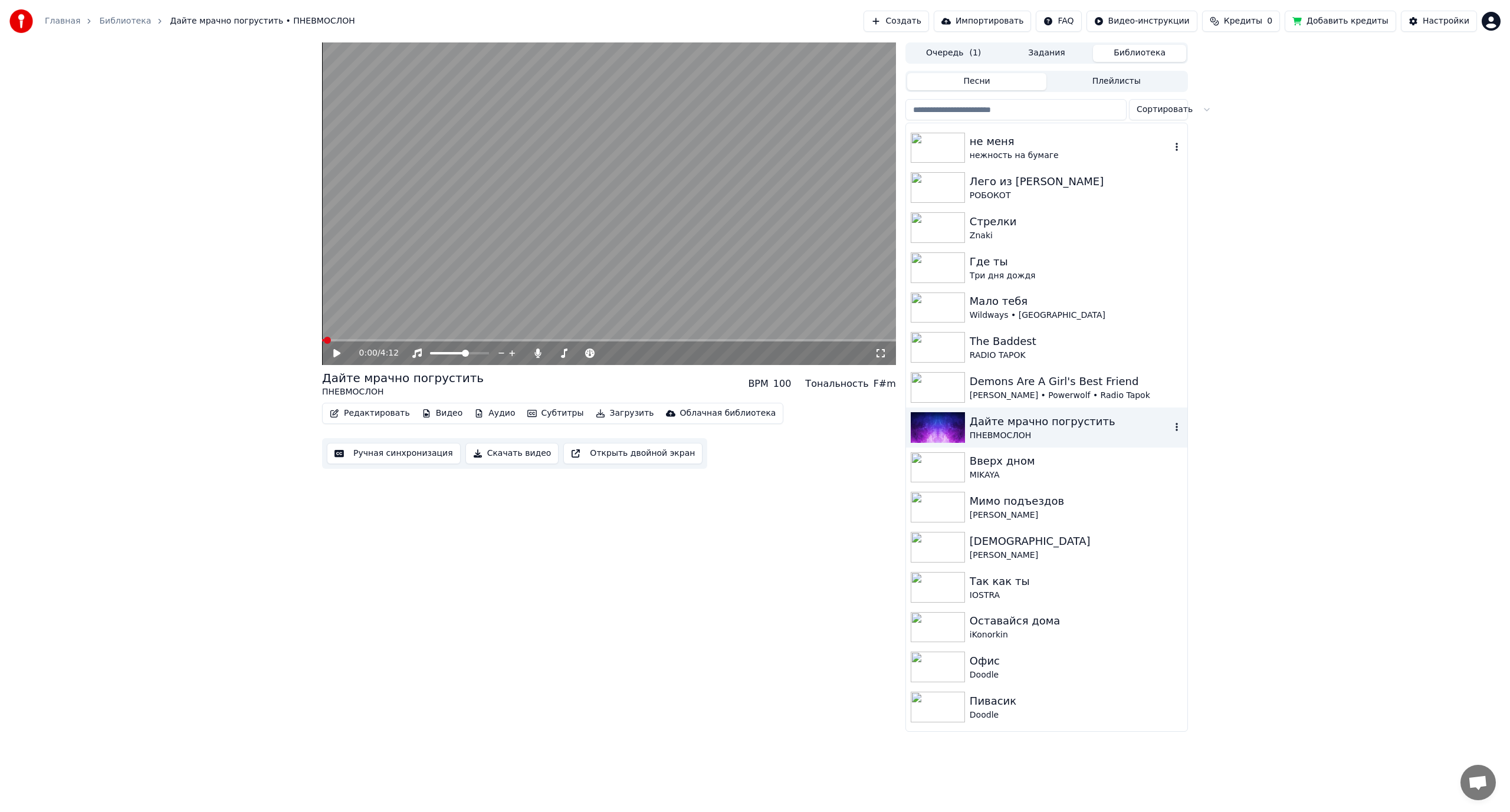
click at [1054, 155] on div "нежность на бумаге" at bounding box center [1071, 155] width 202 height 12
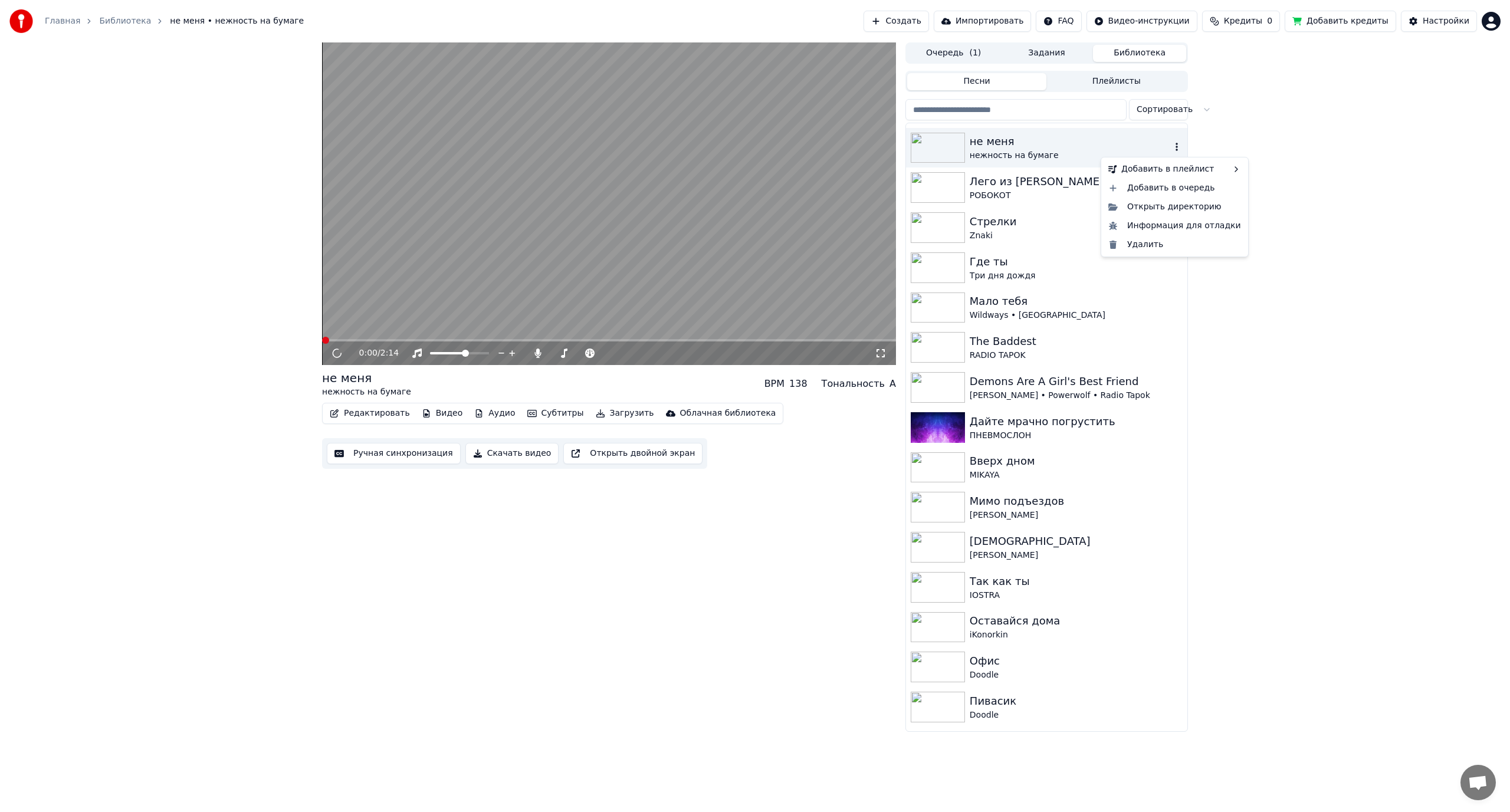
click at [1171, 146] on icon "button" at bounding box center [1177, 147] width 12 height 10
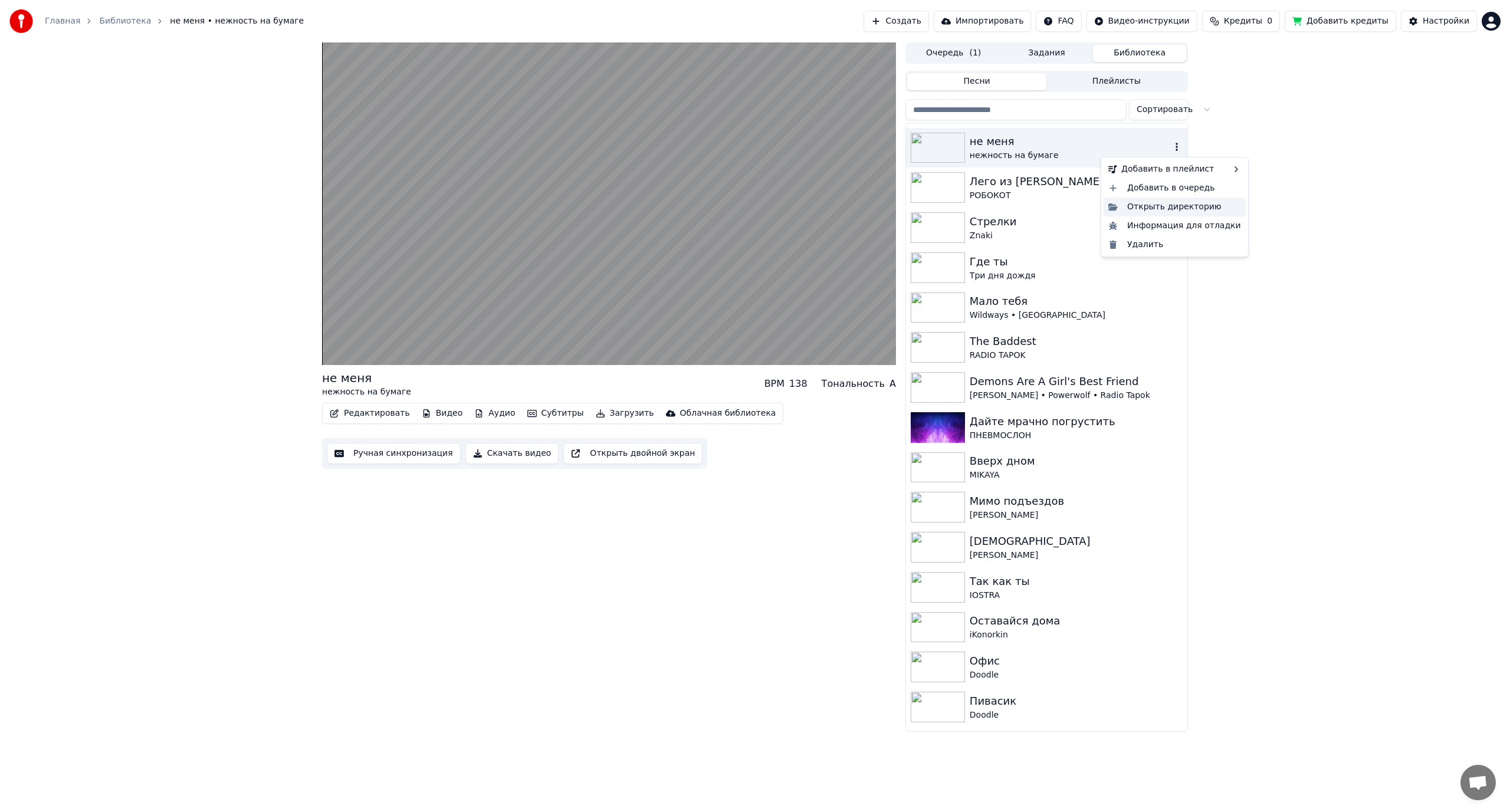
click at [1175, 206] on div "Открыть директорию" at bounding box center [1175, 206] width 143 height 19
click at [1171, 426] on icon "button" at bounding box center [1177, 428] width 12 height 10
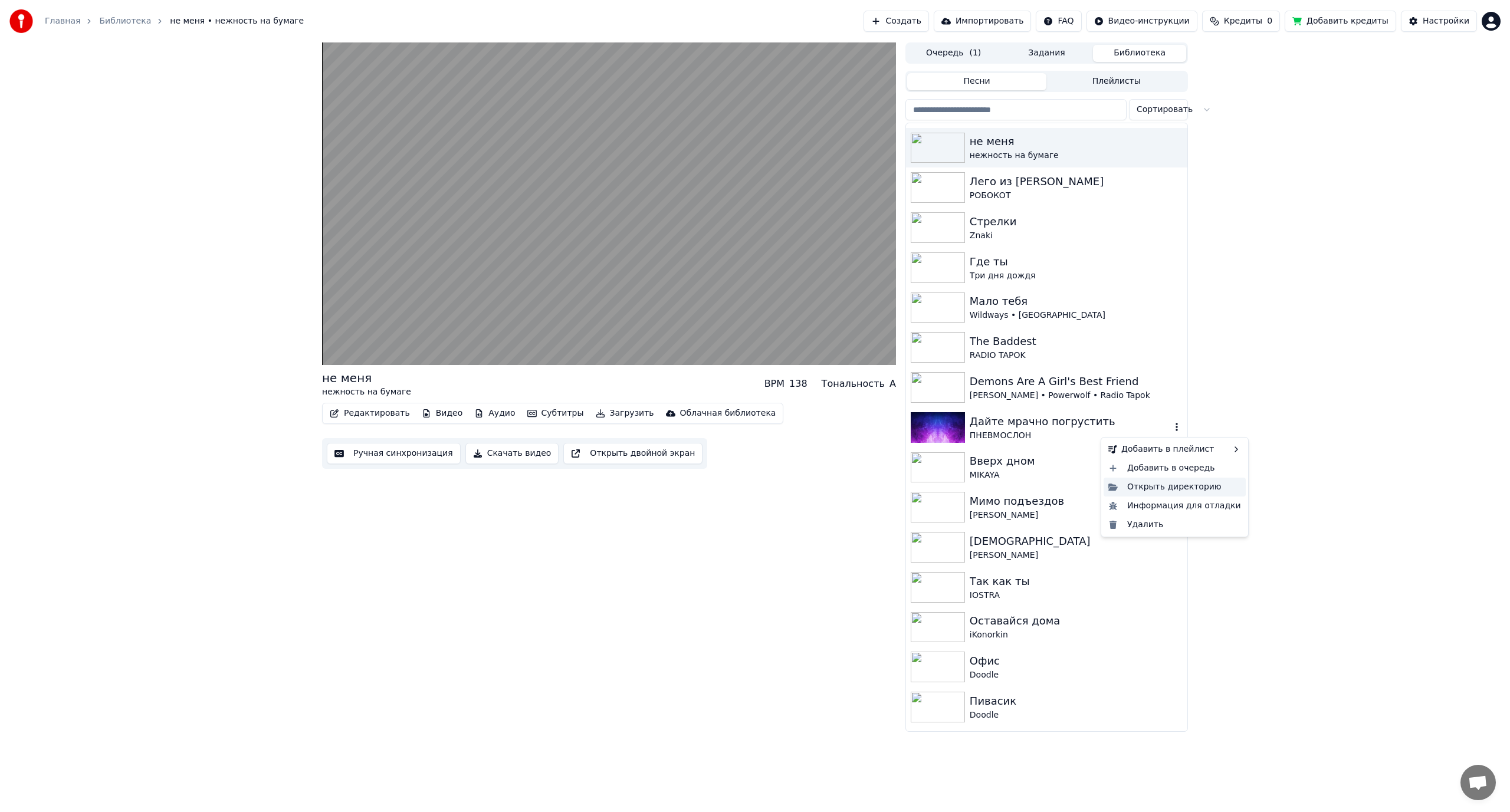
click at [1155, 489] on div "Открыть директорию" at bounding box center [1175, 487] width 143 height 19
click at [1269, 254] on div "не меня нежность на бумаге BPM 138 Тональность A Редактировать Видео Аудио Субт…" at bounding box center [755, 386] width 1510 height 689
click at [1039, 433] on div "ПНЕВМОСЛОН" at bounding box center [1071, 435] width 202 height 12
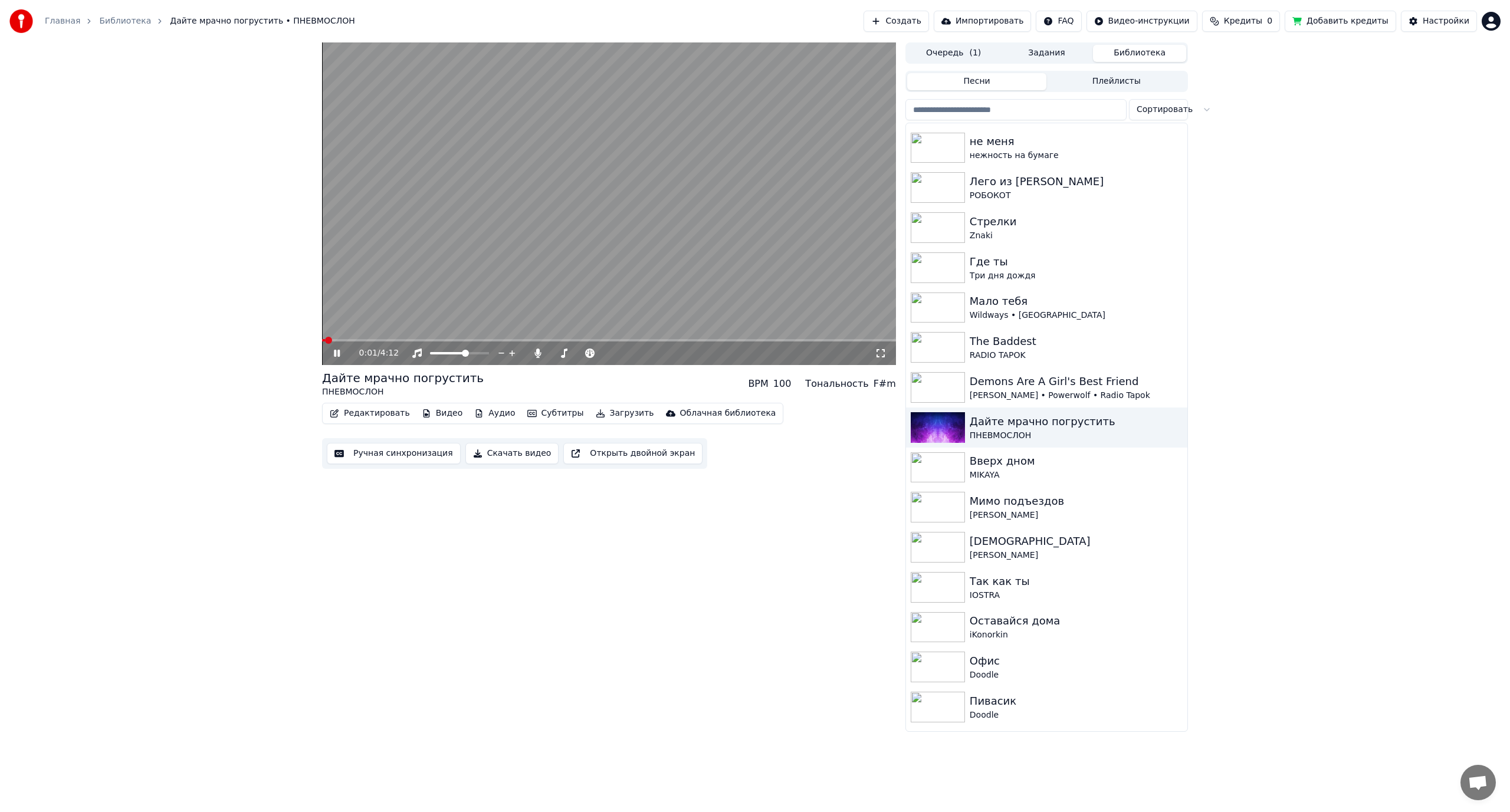
click at [957, 47] on button "Очередь ( 1 )" at bounding box center [954, 53] width 93 height 17
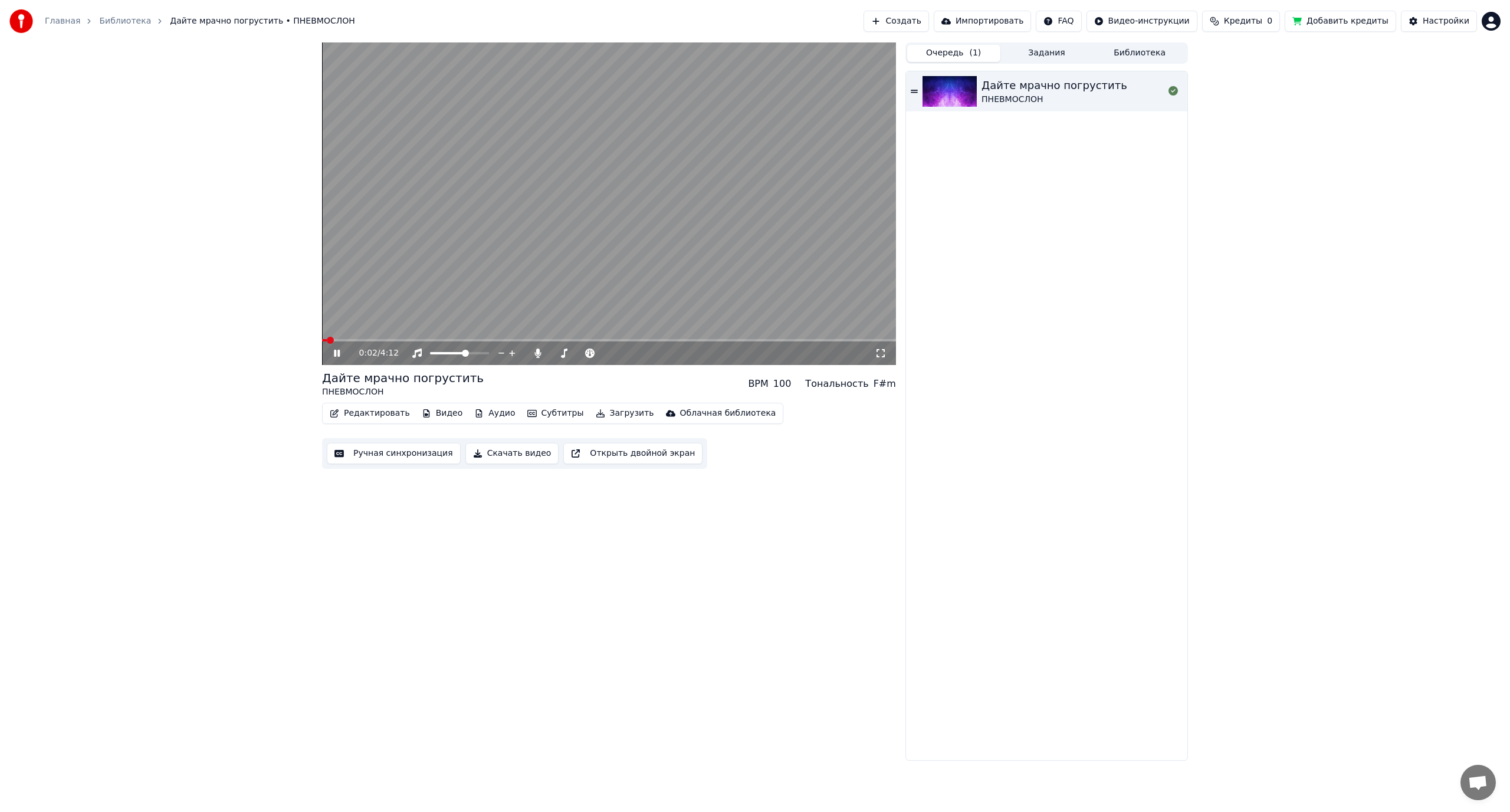
click at [1132, 54] on button "Библиотека" at bounding box center [1139, 53] width 93 height 17
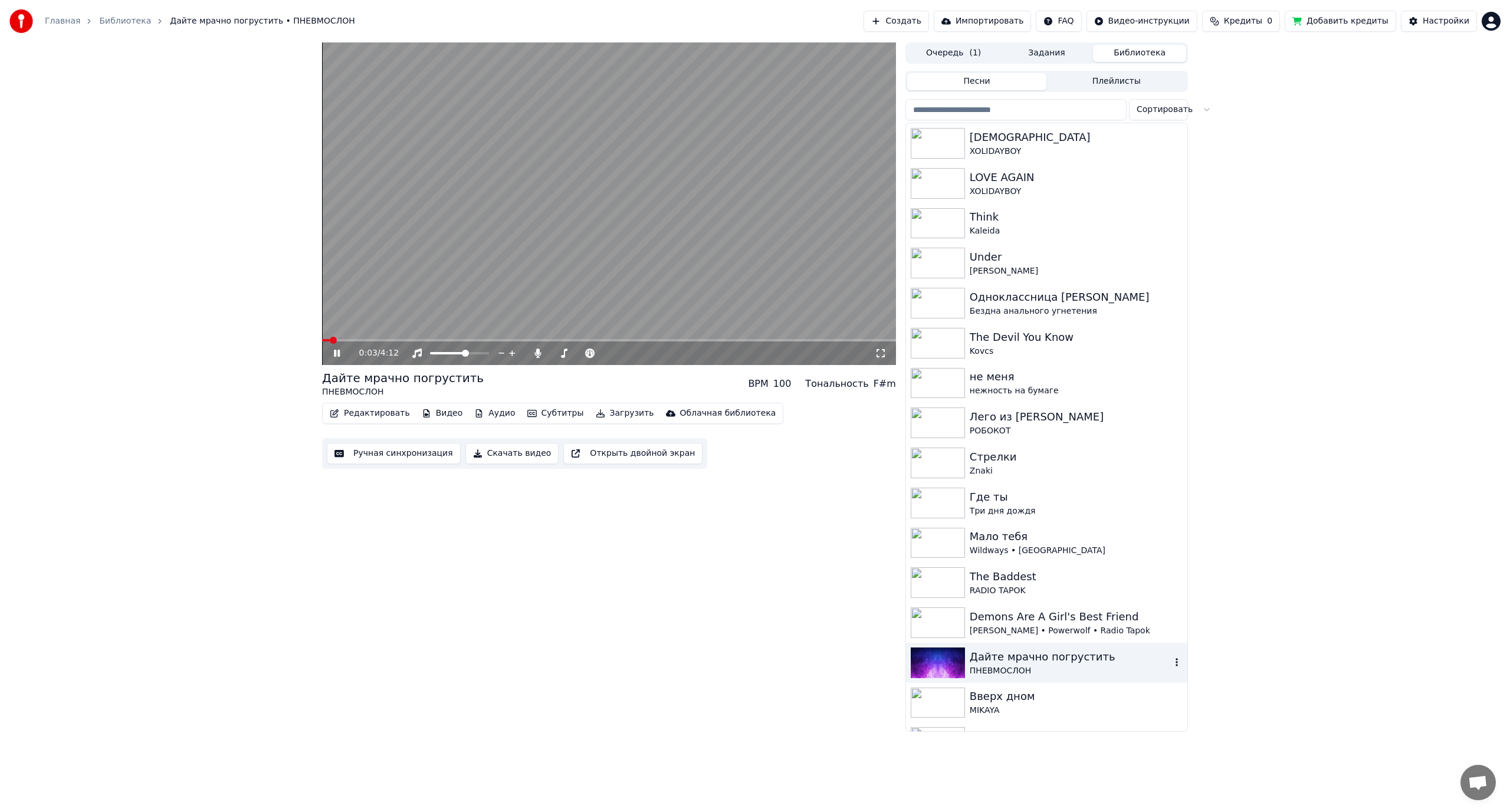
click at [1040, 663] on div "Дайте мрачно погрустить" at bounding box center [1071, 657] width 202 height 17
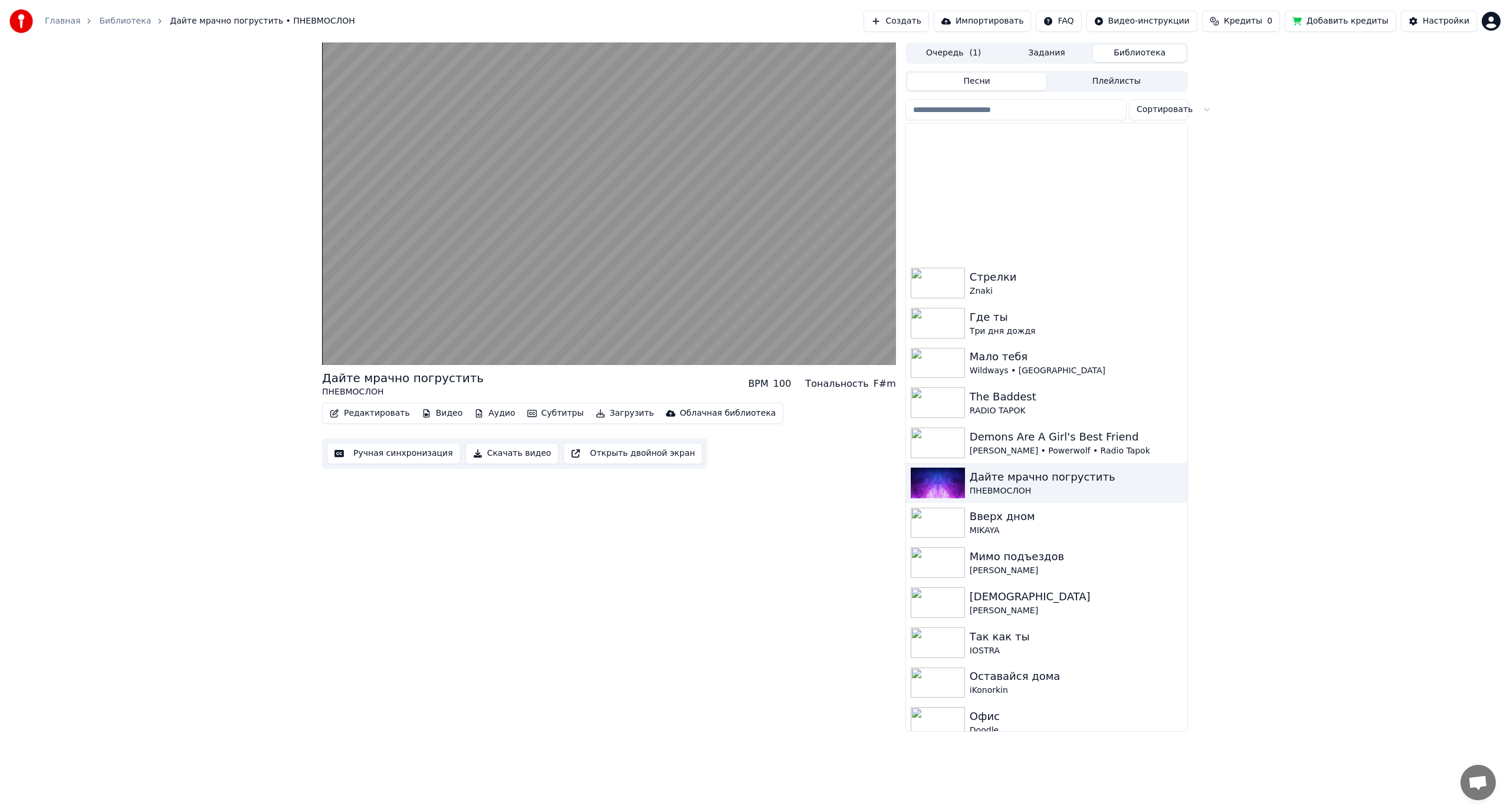
scroll to position [354, 0]
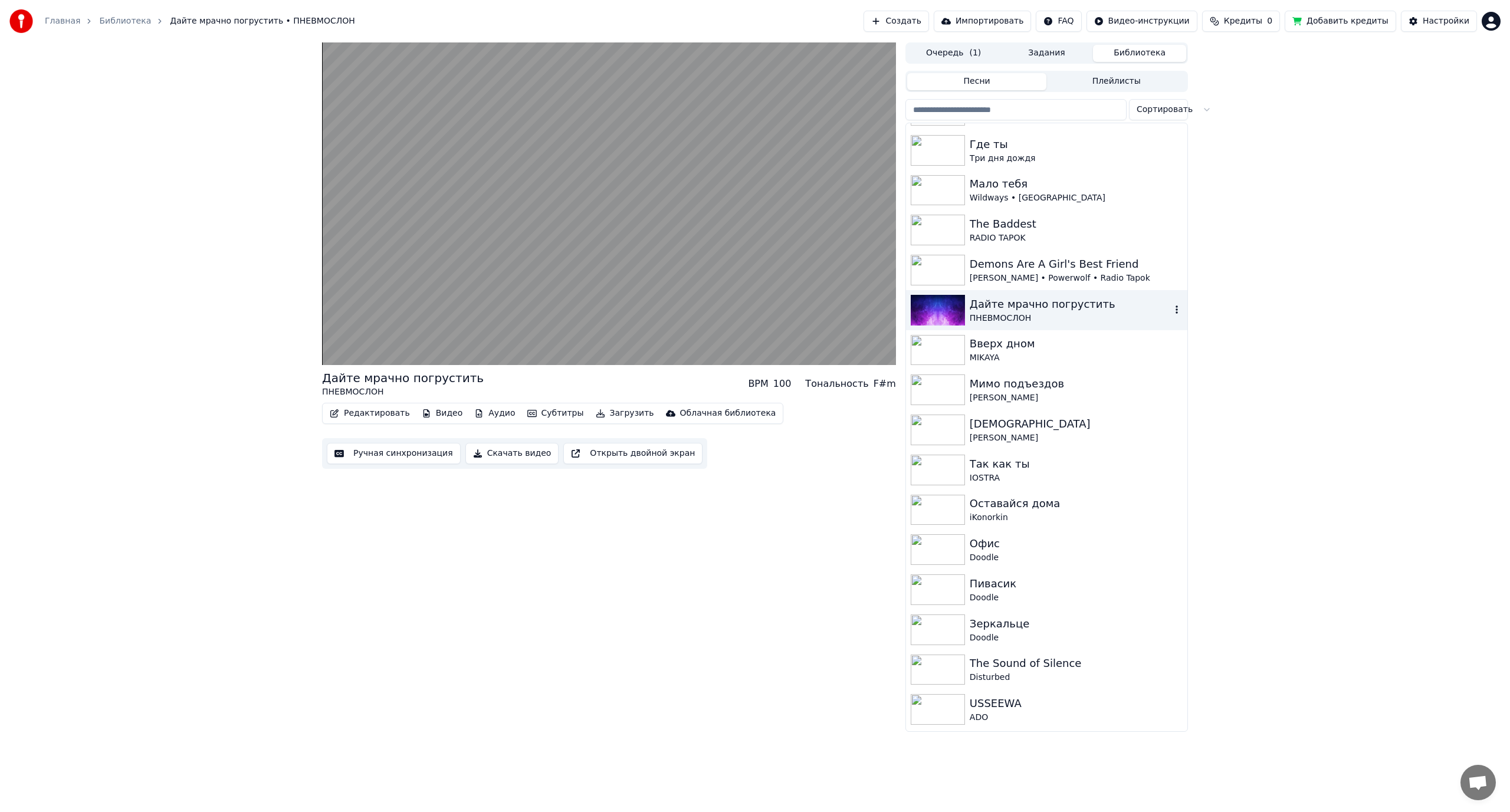
click at [1030, 359] on div "MIKAYA" at bounding box center [1076, 358] width 213 height 12
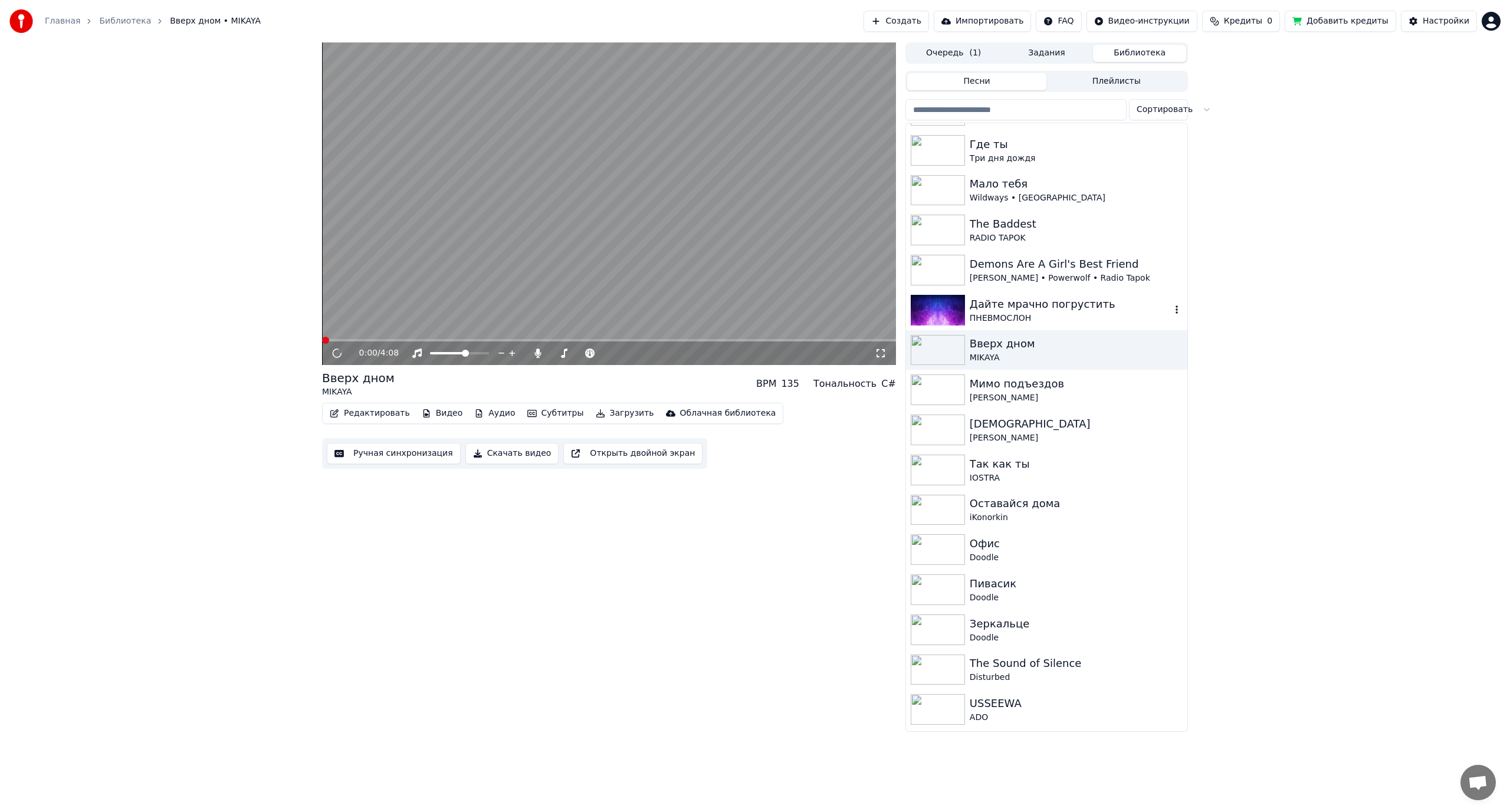
click at [1028, 314] on div "ПНЕВМОСЛОН" at bounding box center [1071, 319] width 202 height 12
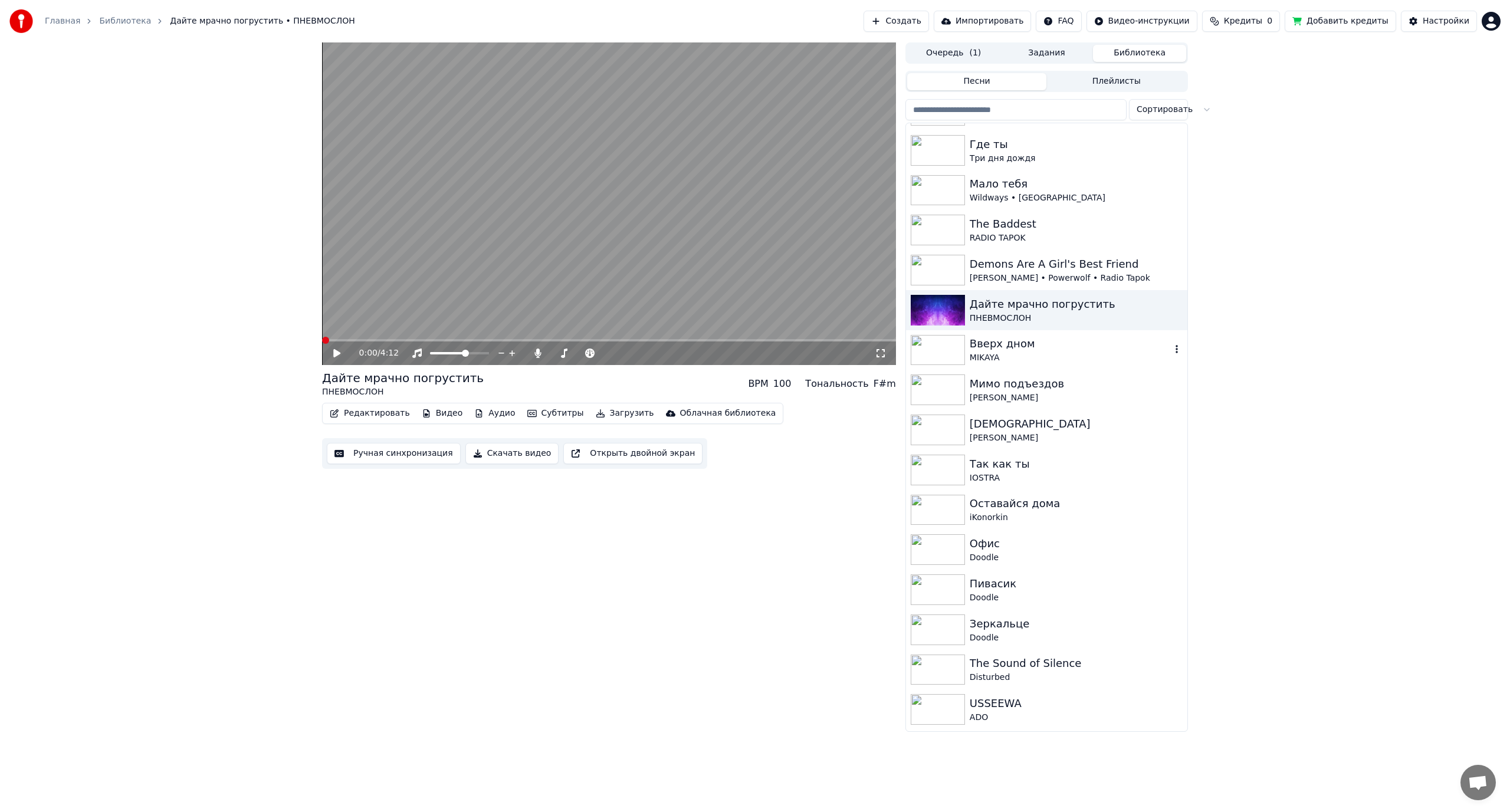
click at [1063, 353] on div "MIKAYA" at bounding box center [1071, 358] width 202 height 12
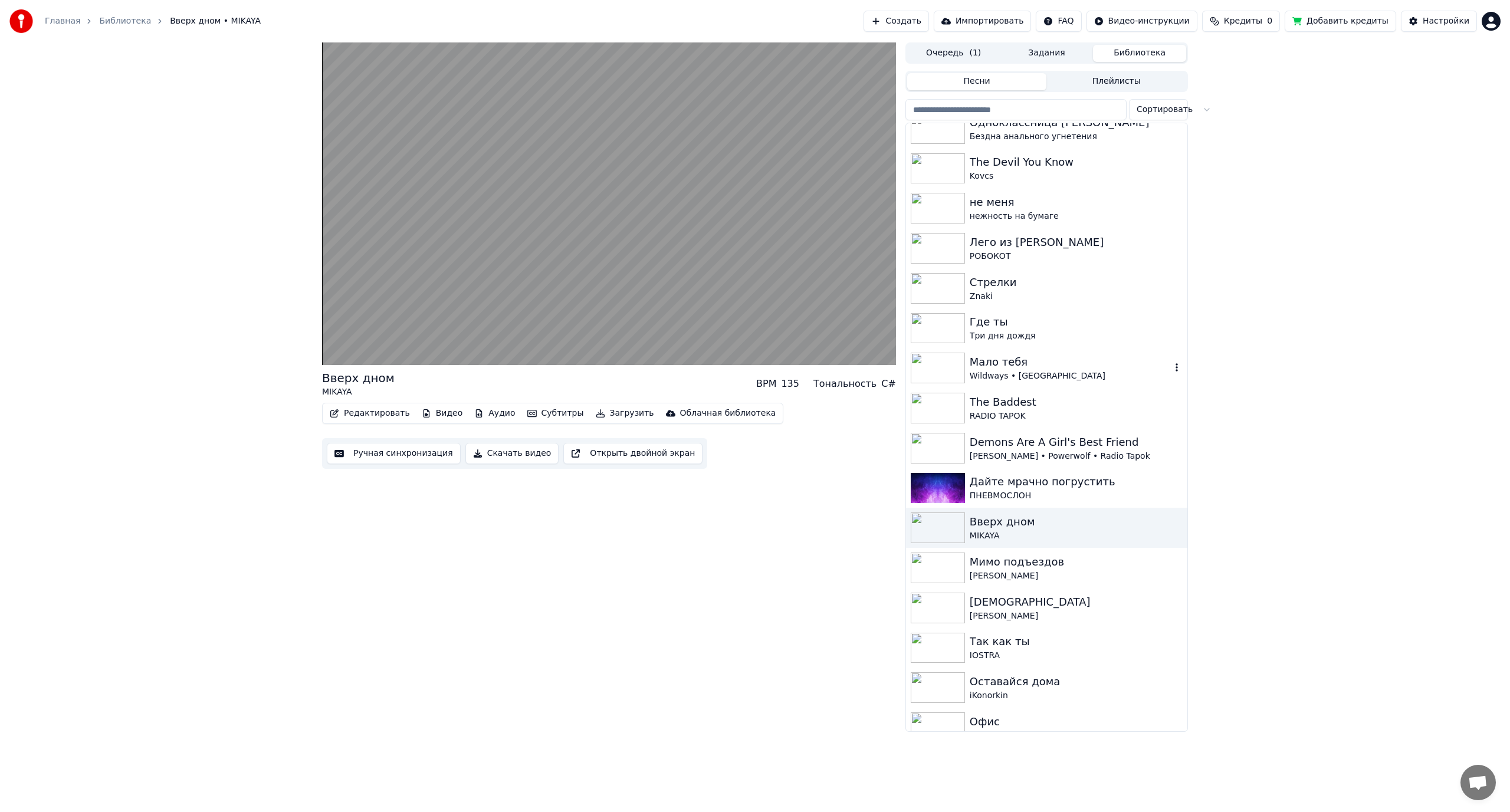
scroll to position [177, 0]
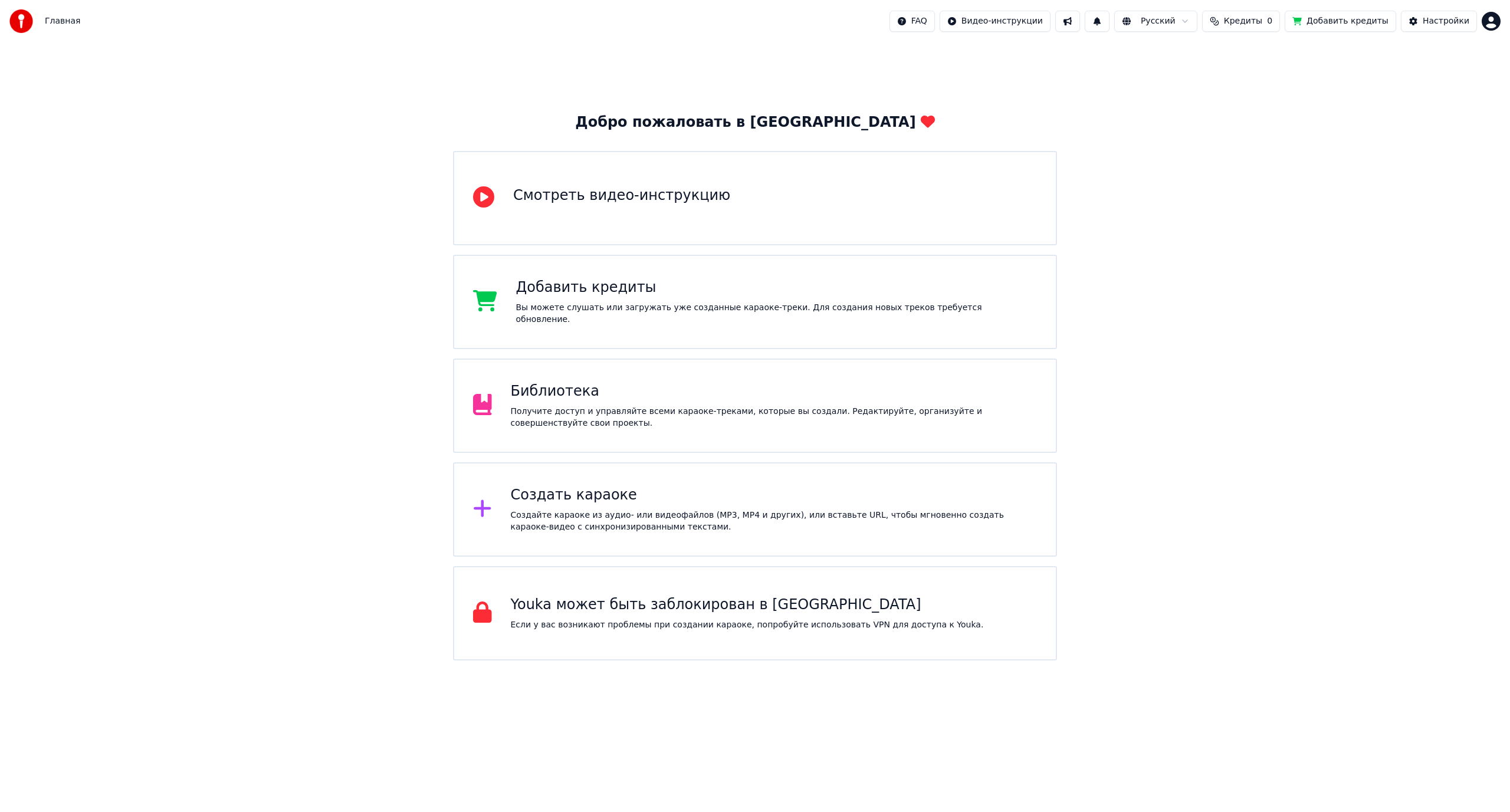
click at [691, 406] on div "Получите доступ и управляйте всеми караоке-треками, которые вы создали. Редакти…" at bounding box center [775, 418] width 527 height 24
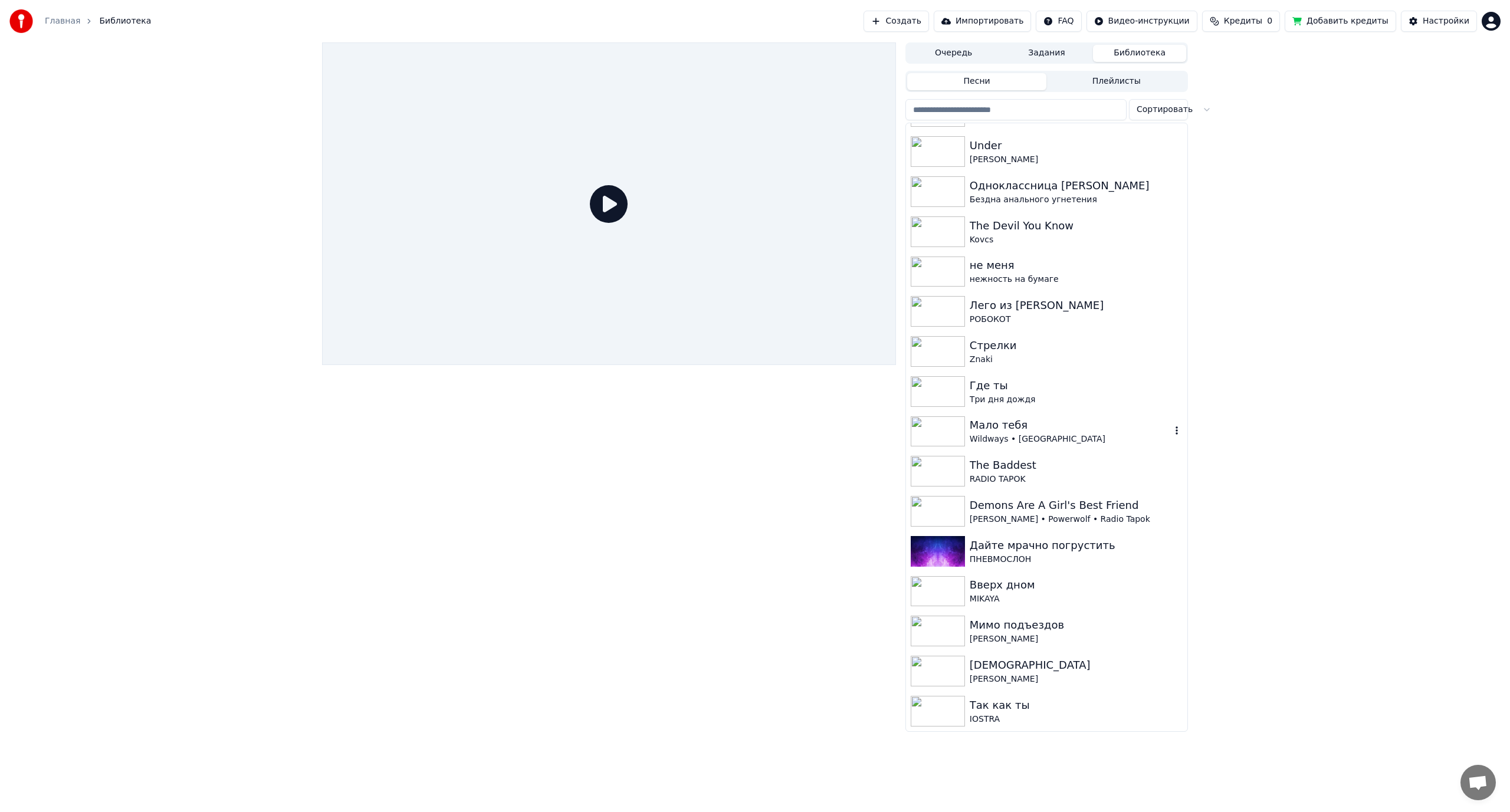
scroll to position [177, 0]
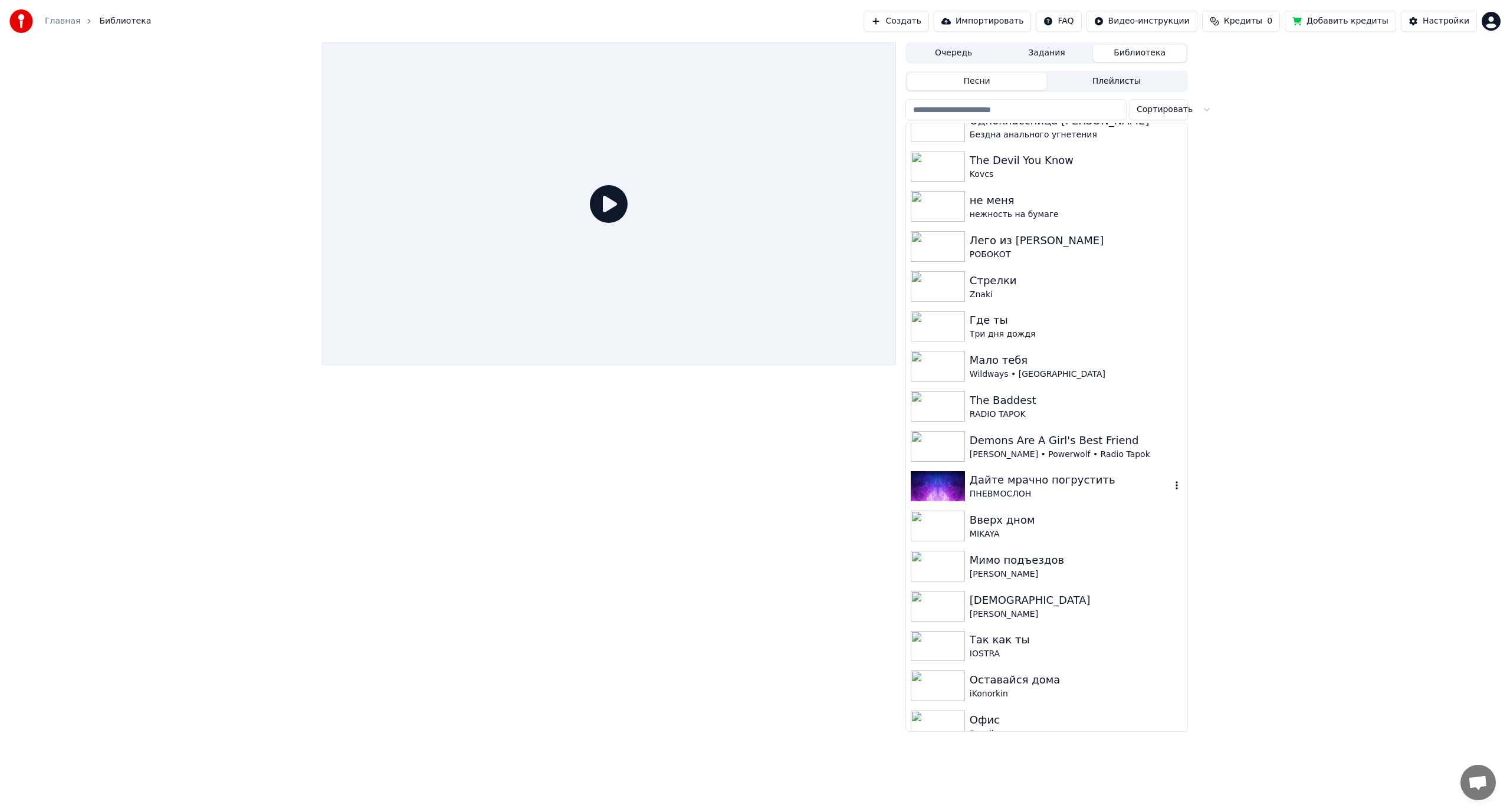
click at [1010, 487] on div "Дайте мрачно погрустить" at bounding box center [1071, 480] width 202 height 17
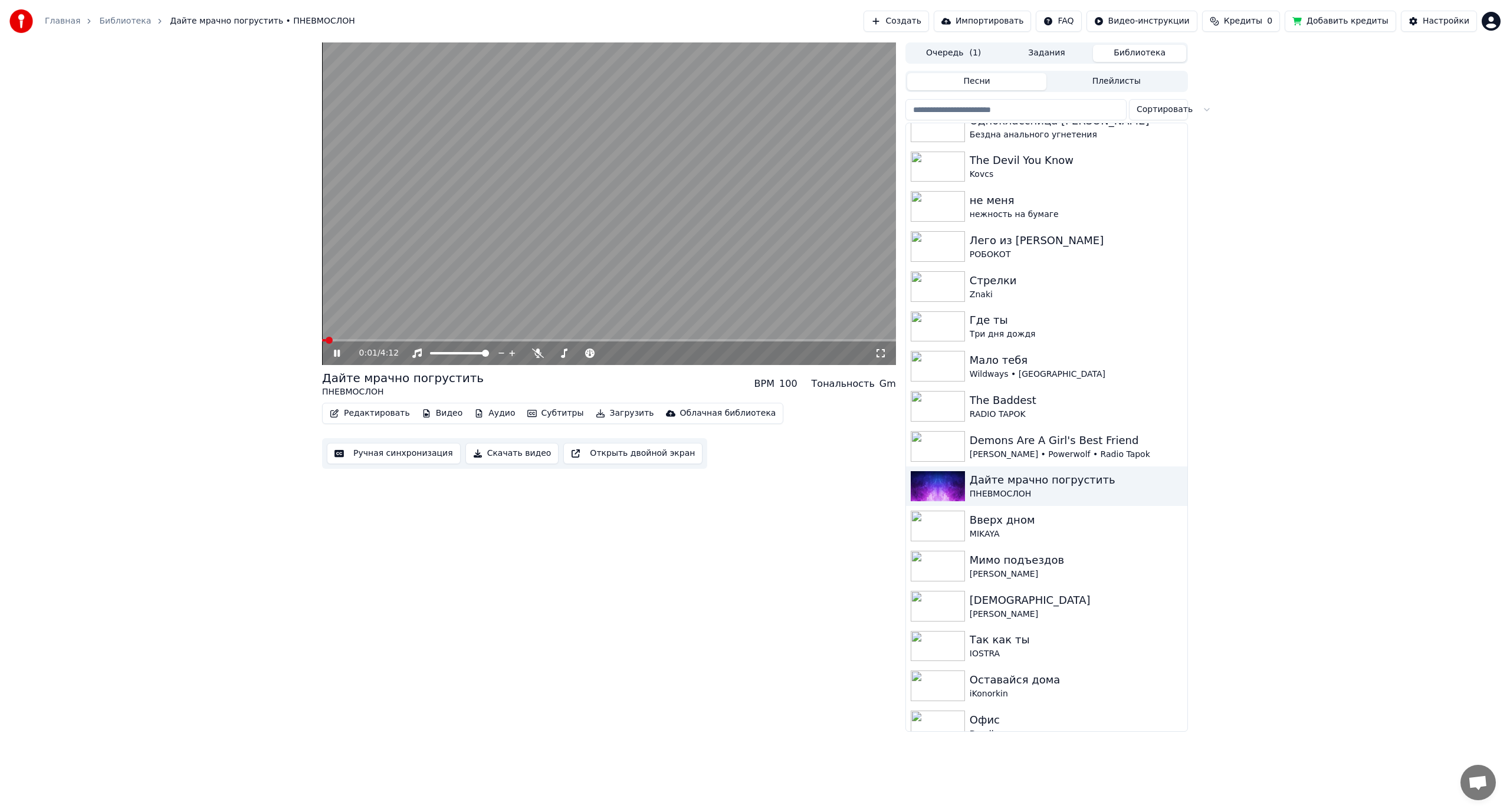
click at [674, 260] on video at bounding box center [610, 203] width 574 height 322
click at [1413, 319] on div "0:01 / 4:12 Дайте мрачно погрустить ПНЕВМОСЛОН BPM 100 Тональность Gm Редактиро…" at bounding box center [755, 386] width 1510 height 689
click at [1171, 405] on icon "button" at bounding box center [1177, 406] width 12 height 10
click at [1169, 465] on div "Открыть директорию" at bounding box center [1175, 465] width 143 height 19
click at [1262, 392] on div "0:01 / 4:12 Дайте мрачно погрустить ПНЕВМОСЛОН BPM 100 Тональность Gm Редактиро…" at bounding box center [755, 386] width 1510 height 689
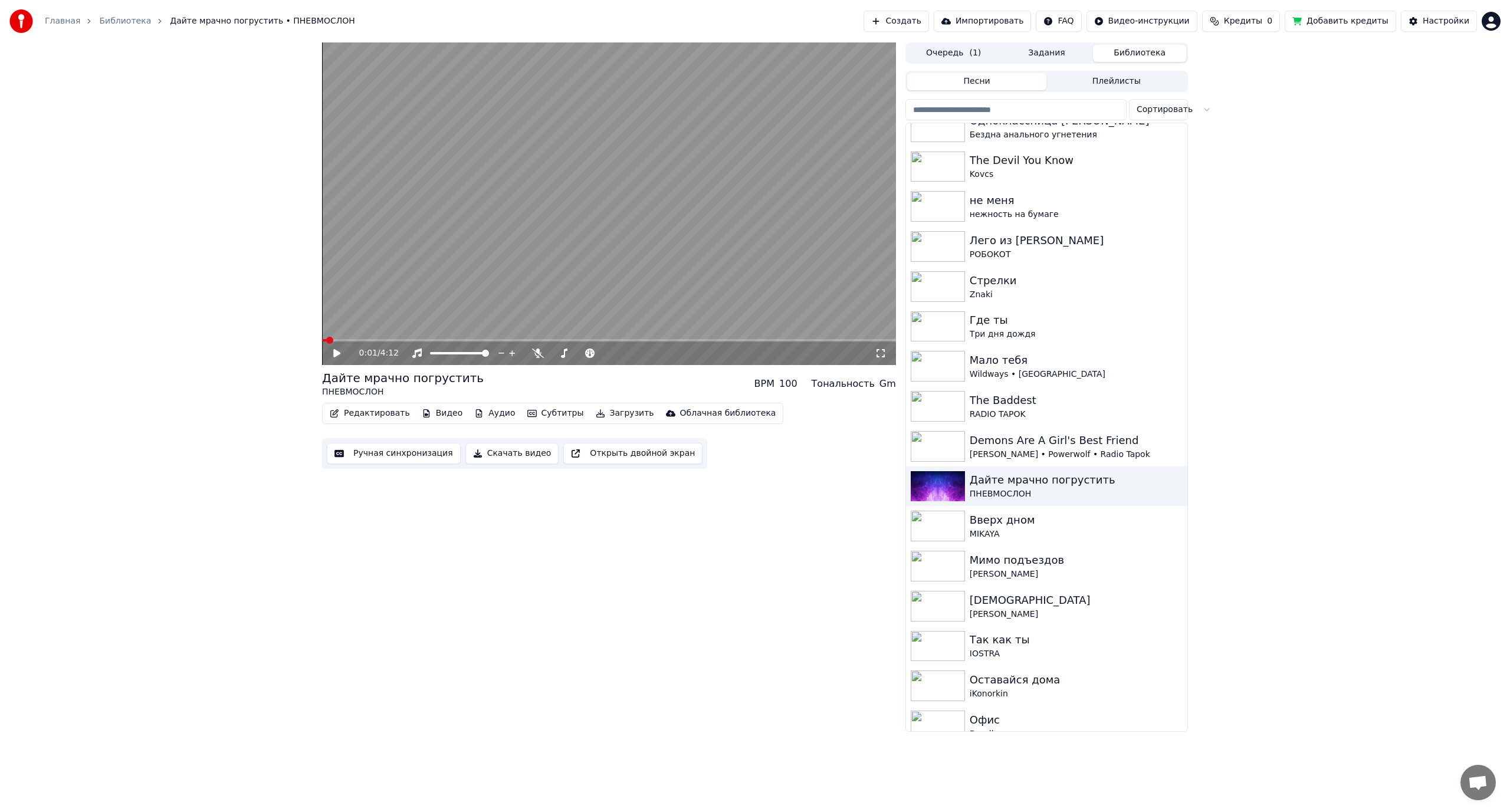
click at [1305, 328] on div "0:01 / 4:12 Дайте мрачно погрустить ПНЕВМОСЛОН BPM 100 Тональность Gm Редактиро…" at bounding box center [755, 386] width 1510 height 689
click at [1171, 486] on icon "button" at bounding box center [1177, 486] width 12 height 10
click at [1173, 550] on div "Открыть директорию" at bounding box center [1175, 545] width 143 height 19
click at [1491, 130] on div "0:01 / 4:12 Дайте мрачно погрустить ПНЕВМОСЛОН BPM 100 Тональность Gm Редактиро…" at bounding box center [755, 386] width 1510 height 689
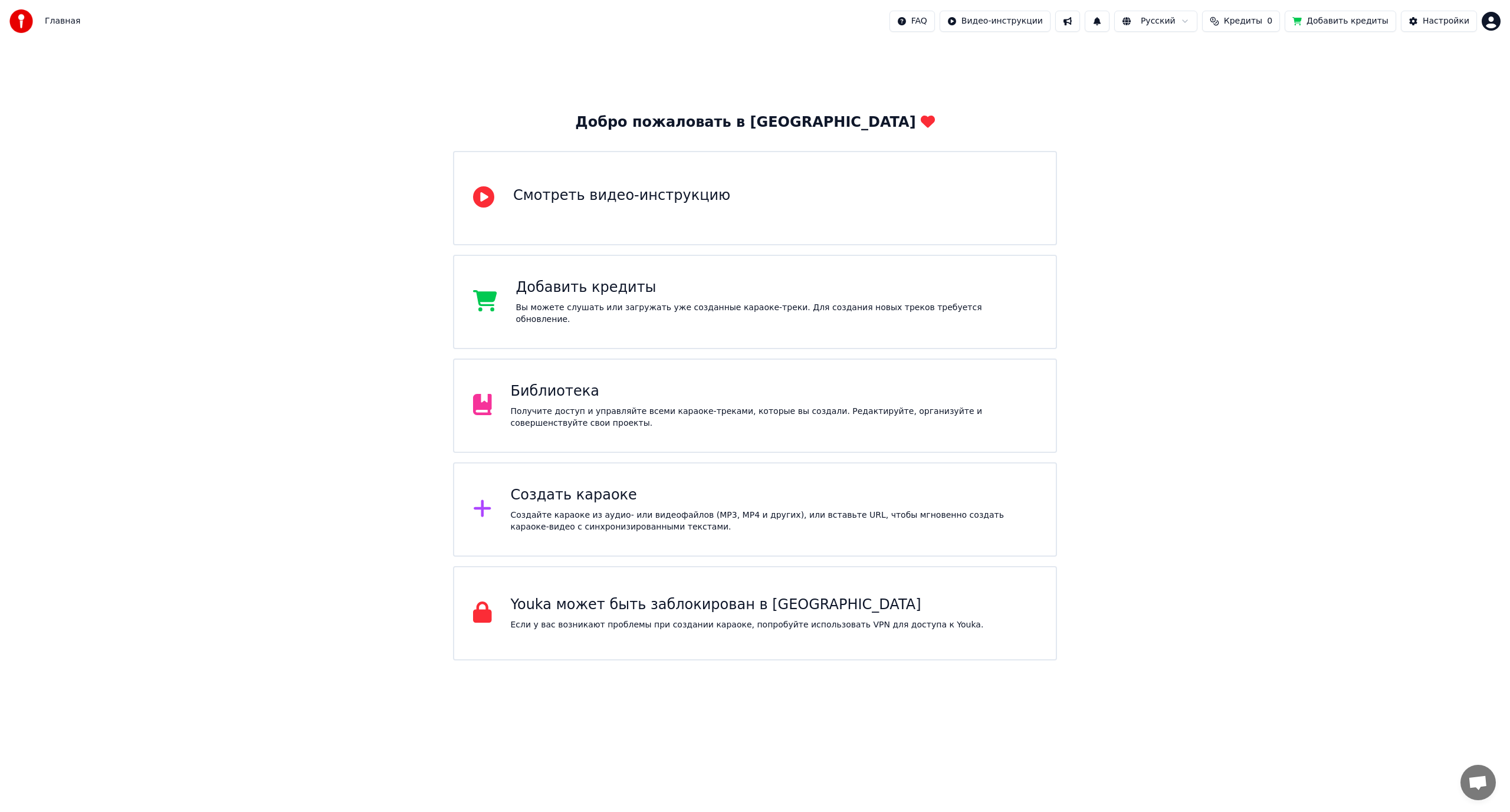
click at [697, 405] on div "Библиотека Получите доступ и управляйте всеми караоке-треками, которые вы созда…" at bounding box center [775, 406] width 527 height 47
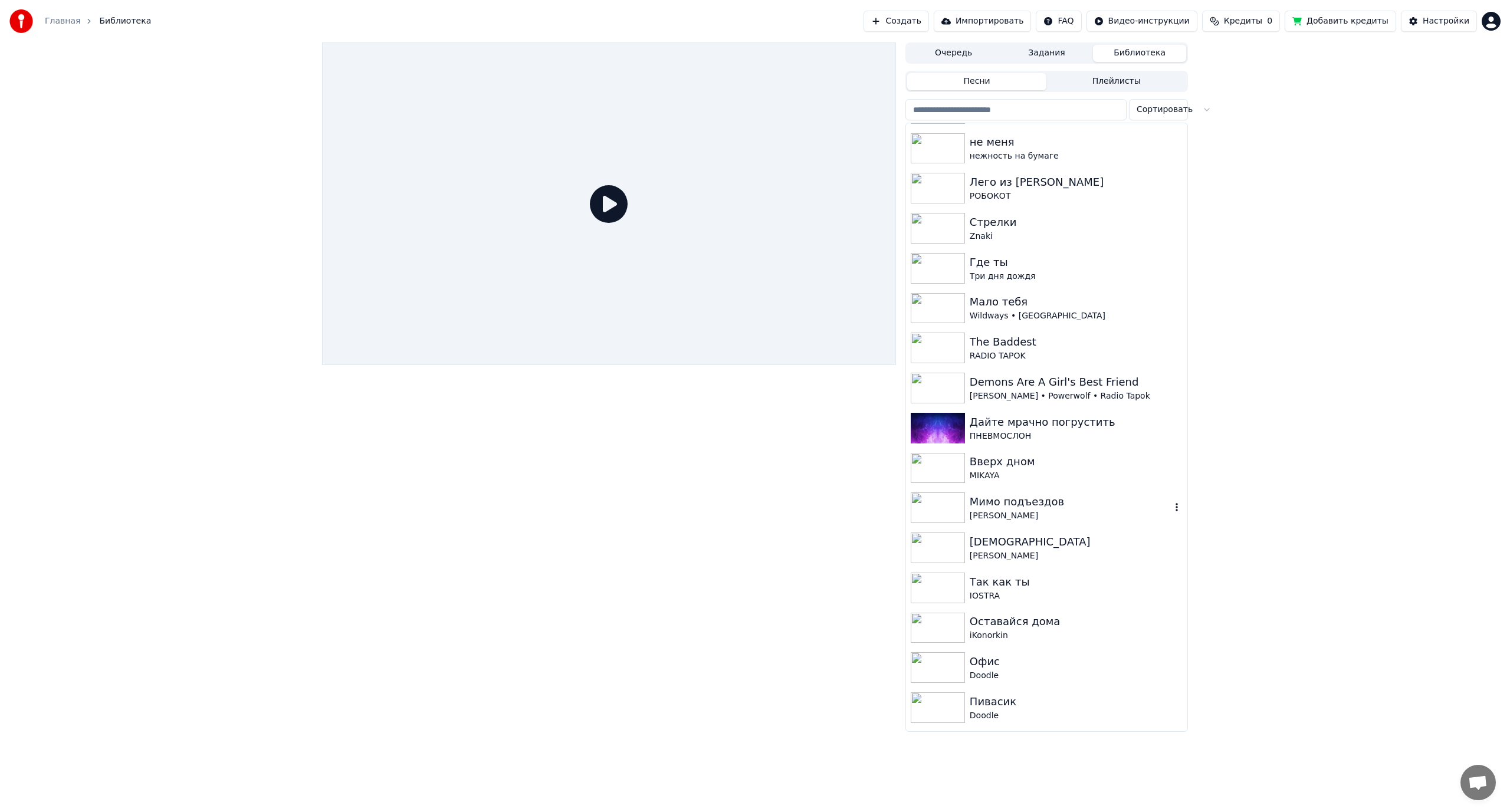
scroll to position [236, 0]
click at [1038, 427] on div "Дайте мрачно погрустить" at bounding box center [1071, 422] width 202 height 17
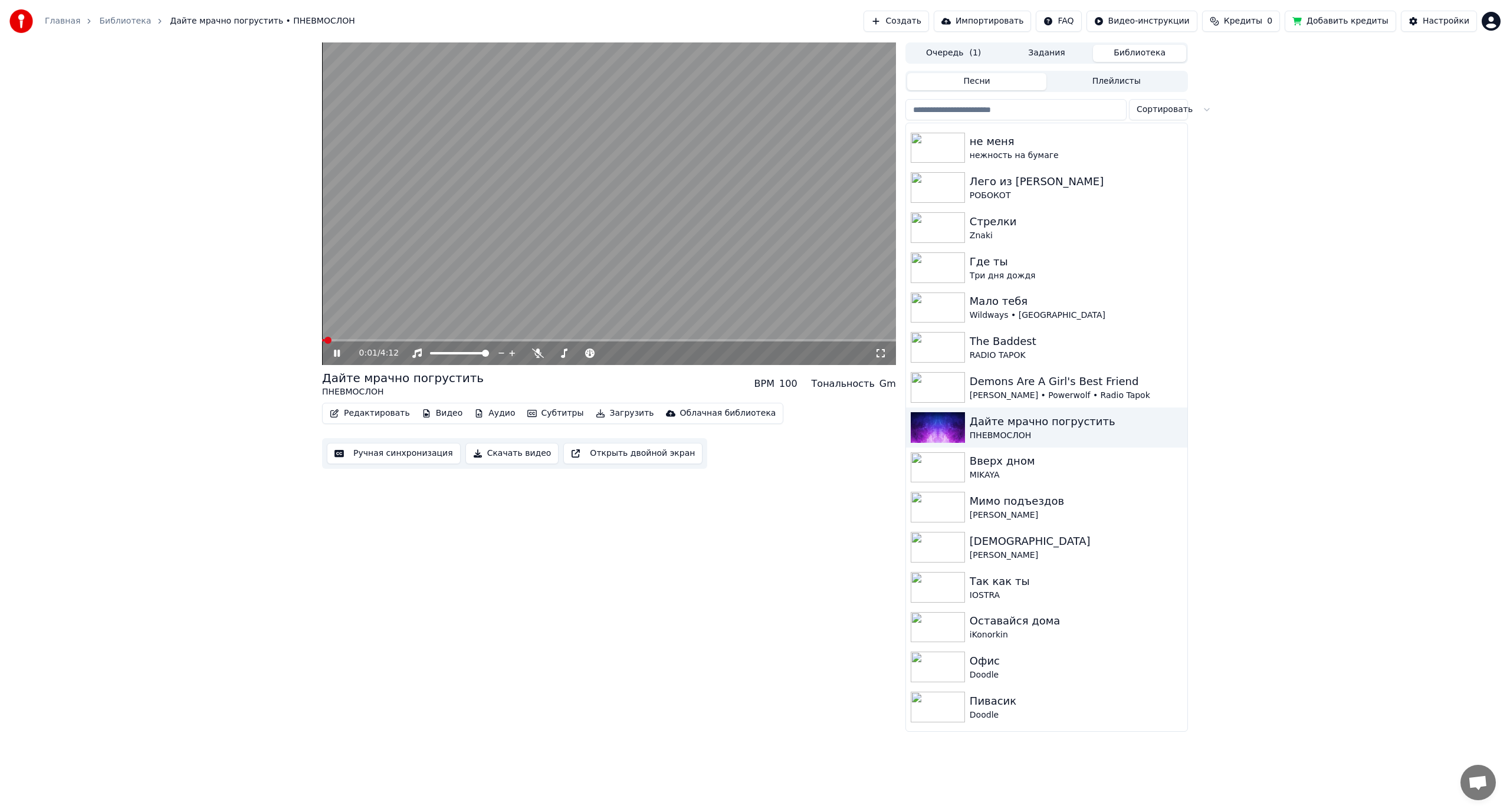
click at [566, 256] on video at bounding box center [610, 203] width 574 height 322
click at [600, 414] on button "Загрузить" at bounding box center [624, 413] width 68 height 17
click at [480, 539] on div "Изменить фон" at bounding box center [464, 539] width 63 height 12
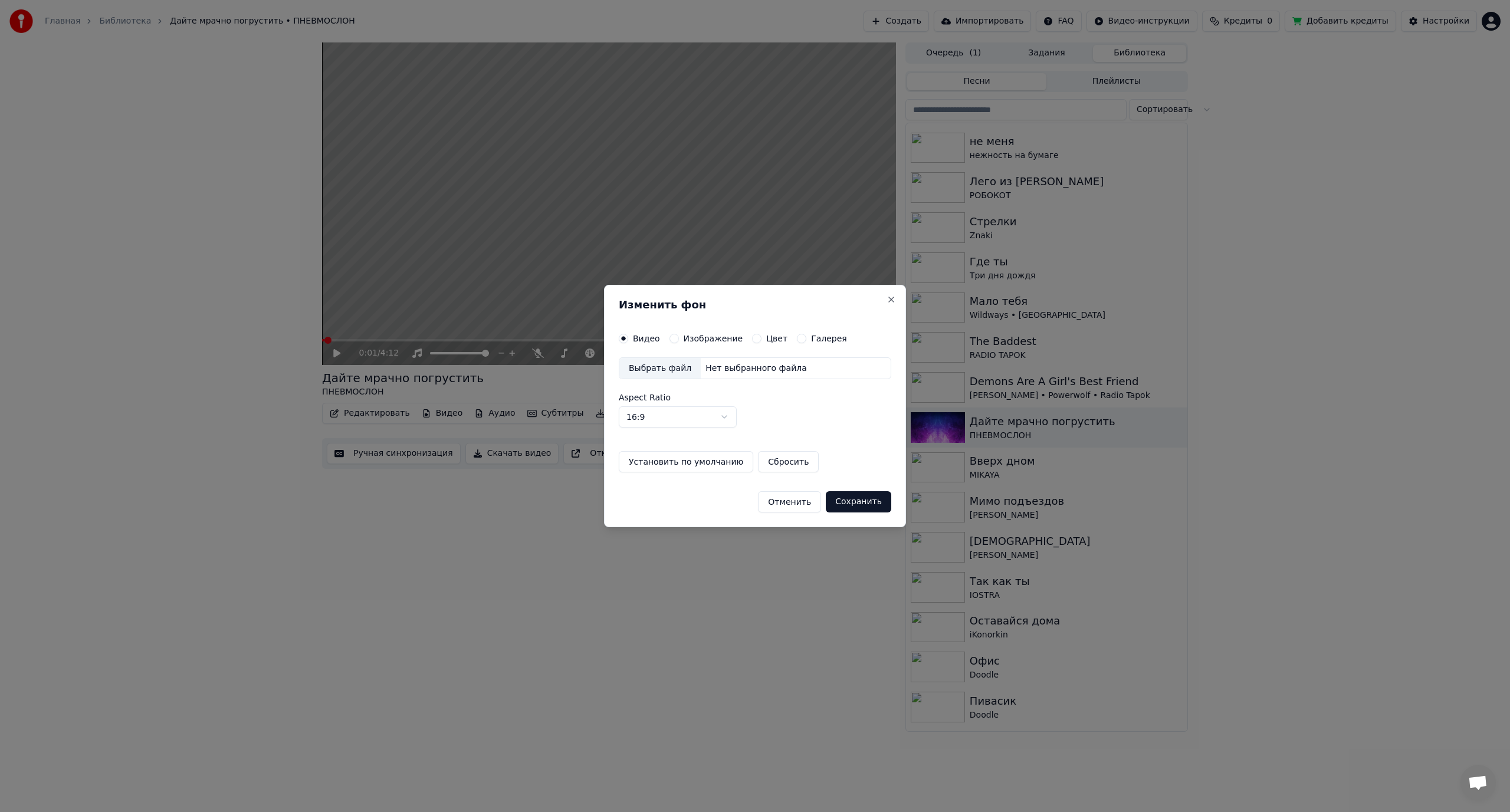
click at [673, 335] on button "Изображение" at bounding box center [674, 339] width 10 height 10
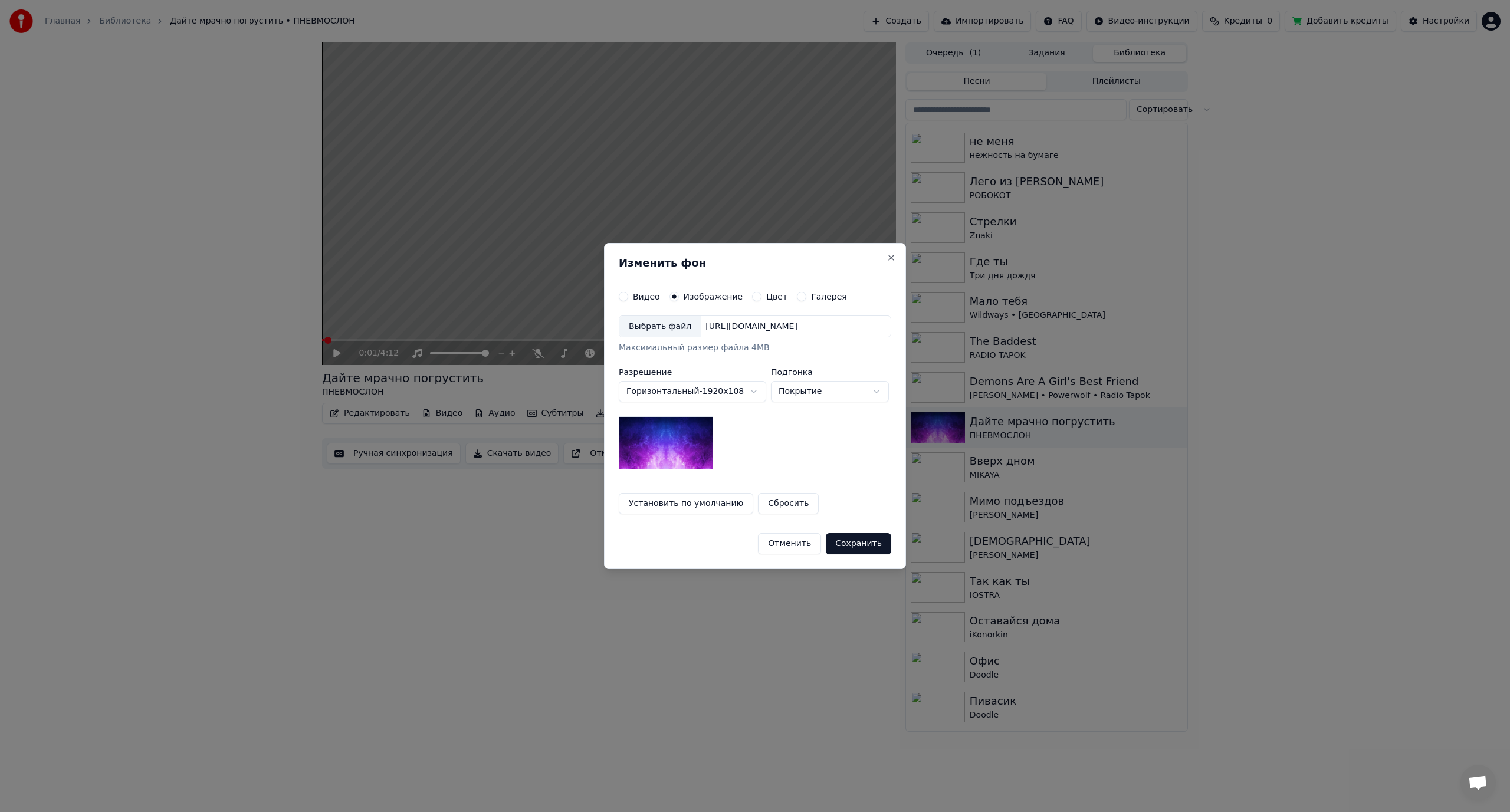
click at [752, 294] on button "Цвет" at bounding box center [757, 297] width 10 height 10
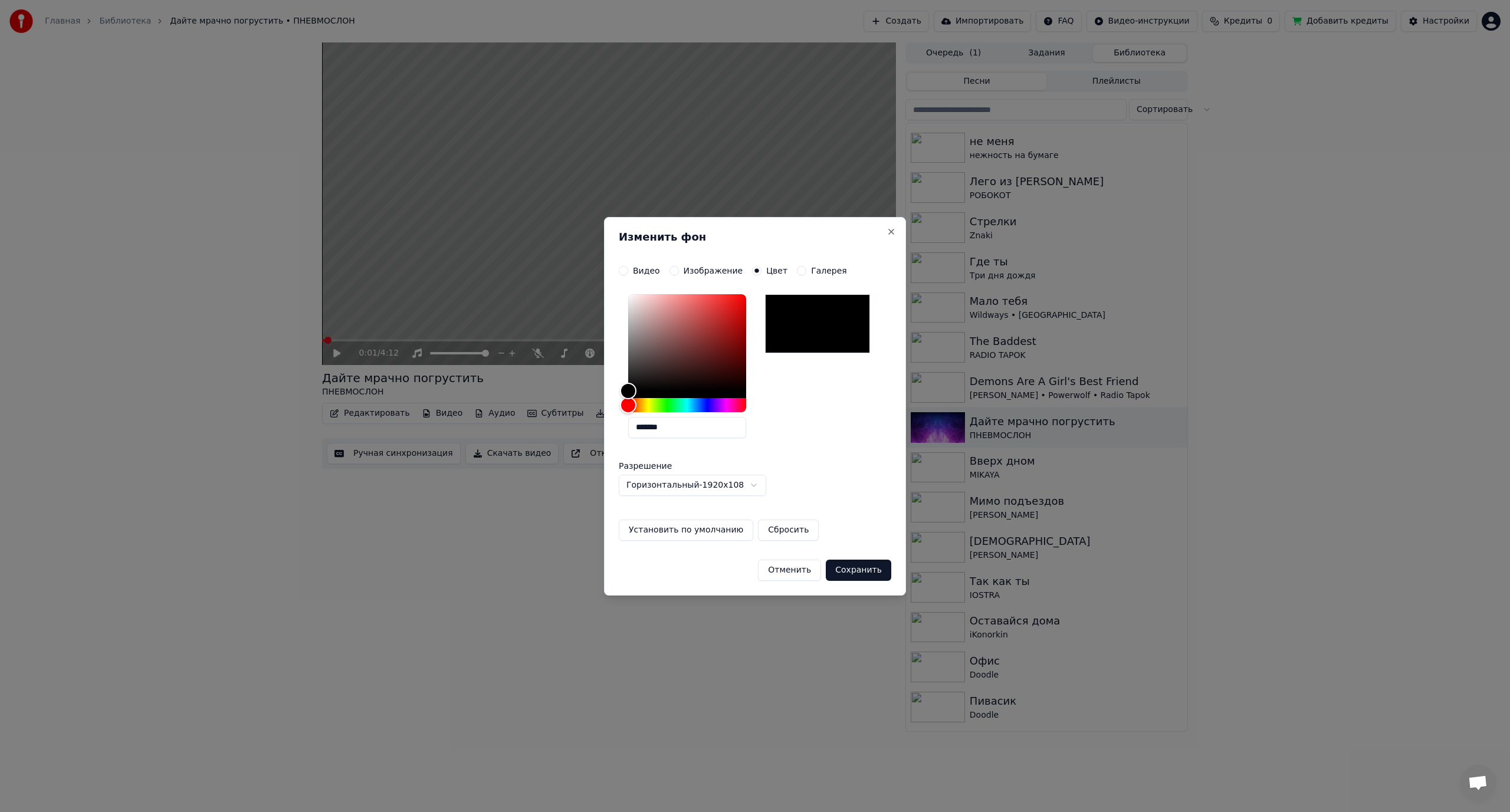
click at [797, 270] on div "Галерея" at bounding box center [822, 271] width 50 height 10
click at [797, 270] on button "Галерея" at bounding box center [802, 271] width 10 height 10
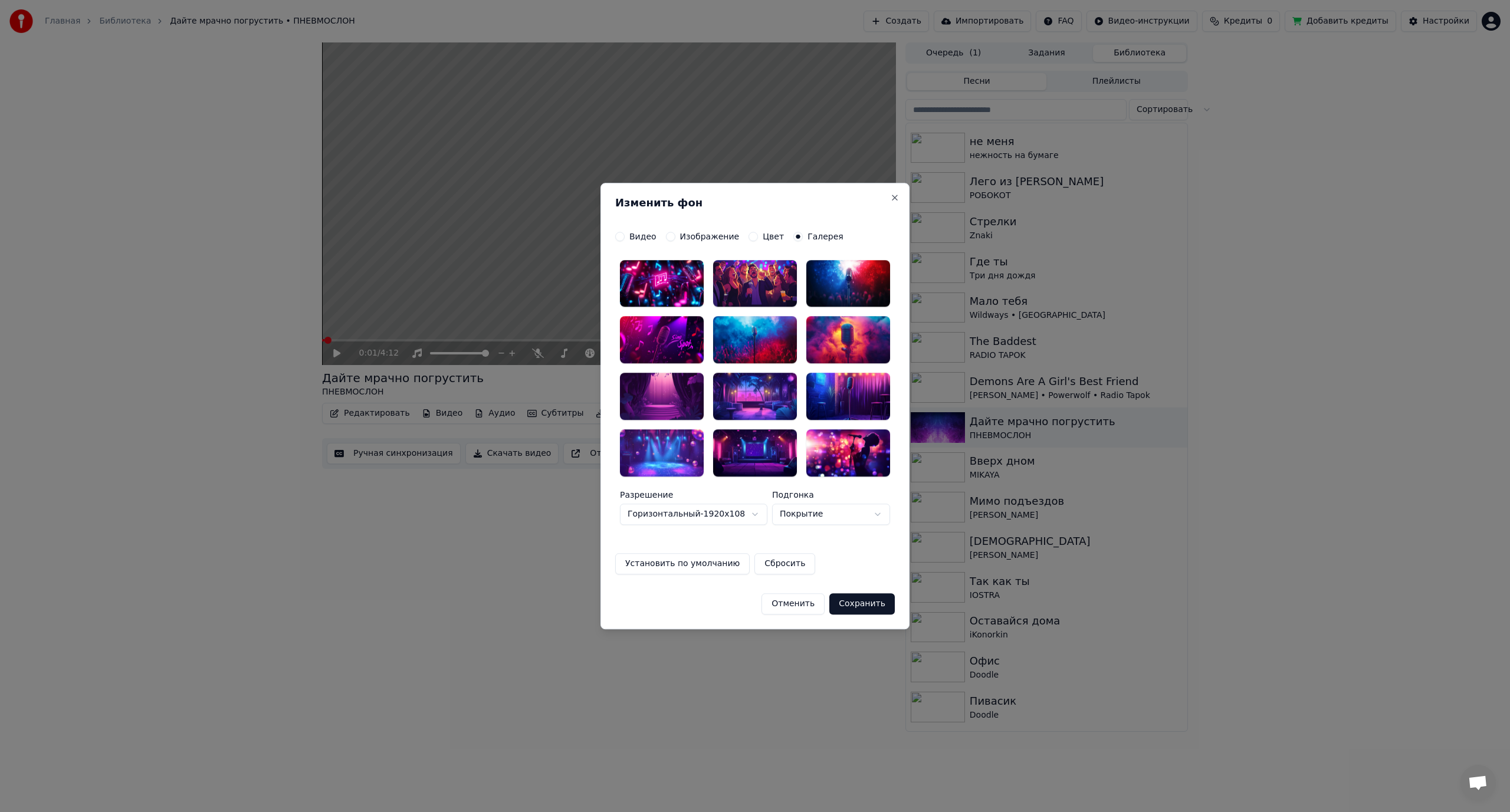
click at [673, 236] on div "Изображение" at bounding box center [702, 237] width 74 height 10
click at [669, 235] on button "Изображение" at bounding box center [670, 237] width 10 height 10
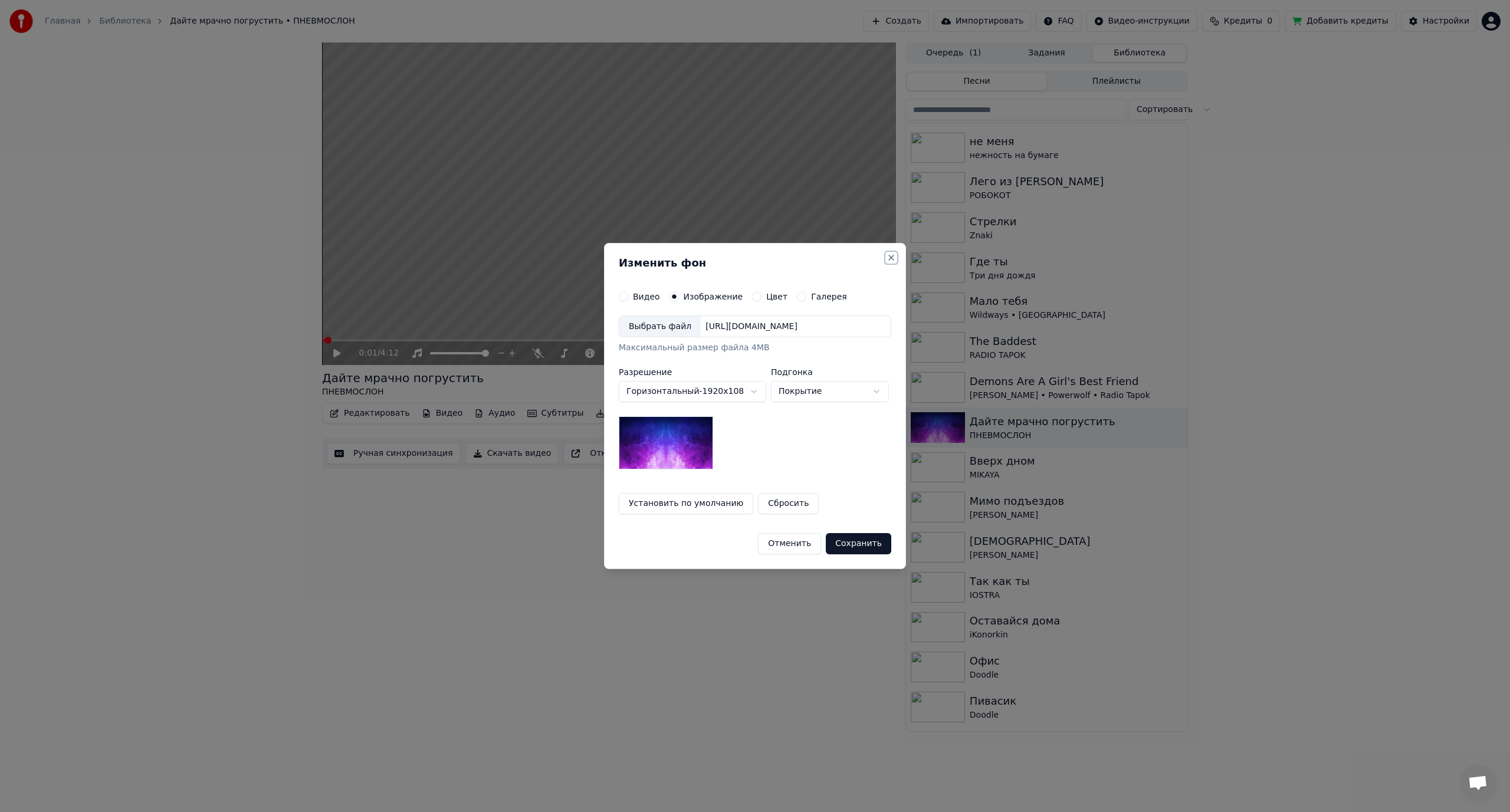
click at [894, 255] on button "Close" at bounding box center [892, 258] width 10 height 10
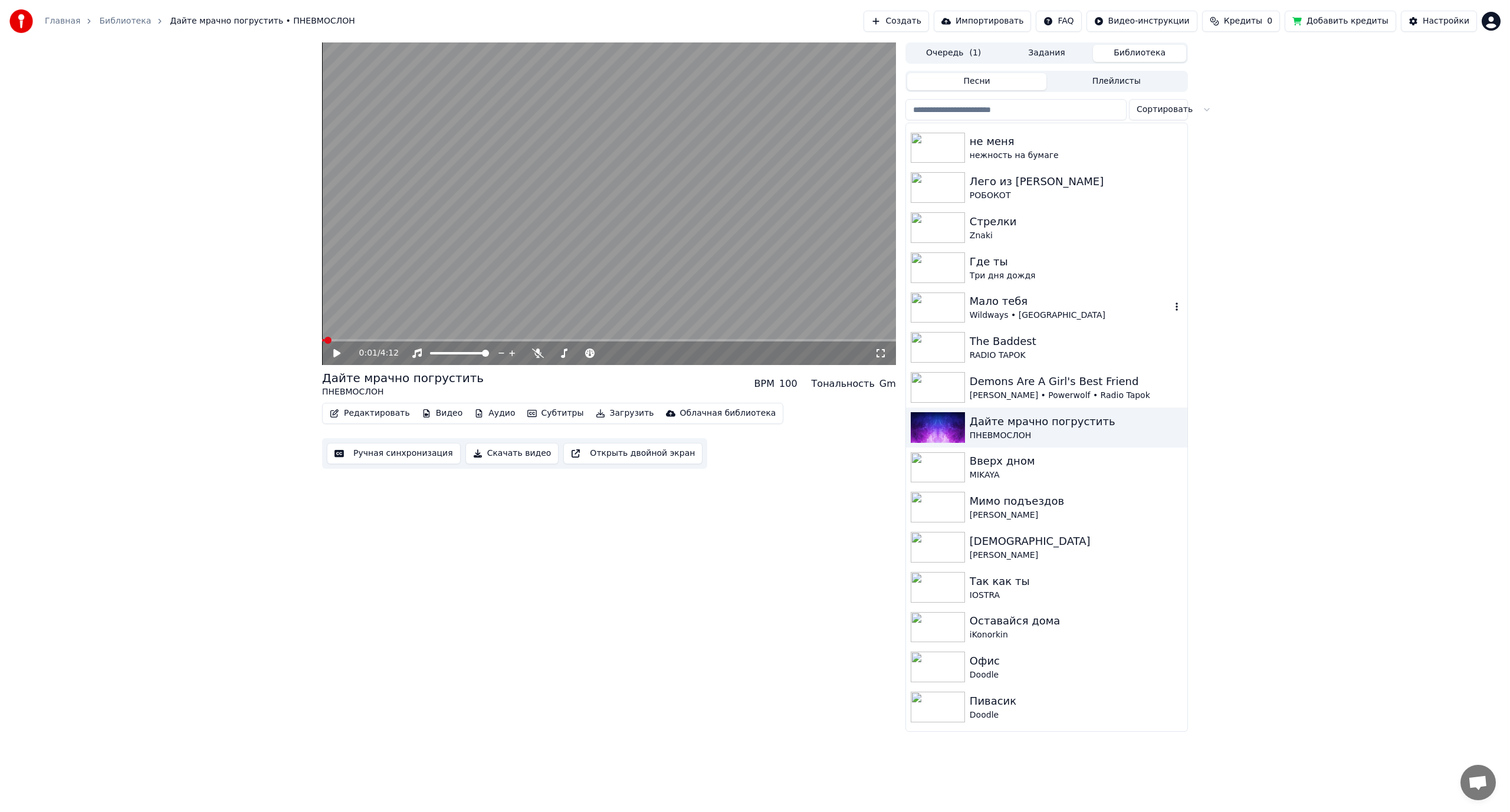
click at [1013, 317] on div "Wildways • [GEOGRAPHIC_DATA]" at bounding box center [1071, 316] width 202 height 12
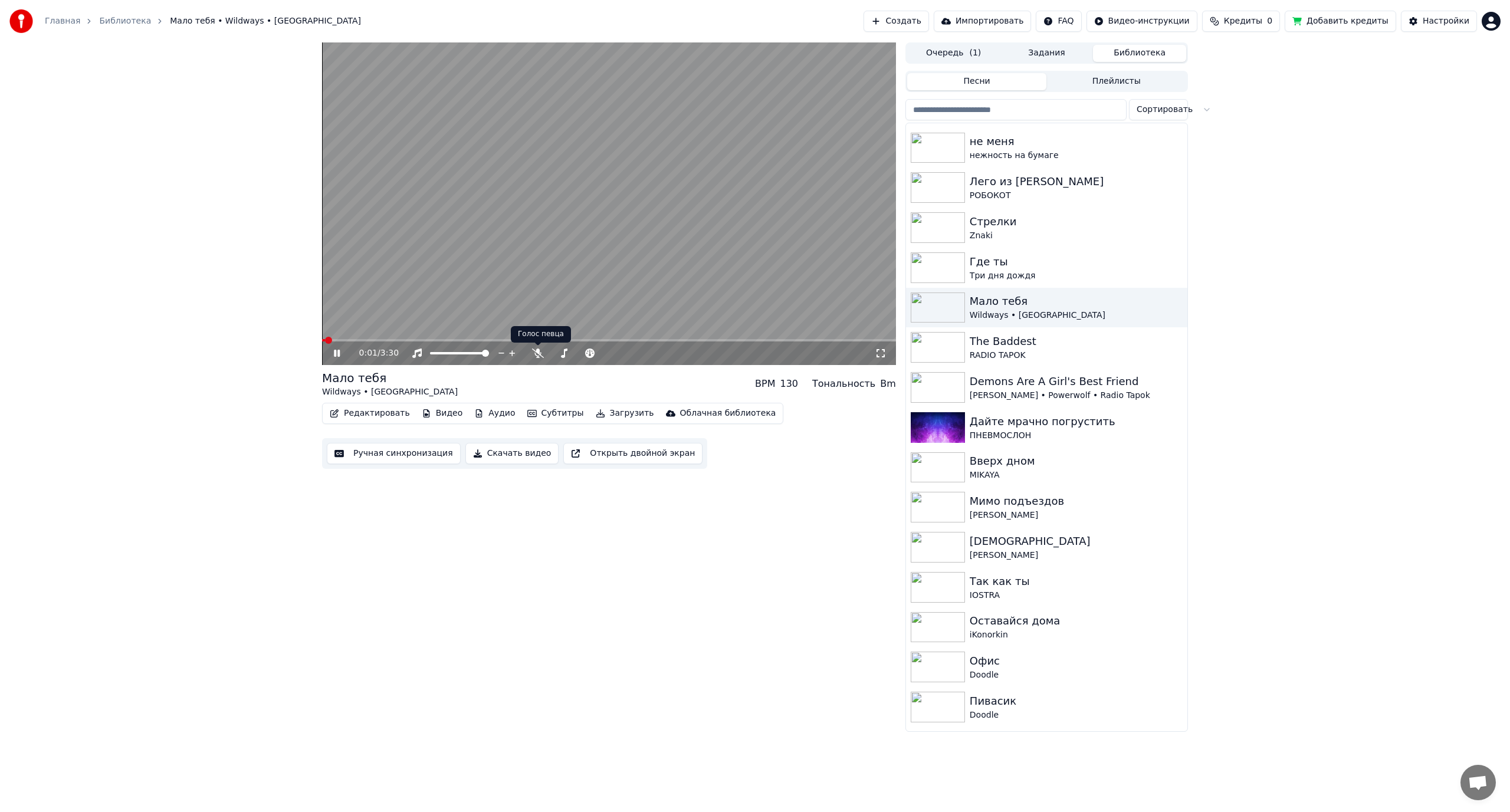
click at [529, 256] on video at bounding box center [610, 203] width 574 height 322
click at [429, 412] on button "Видео" at bounding box center [442, 413] width 51 height 17
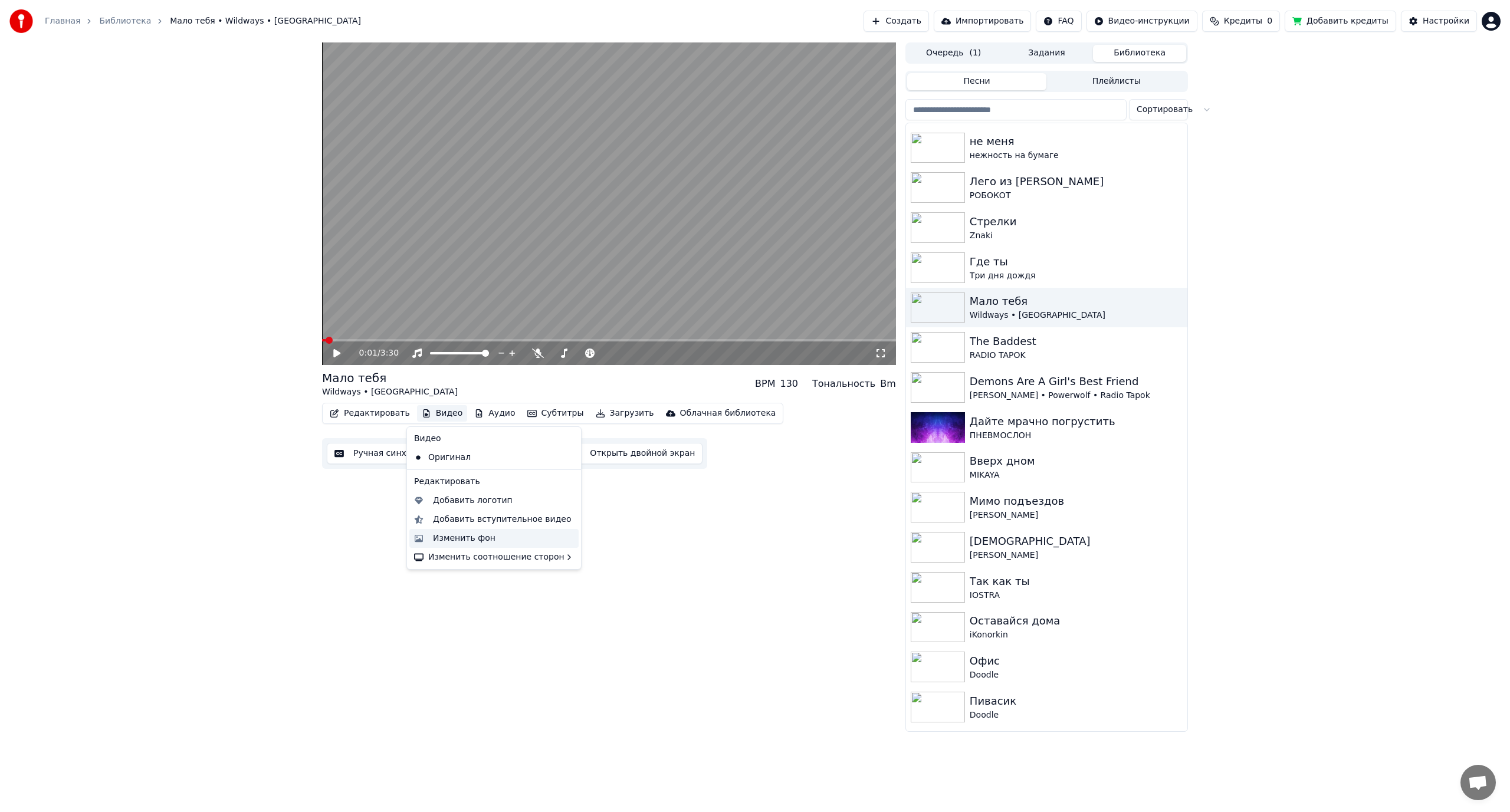
click at [470, 533] on div "Изменить фон" at bounding box center [464, 539] width 63 height 12
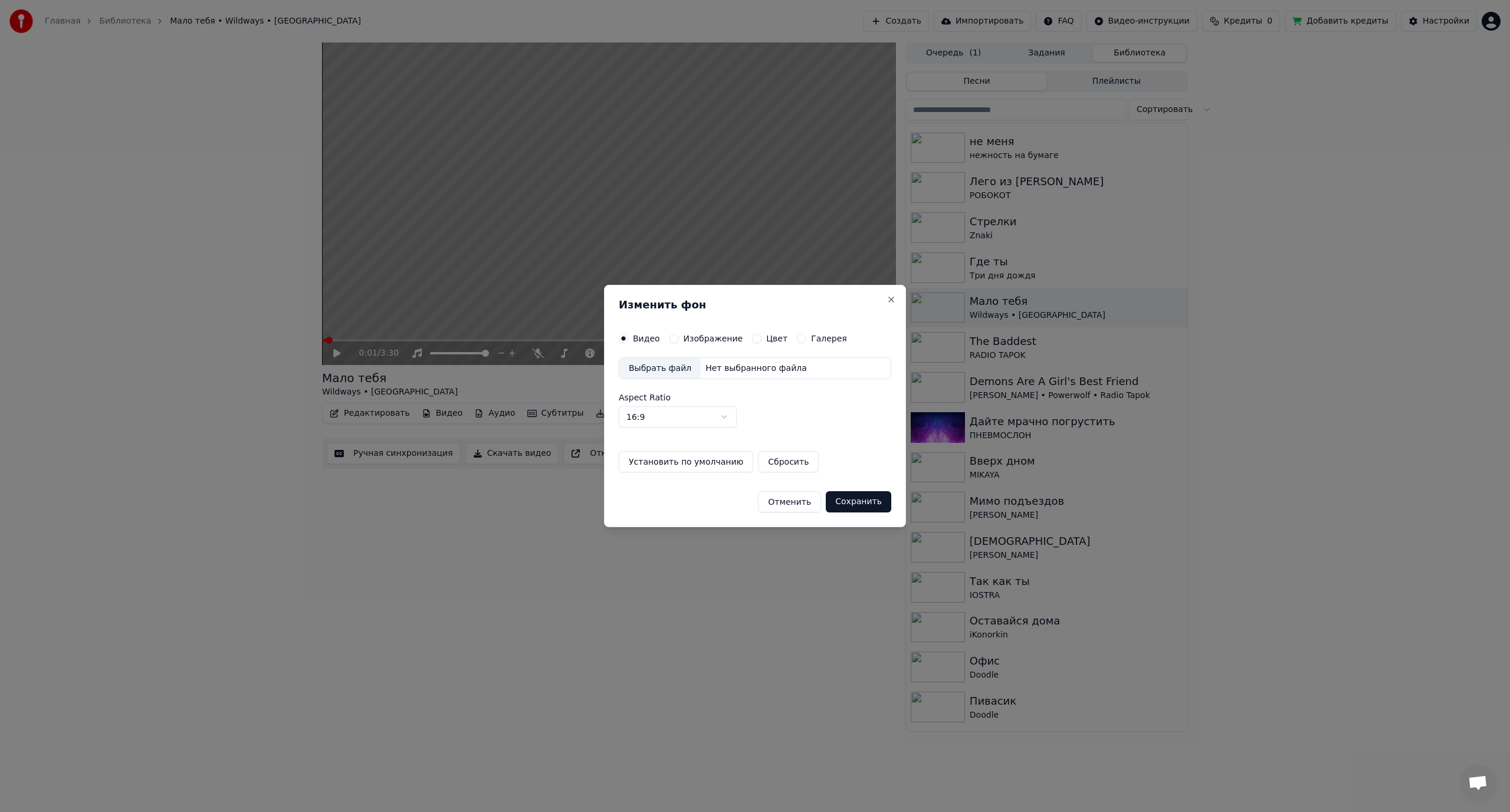
click at [670, 338] on button "Изображение" at bounding box center [674, 339] width 10 height 10
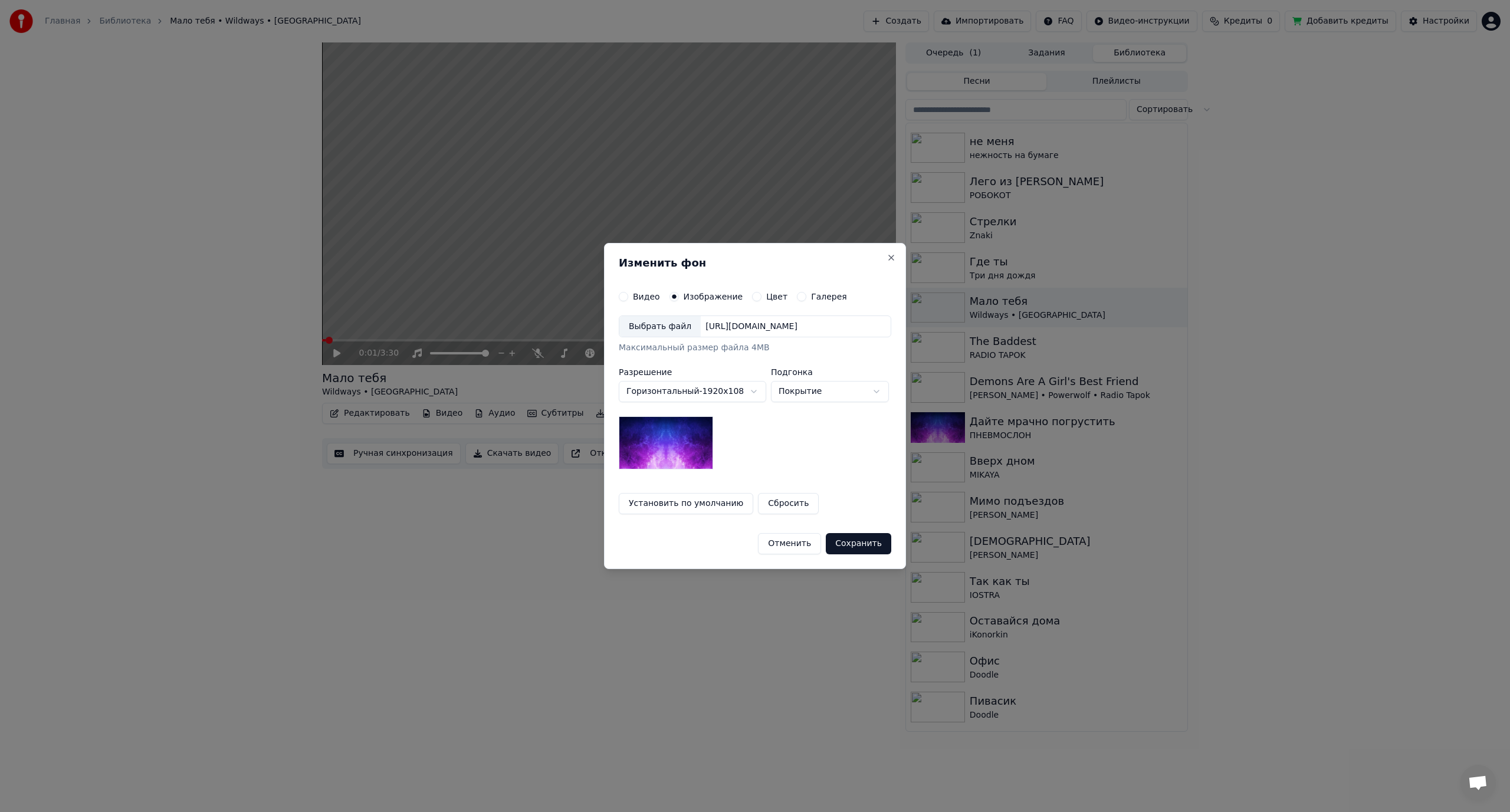
click at [802, 329] on div "https://imagedelivery.net/jkI57_JBx8hWPzcSI-uF5w/c7639807-3f76-4ea5-9112-66e75e…" at bounding box center [751, 326] width 101 height 12
click at [622, 298] on button "Видео" at bounding box center [623, 297] width 10 height 10
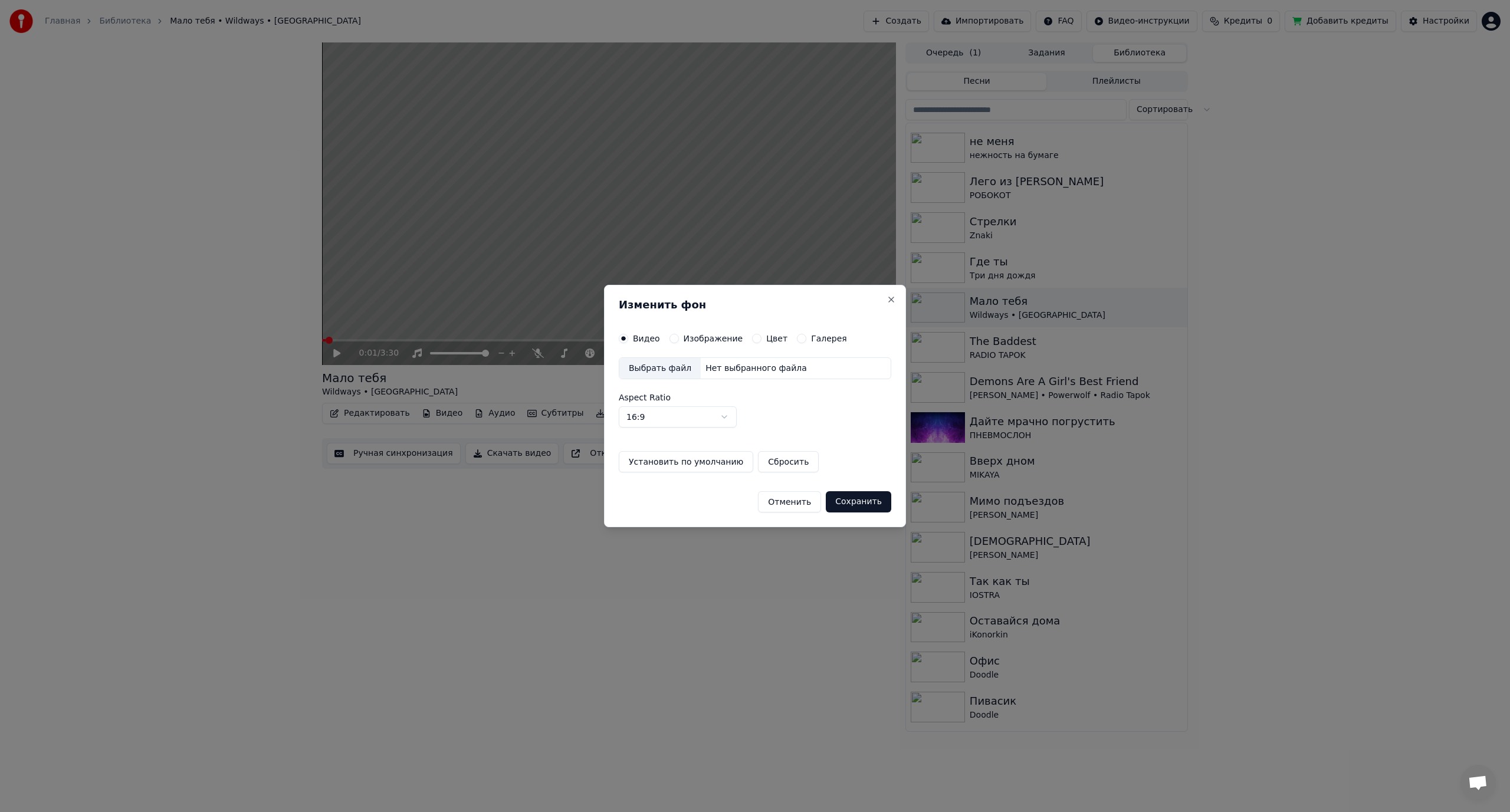
click at [752, 338] on button "Цвет" at bounding box center [757, 339] width 10 height 10
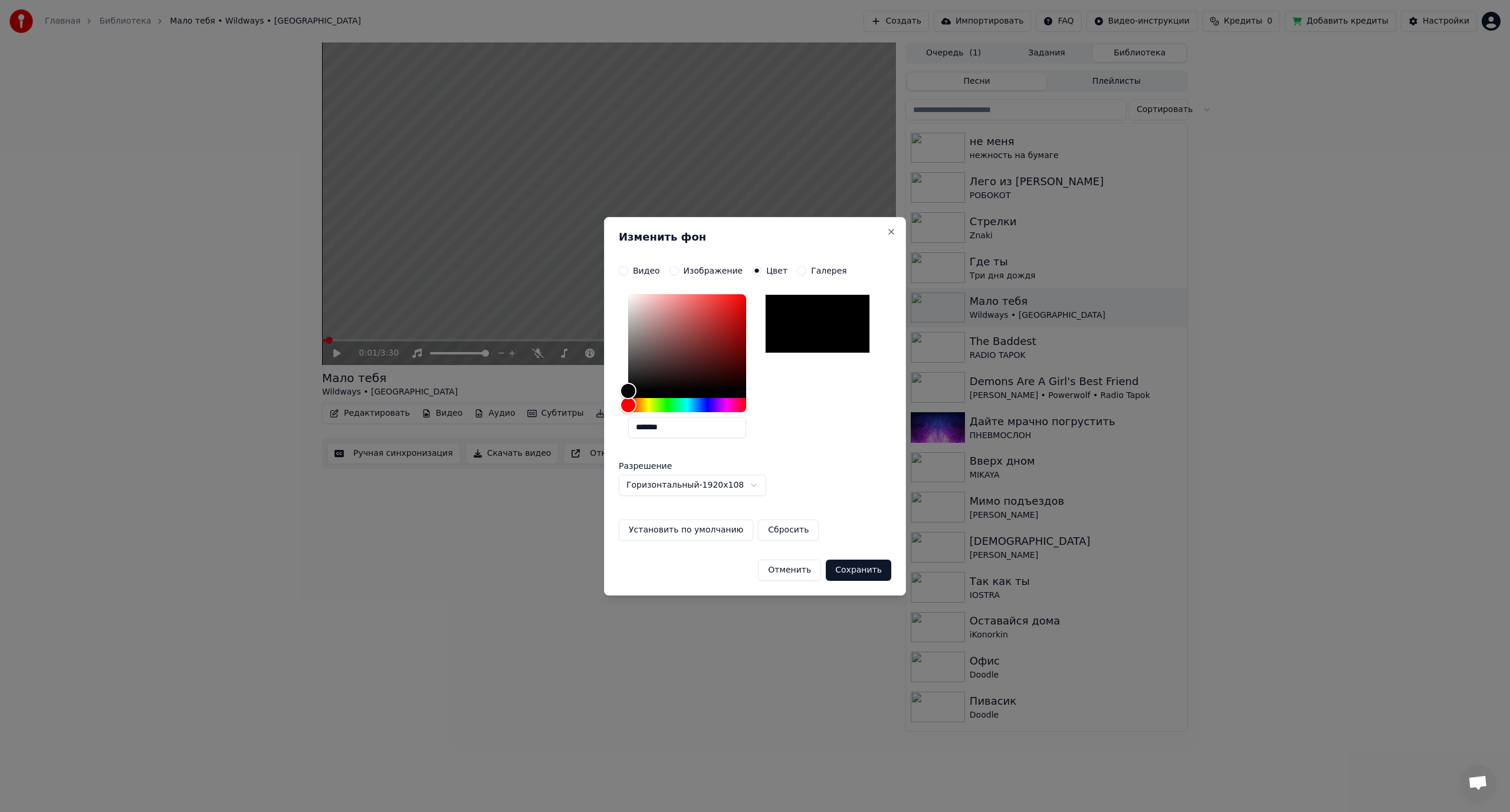
click at [797, 270] on button "Галерея" at bounding box center [802, 271] width 10 height 10
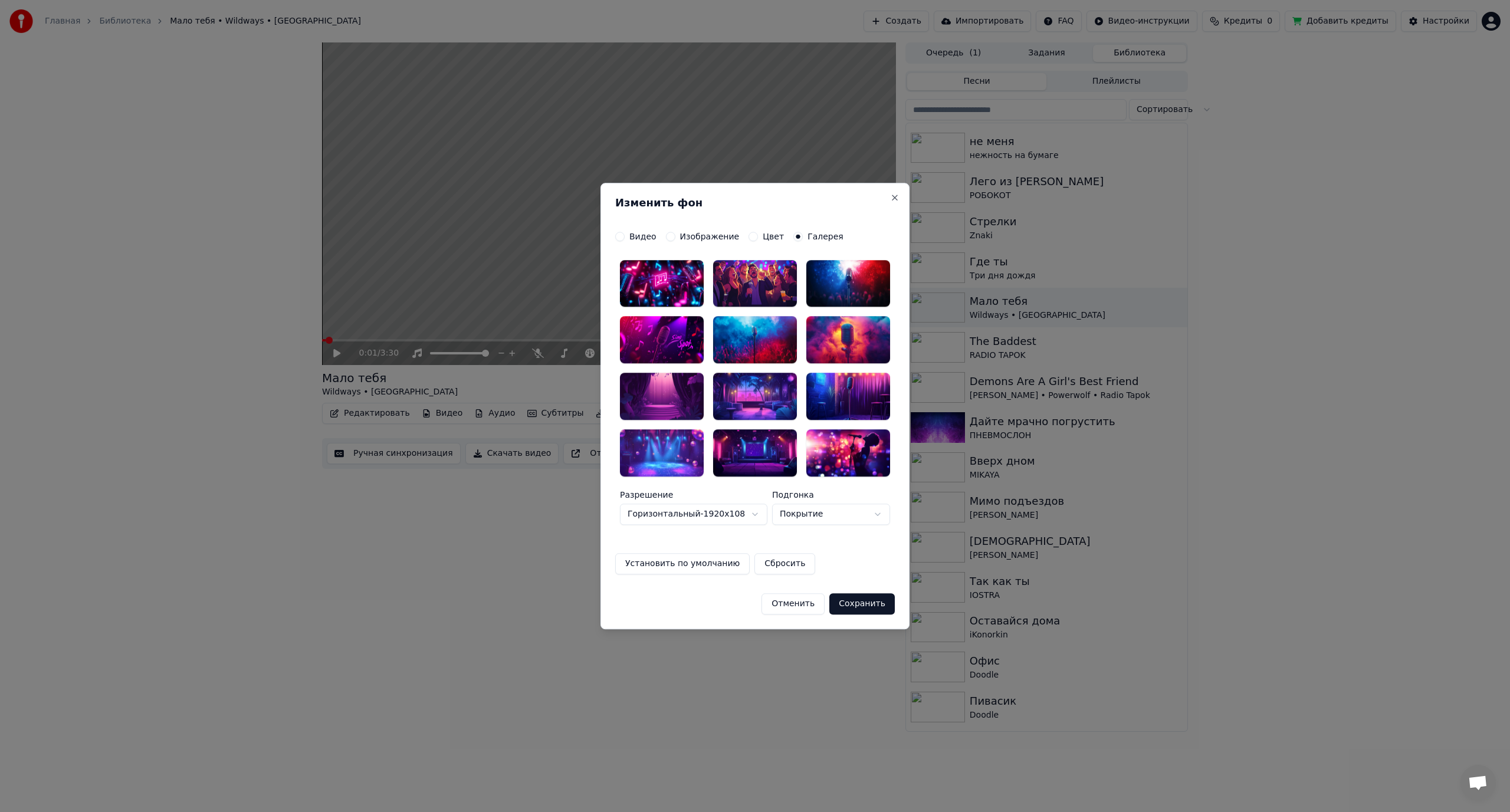
click at [668, 233] on button "Изображение" at bounding box center [670, 237] width 10 height 10
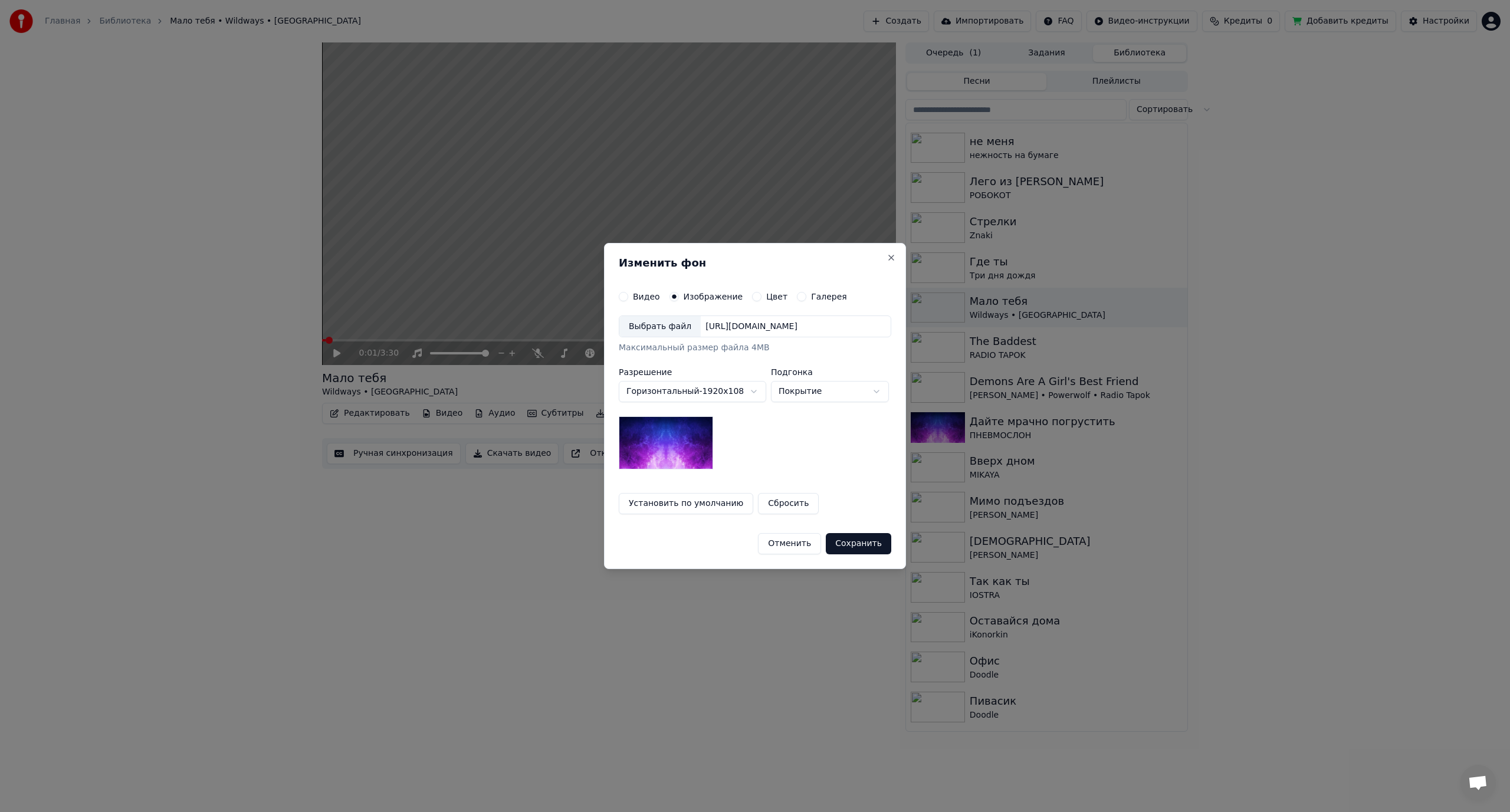
click at [752, 322] on div "https://imagedelivery.net/jkI57_JBx8hWPzcSI-uF5w/c7639807-3f76-4ea5-9112-66e75e…" at bounding box center [751, 326] width 101 height 12
drag, startPoint x: 696, startPoint y: 325, endPoint x: 892, endPoint y: 332, distance: 196.1
click at [892, 332] on div "Выбрать файл https://imagedelivery.net/jkI57_JBx8hWPzcSI-uF5w/c7639807-3f76-4ea…" at bounding box center [754, 326] width 272 height 23
click at [891, 259] on button "Close" at bounding box center [892, 258] width 10 height 10
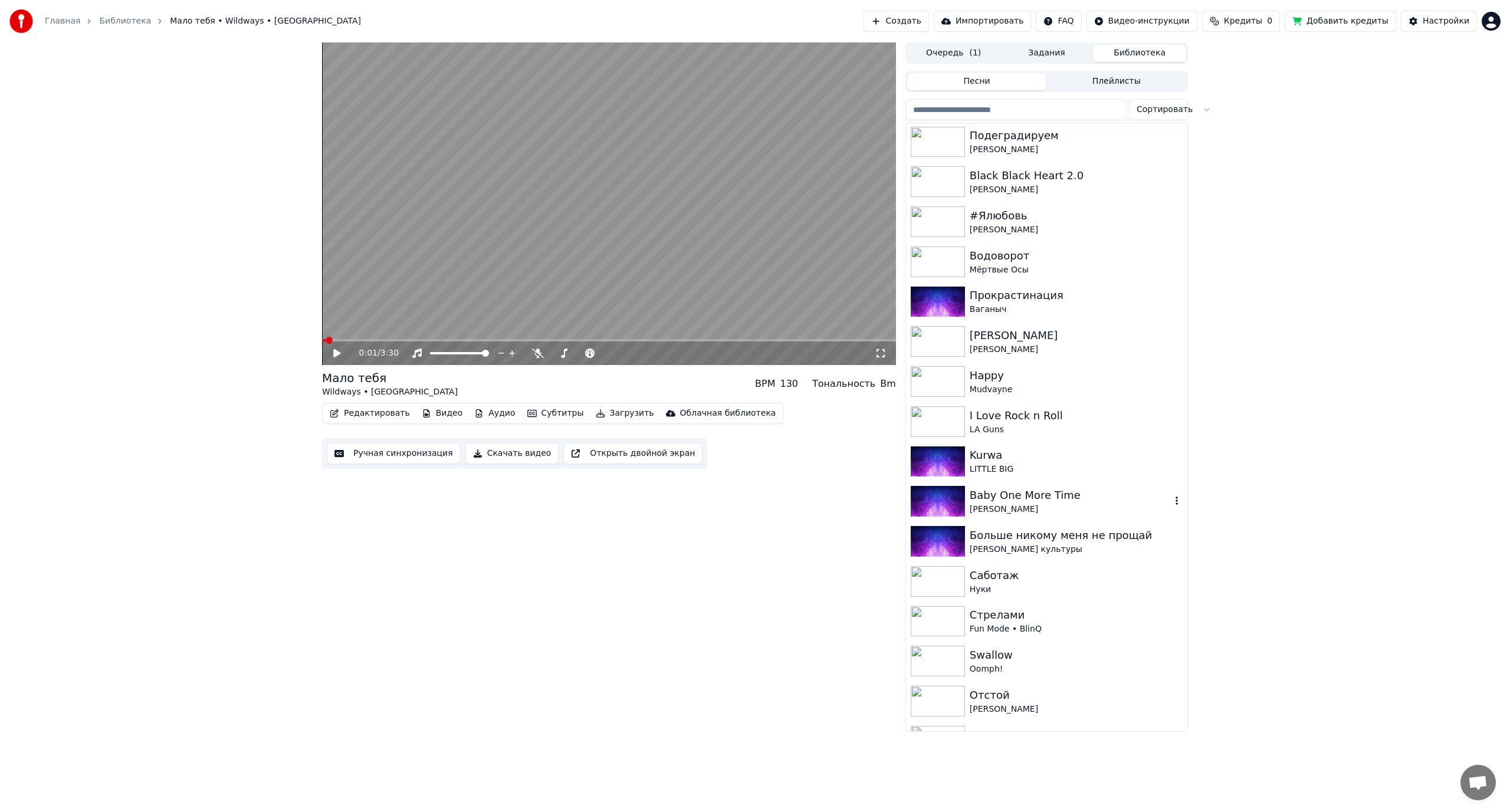
scroll to position [3287, 0]
click at [727, 723] on div "0:01 / 3:30 Мало тебя Wildways • Serebro BPM 130 Тональность Bm Редактировать В…" at bounding box center [610, 386] width 574 height 689
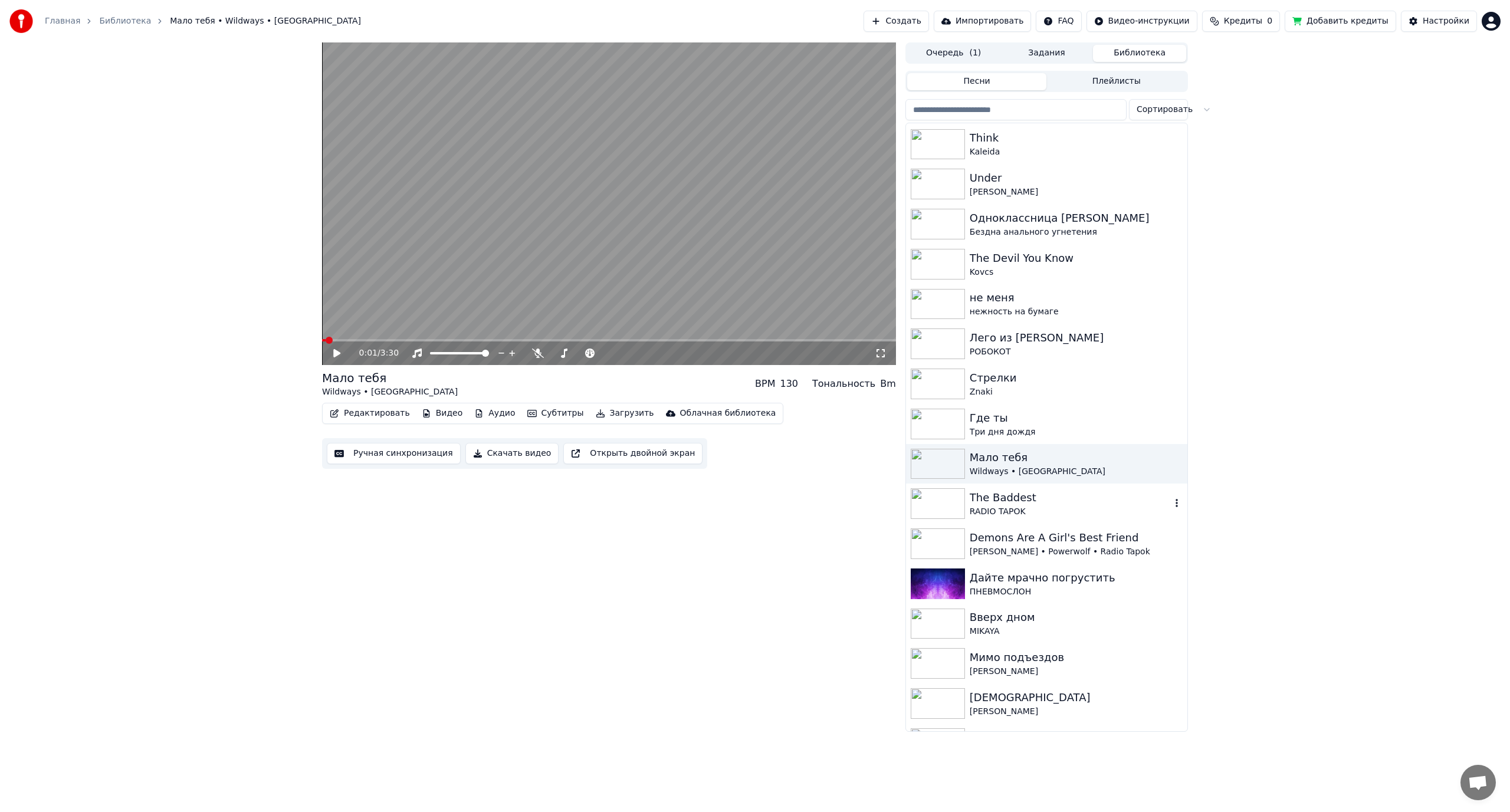
scroll to position [118, 0]
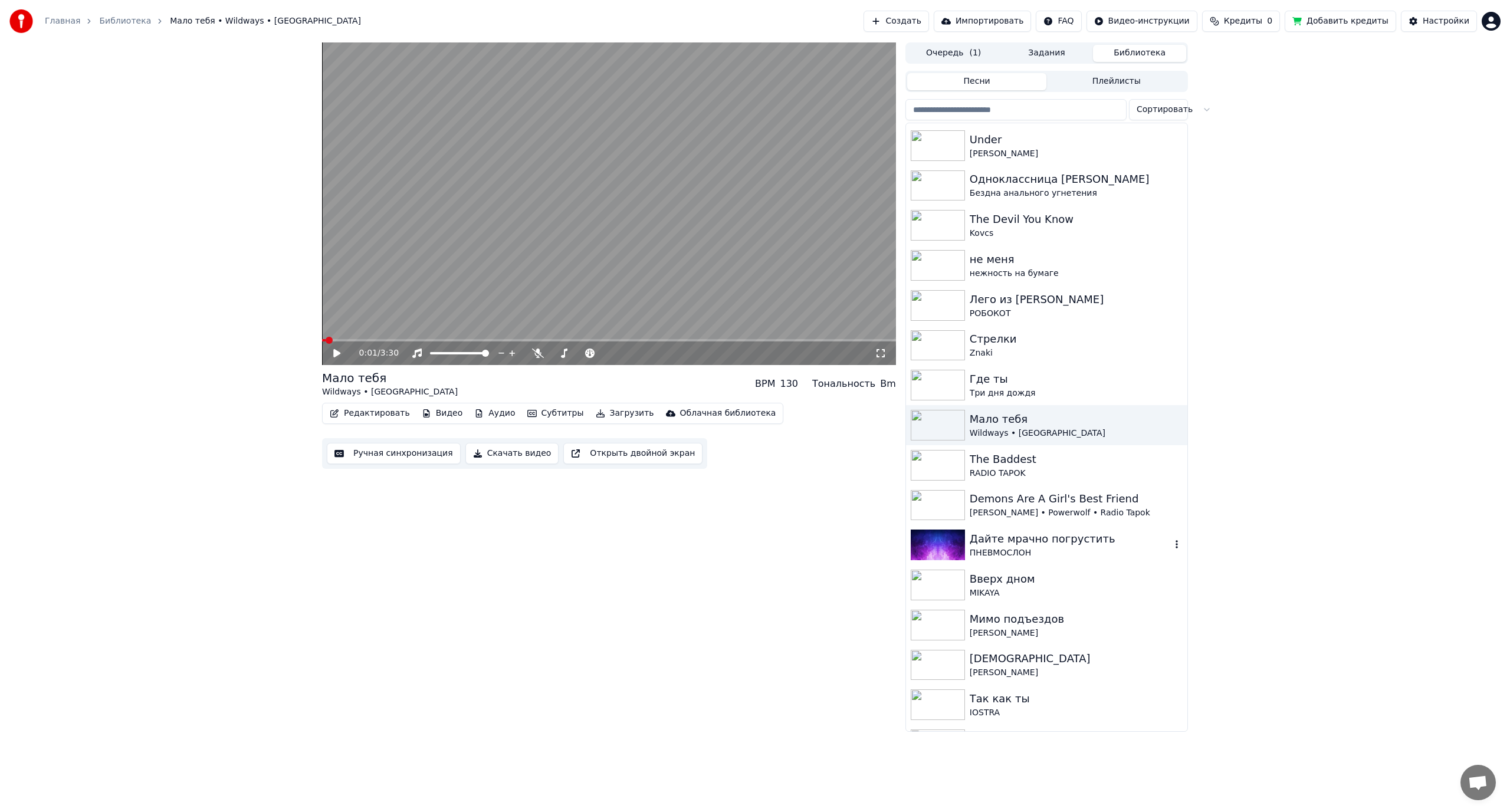
click at [1171, 545] on icon "button" at bounding box center [1177, 545] width 12 height 10
click at [1168, 606] on div "Открыть директорию" at bounding box center [1175, 604] width 143 height 19
click at [1367, 358] on div "0:01 / 3:30 Мало тебя Wildways • Serebro BPM 130 Тональность Bm Редактировать В…" at bounding box center [755, 386] width 1510 height 689
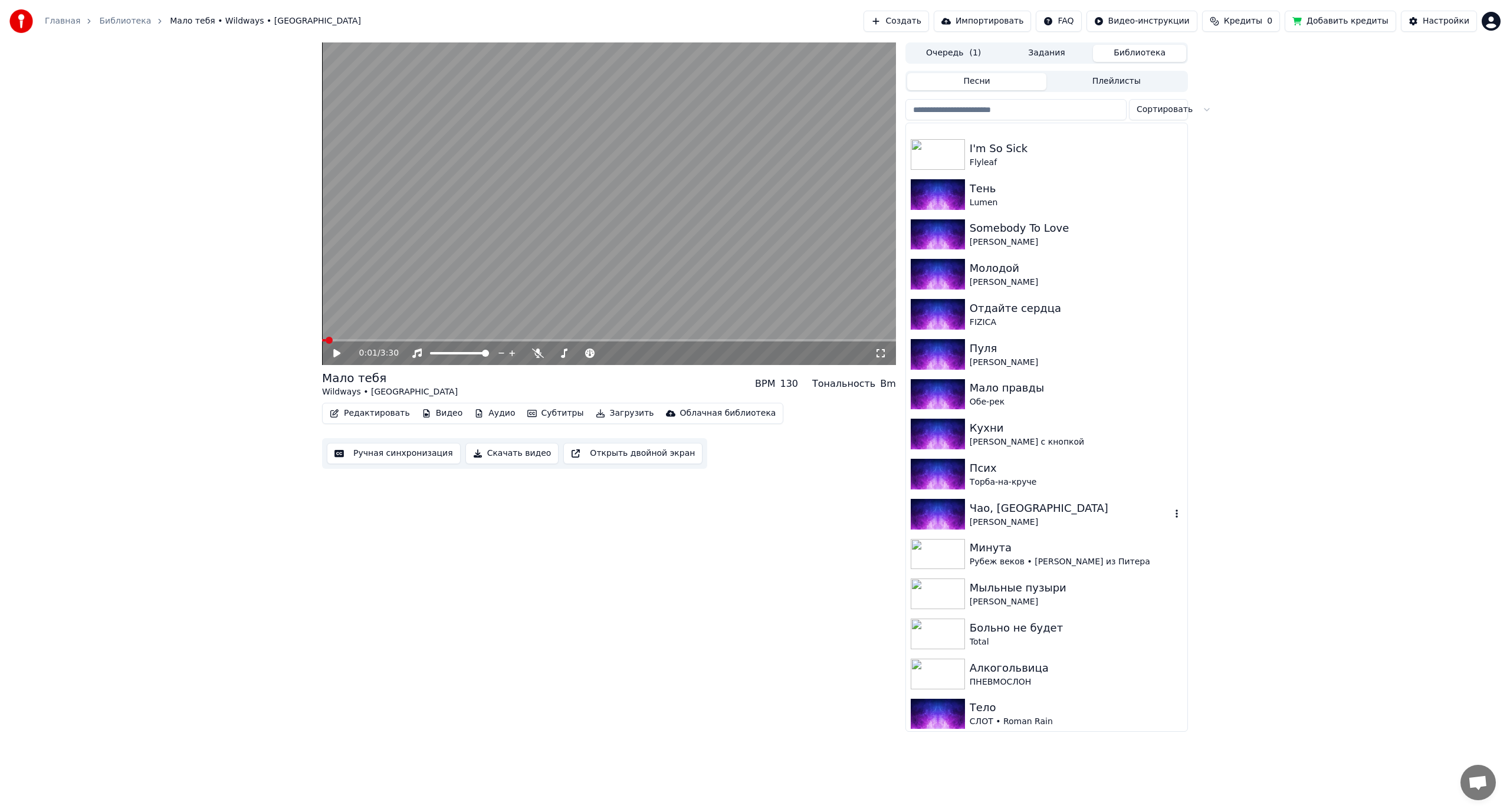
scroll to position [1769, 0]
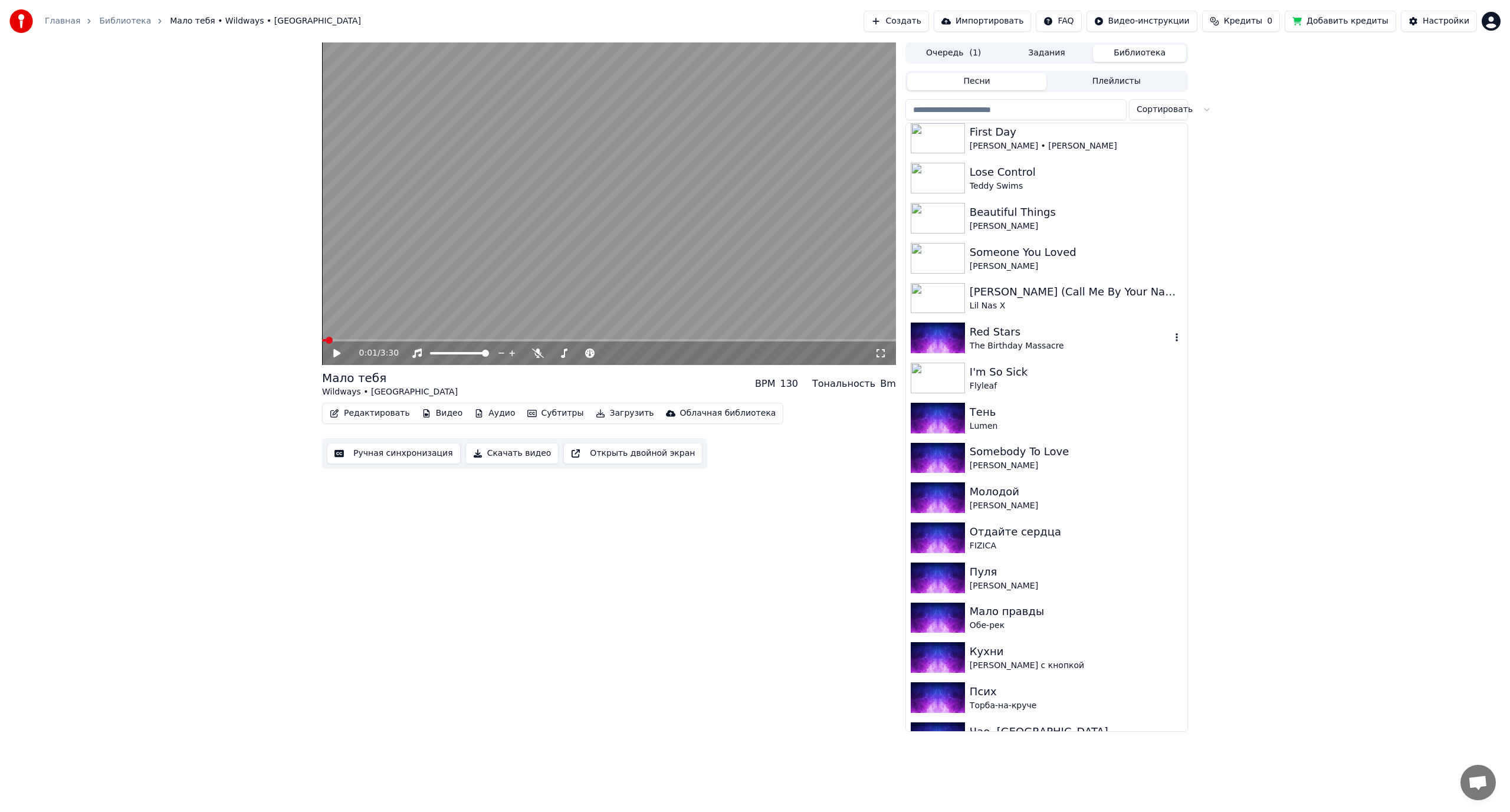
click at [1038, 339] on div "Red Stars" at bounding box center [1071, 331] width 202 height 17
click at [596, 243] on video at bounding box center [610, 203] width 574 height 322
click at [1171, 338] on icon "button" at bounding box center [1177, 337] width 12 height 10
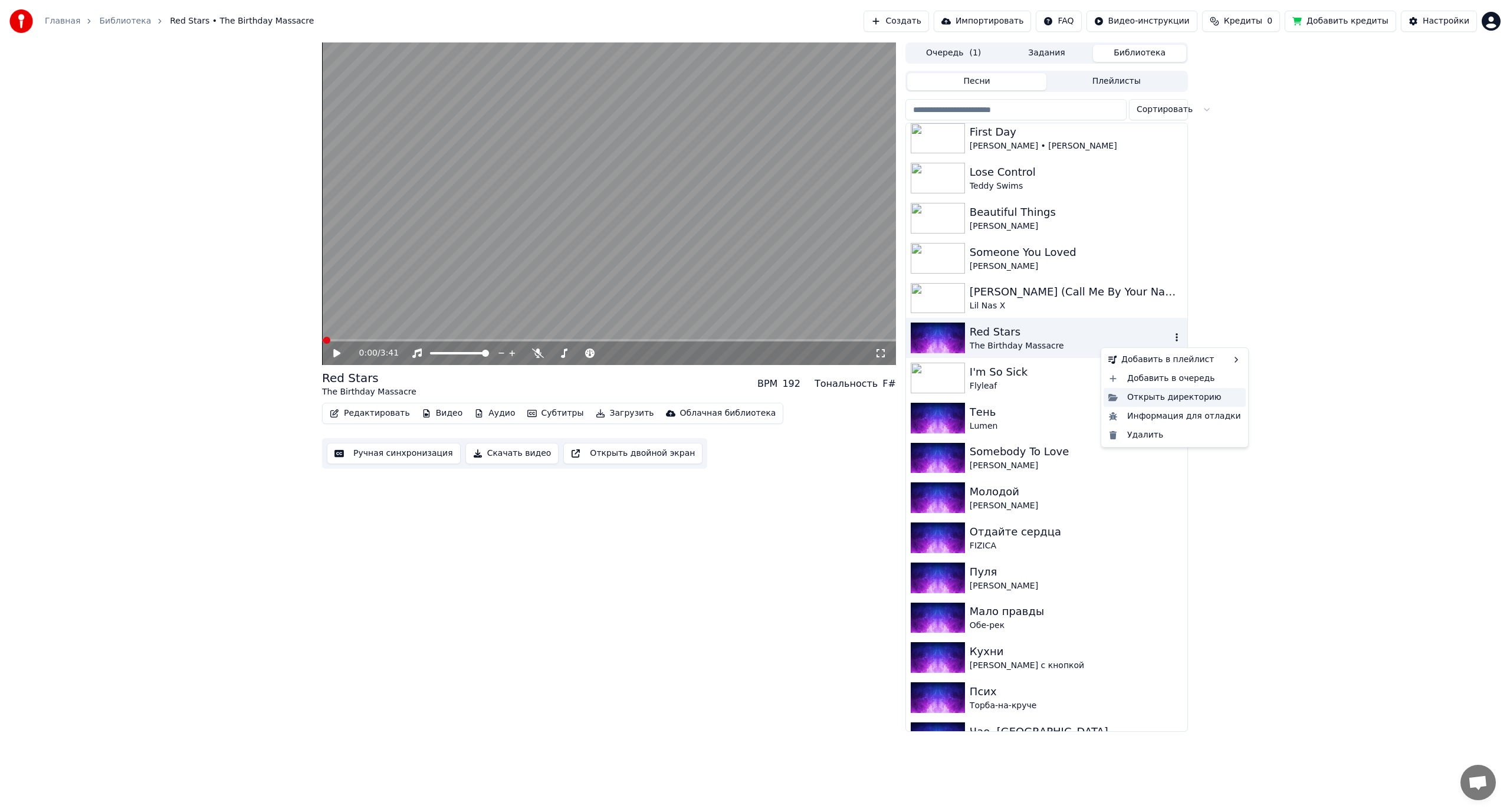
click at [1147, 396] on div "Открыть директорию" at bounding box center [1175, 397] width 143 height 19
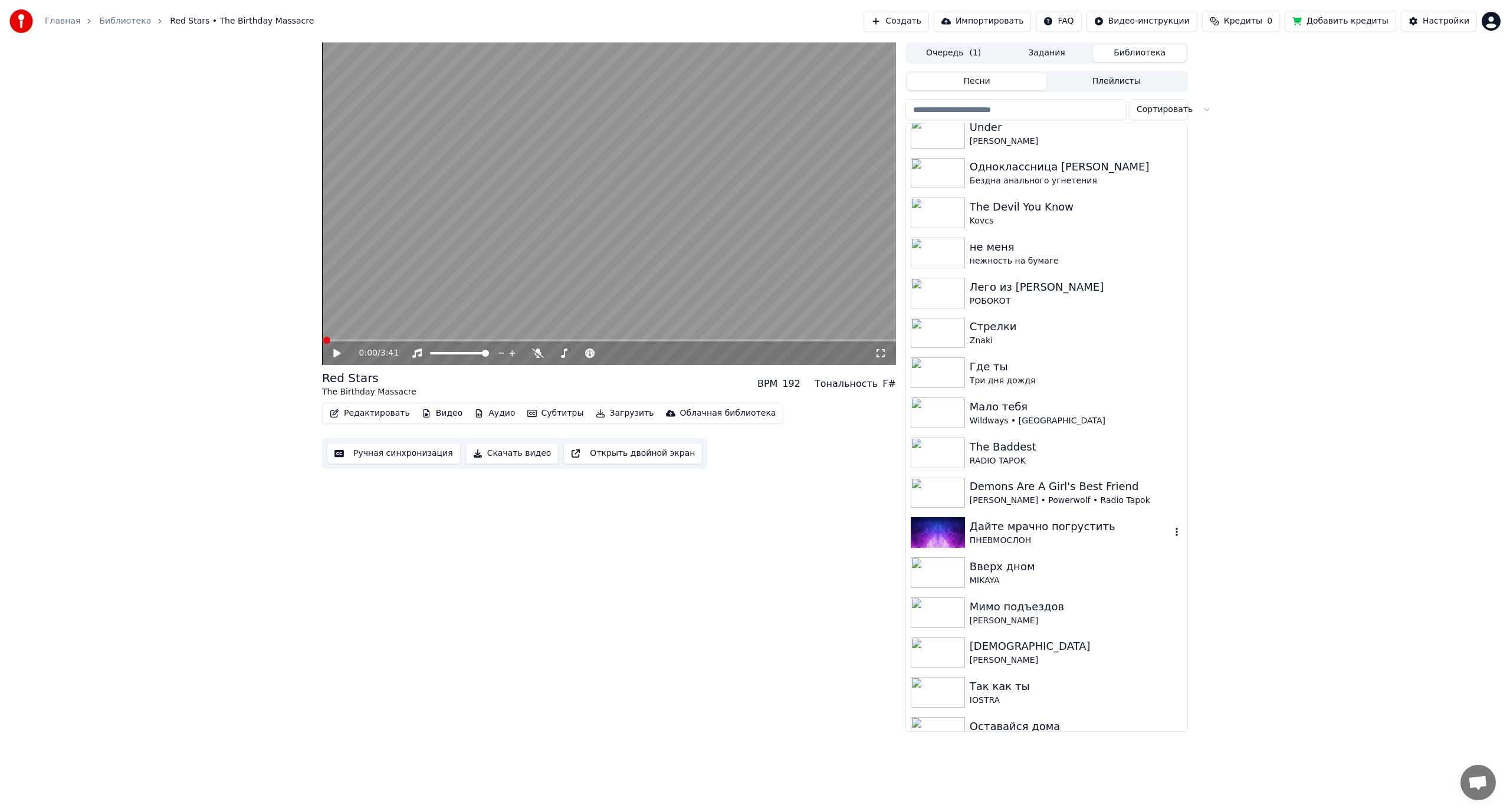
scroll to position [236, 0]
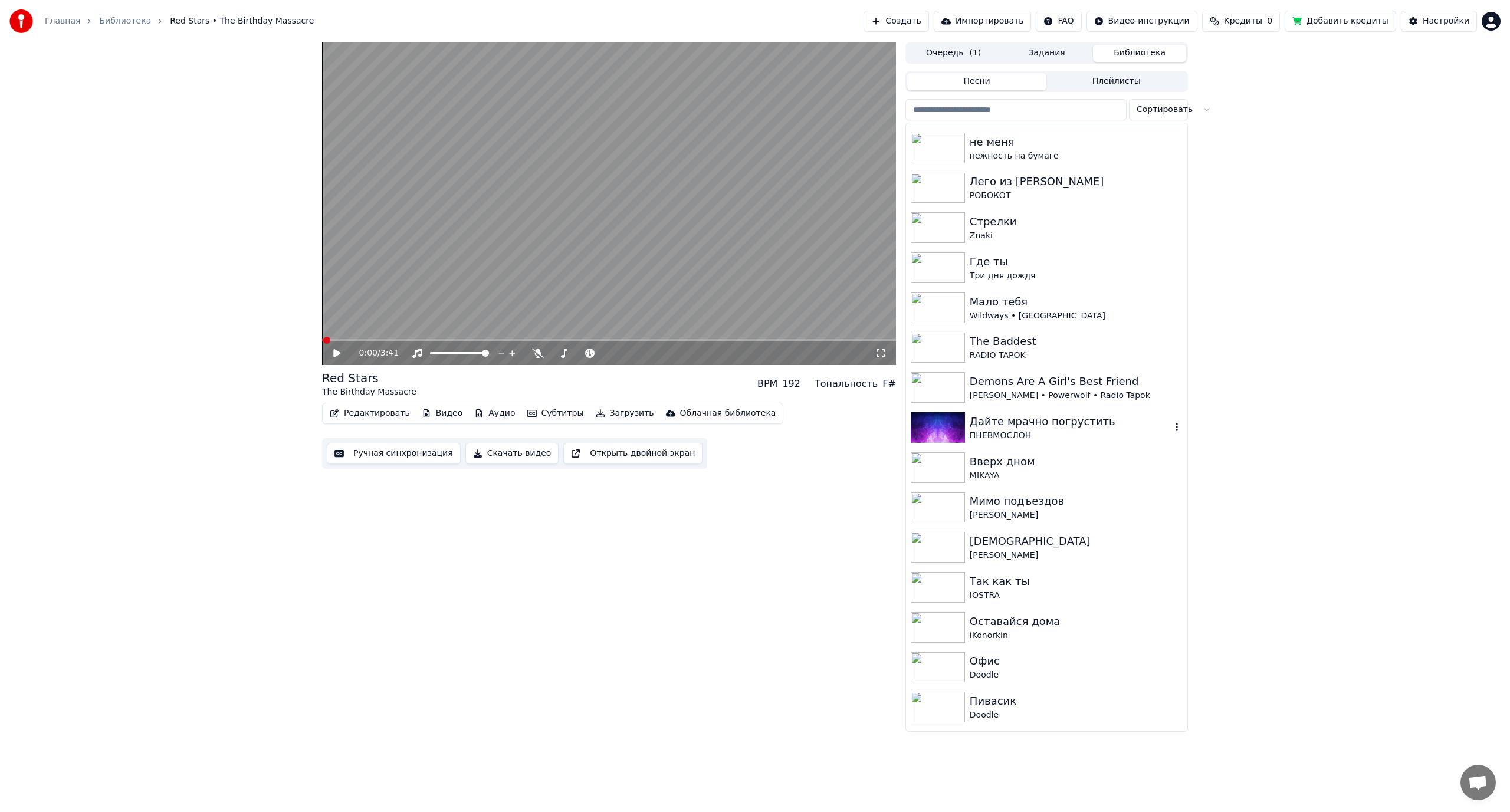
click at [1048, 423] on div "Дайте мрачно погрустить" at bounding box center [1071, 422] width 202 height 17
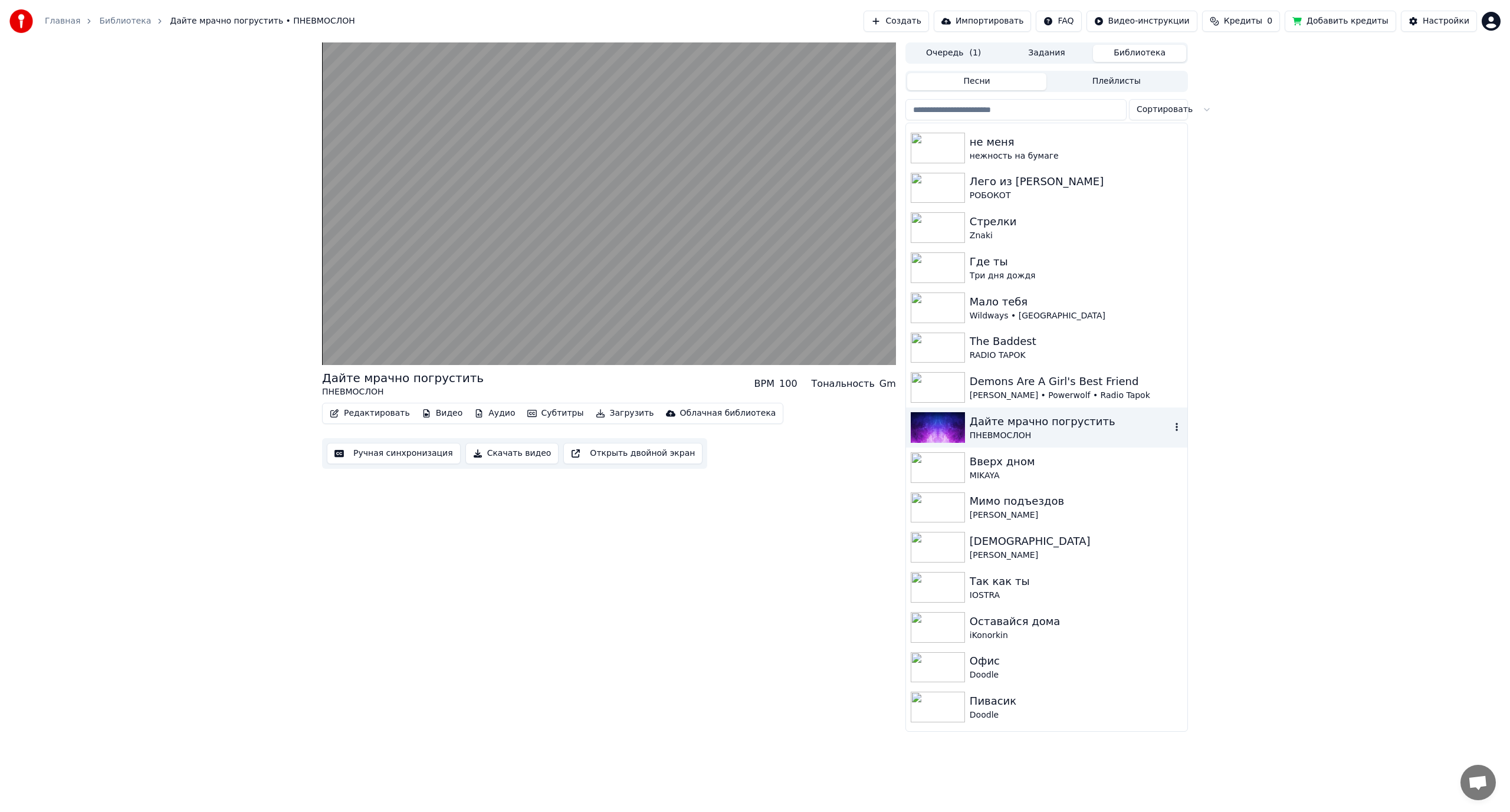
click at [1171, 424] on icon "button" at bounding box center [1177, 428] width 12 height 10
click at [1163, 484] on div "Открыть директорию" at bounding box center [1175, 487] width 143 height 19
click at [1312, 274] on div "Дайте мрачно погрустить ПНЕВМОСЛОН BPM 100 Тональность Gm Редактировать Видео А…" at bounding box center [755, 386] width 1510 height 689
click at [1021, 384] on div "Demons Are A Girl's Best Friend" at bounding box center [1071, 381] width 202 height 17
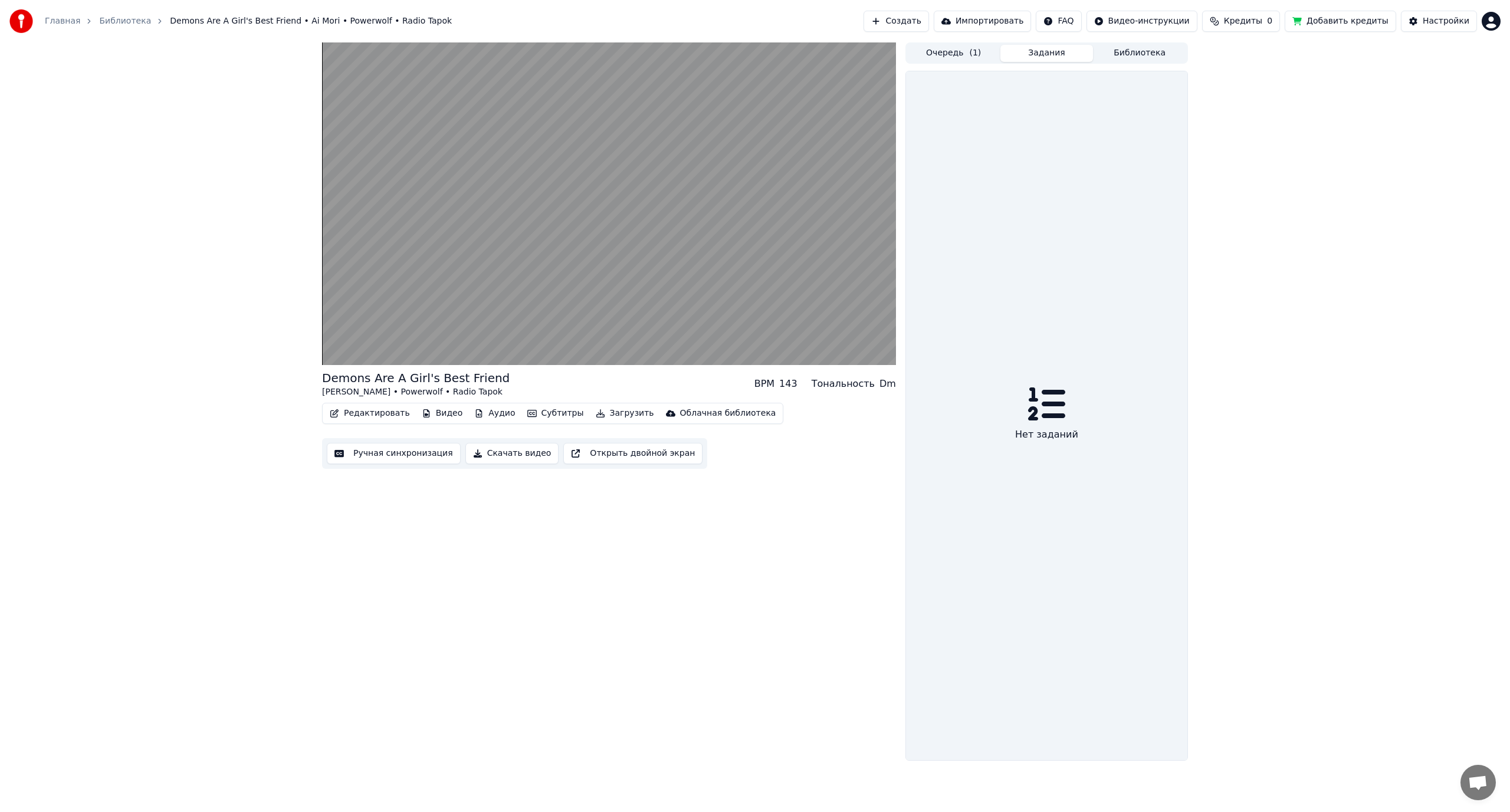
click at [1036, 58] on button "Задания" at bounding box center [1047, 53] width 93 height 17
click at [1135, 60] on button "Библиотека" at bounding box center [1139, 53] width 93 height 17
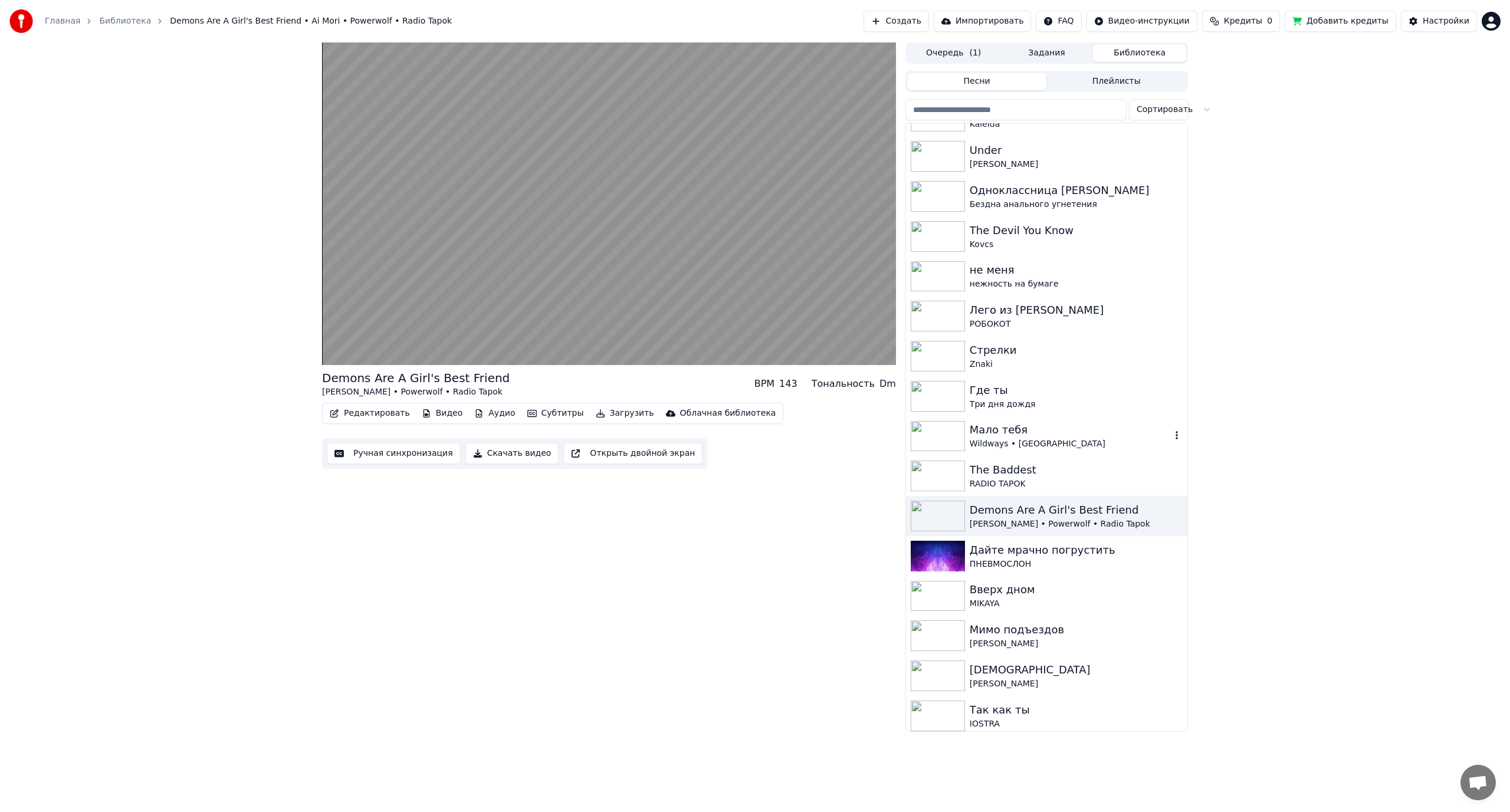
scroll to position [236, 0]
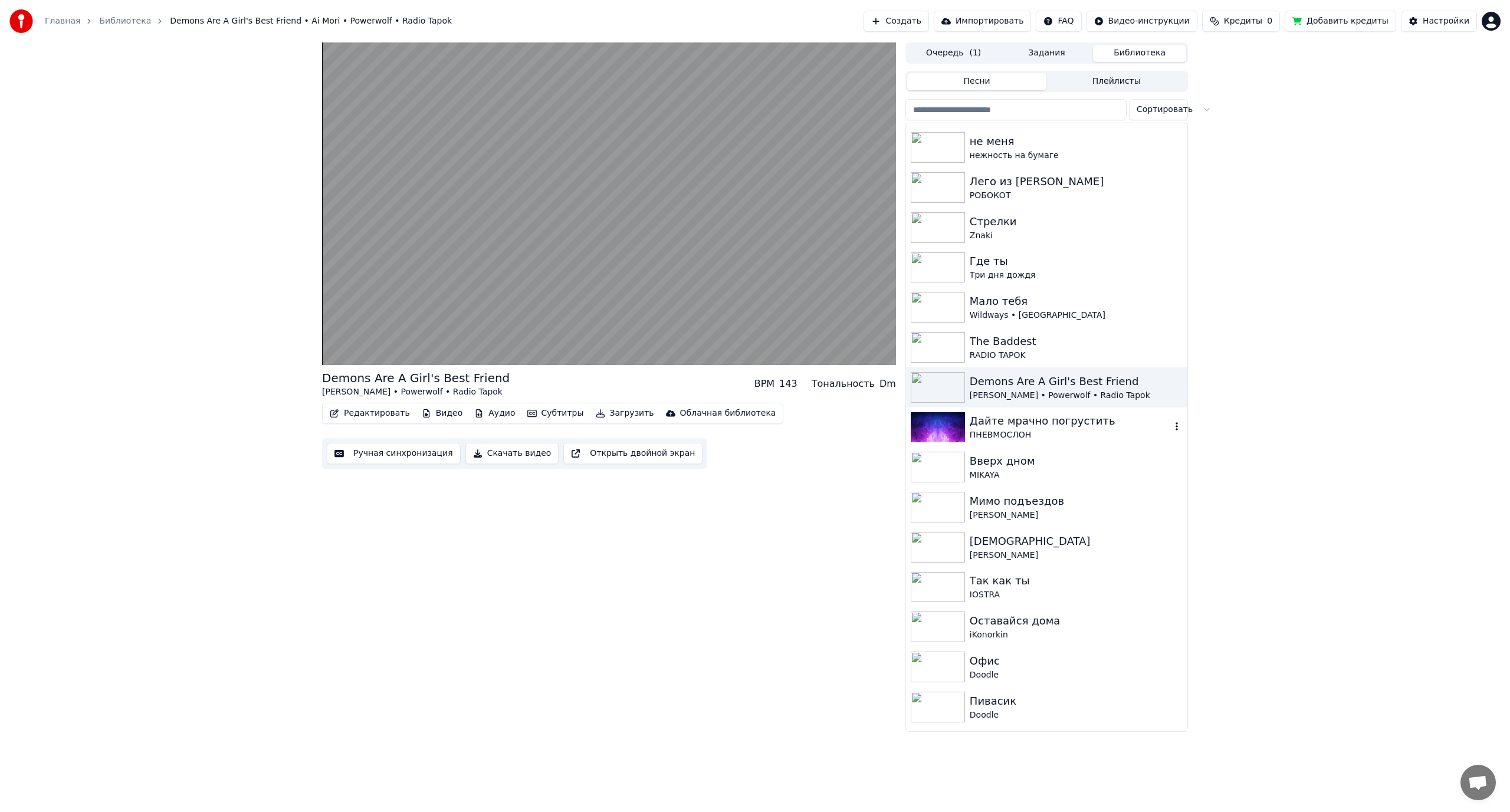
click at [1034, 426] on div "Дайте мрачно погрустить" at bounding box center [1071, 421] width 202 height 17
click at [433, 418] on button "Видео" at bounding box center [442, 413] width 51 height 17
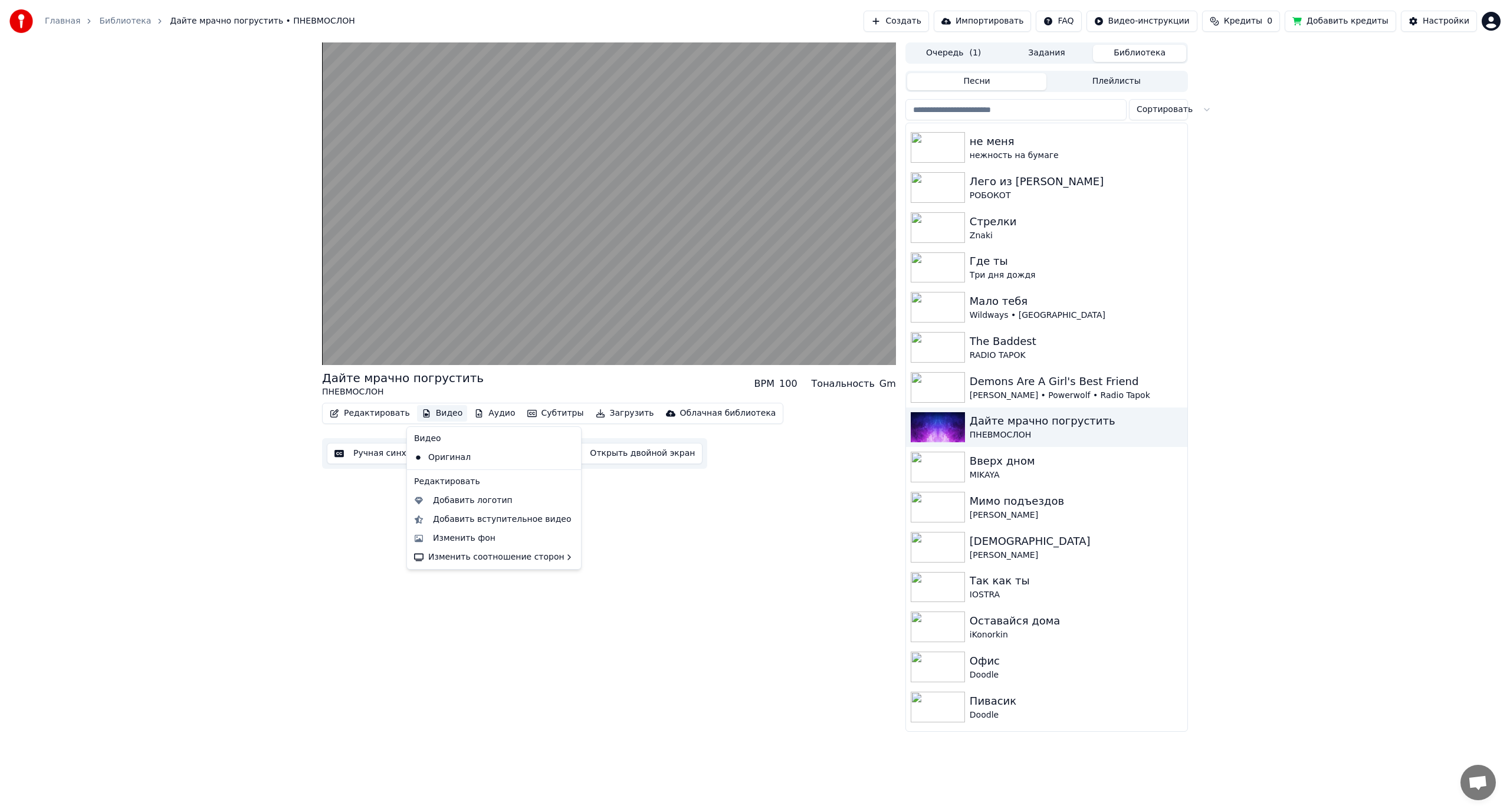
click at [769, 567] on div "Дайте мрачно погрустить ПНЕВМОСЛОН BPM 100 Тональность Gm Редактировать Видео А…" at bounding box center [610, 386] width 574 height 689
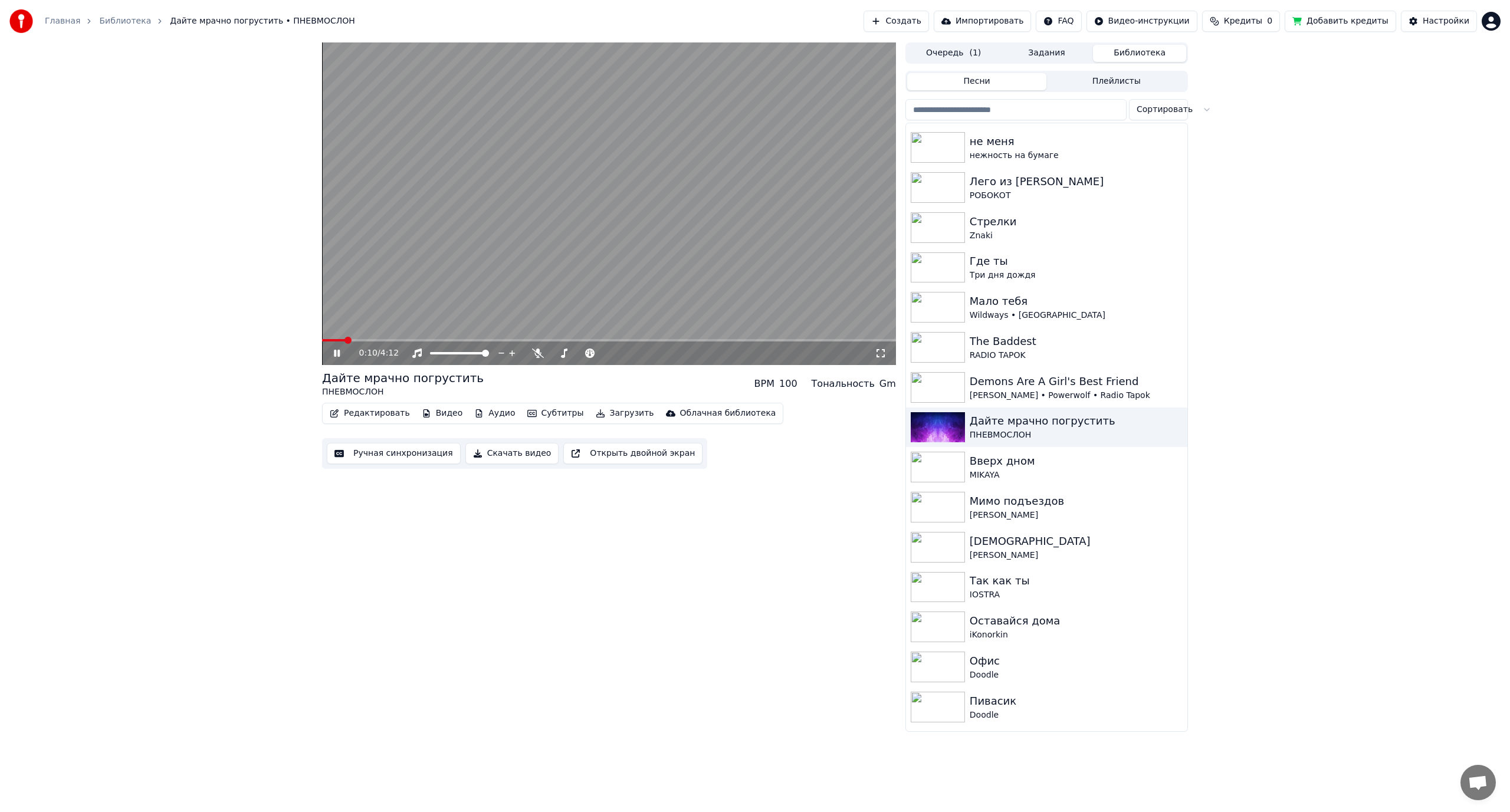
click at [765, 247] on video at bounding box center [610, 203] width 574 height 322
click at [1171, 426] on icon "button" at bounding box center [1177, 427] width 12 height 10
click at [1149, 479] on div "Открыть директорию" at bounding box center [1175, 486] width 143 height 19
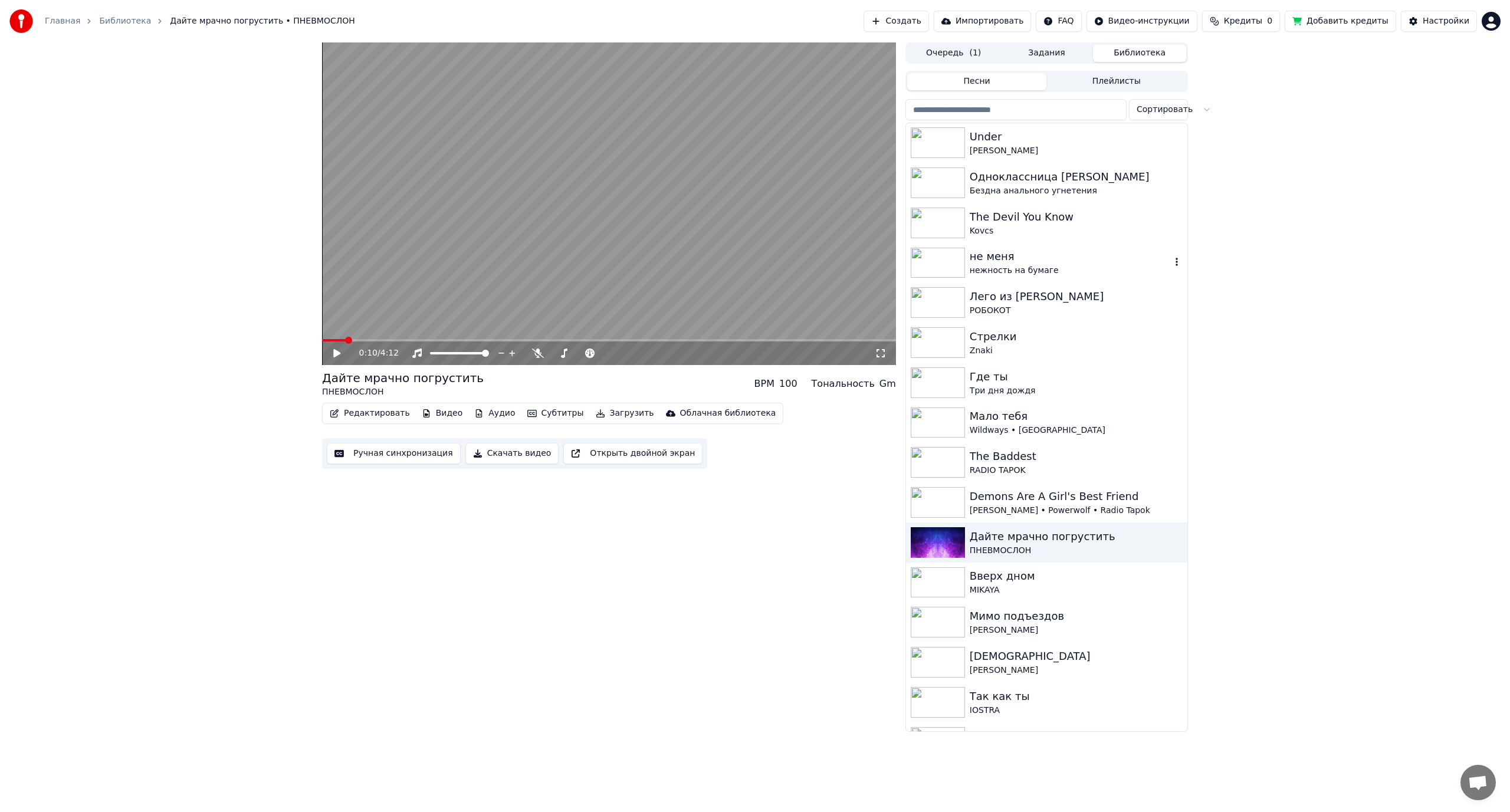
scroll to position [177, 0]
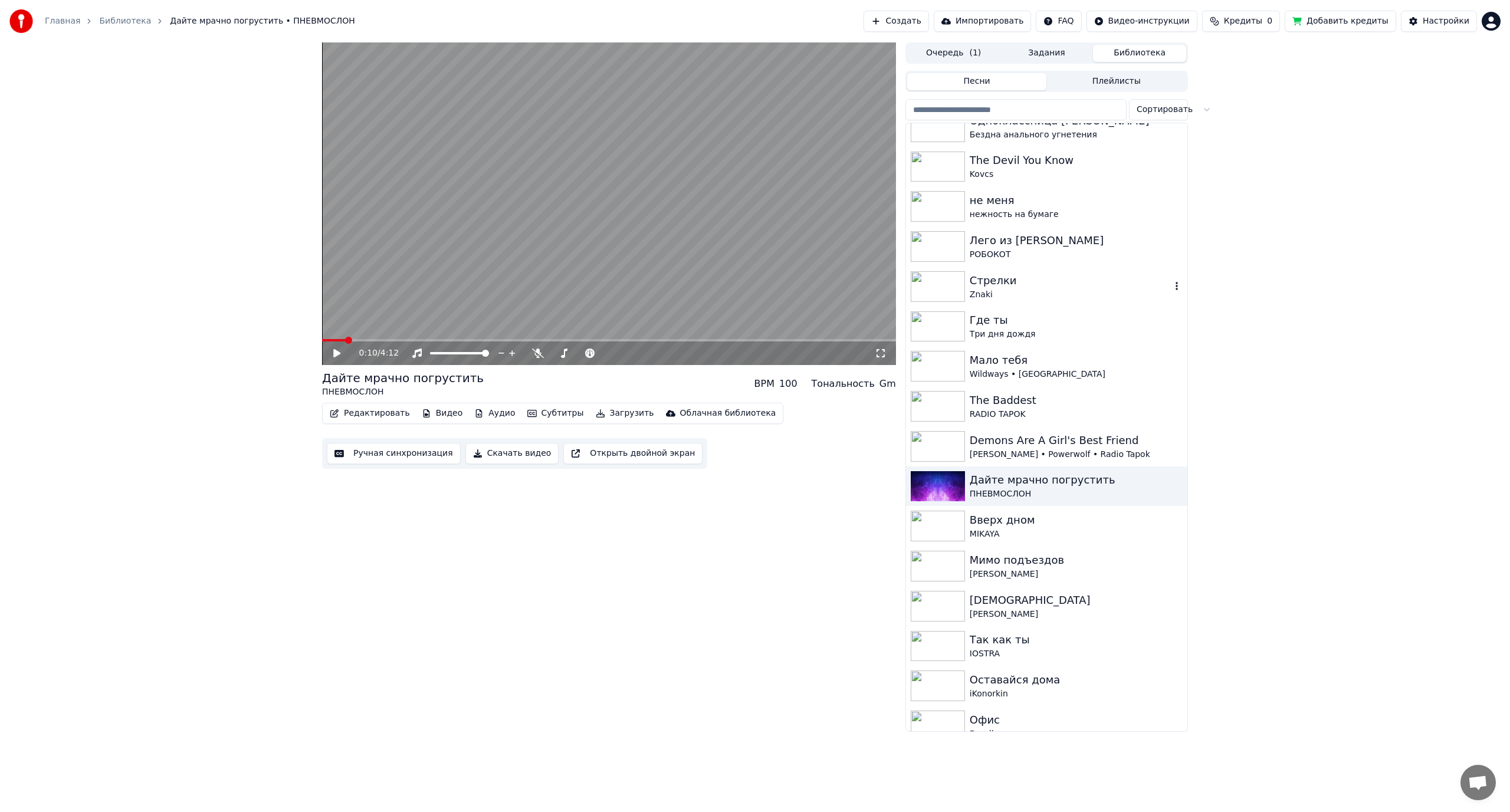
click at [1052, 287] on div "Стрелки" at bounding box center [1071, 280] width 202 height 17
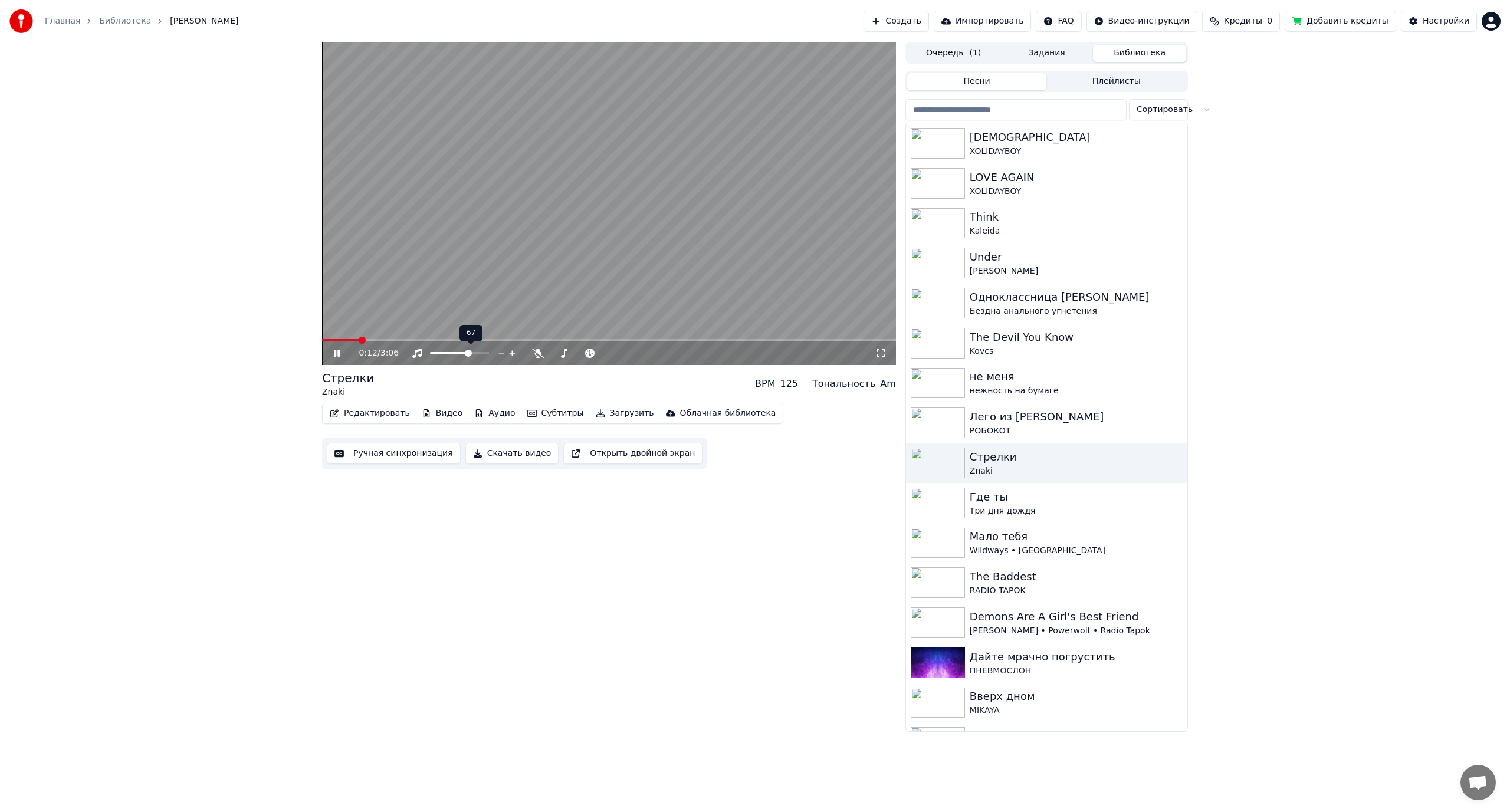
click at [470, 354] on span at bounding box center [468, 353] width 7 height 7
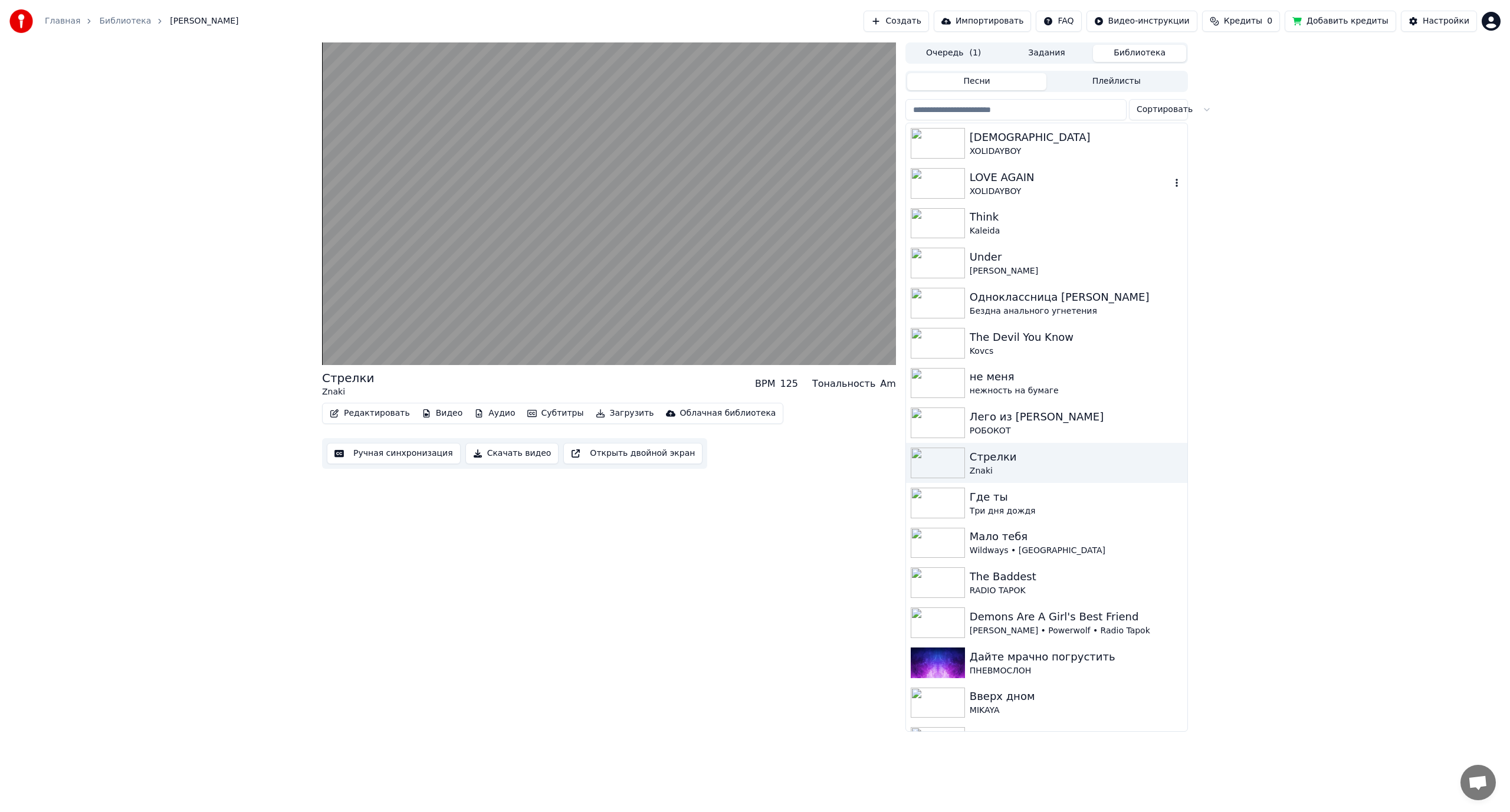
click at [1000, 187] on div "XOLIDAYBOY" at bounding box center [1071, 192] width 202 height 12
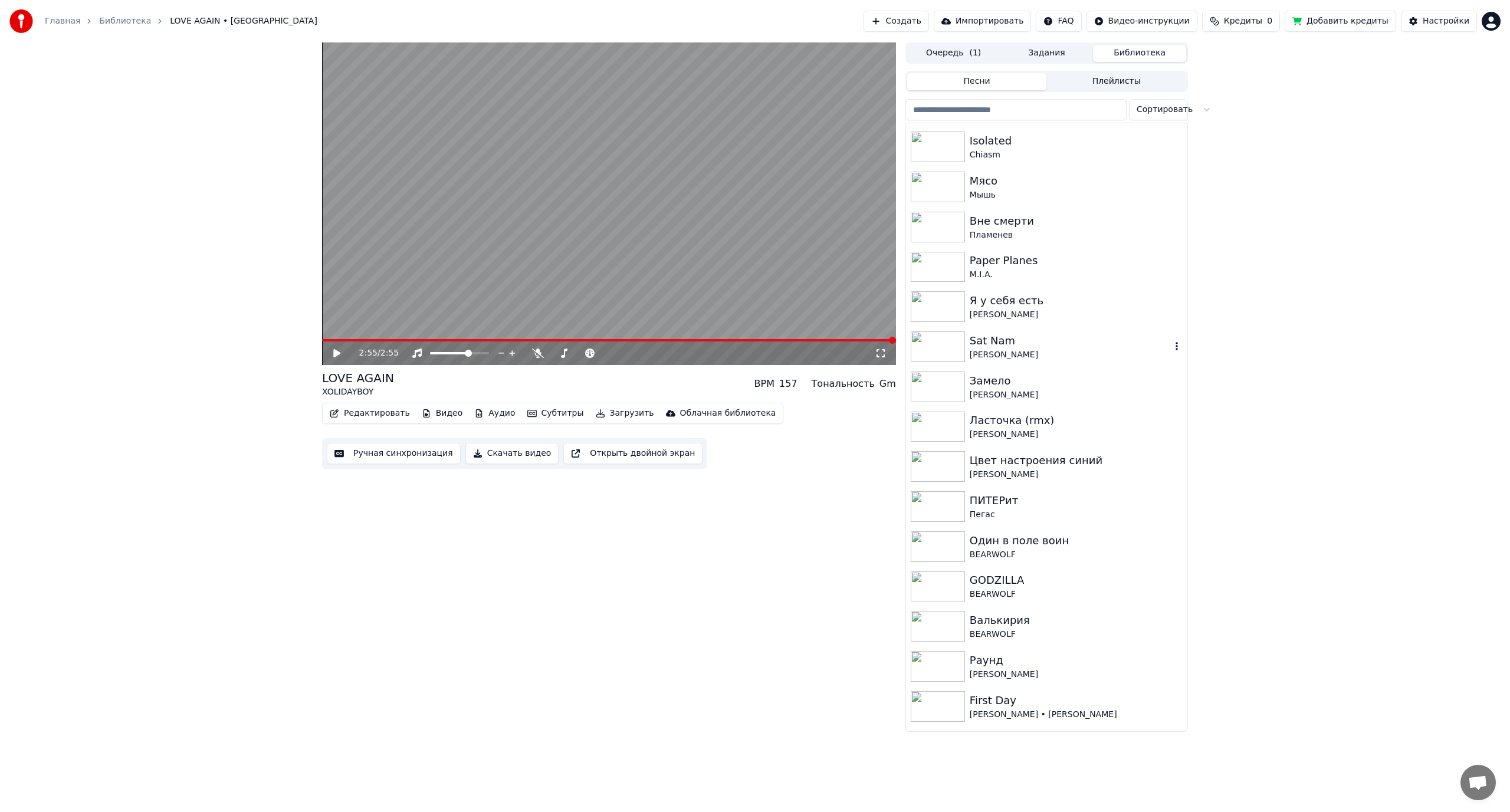
scroll to position [1239, 0]
